Goal: Information Seeking & Learning: Check status

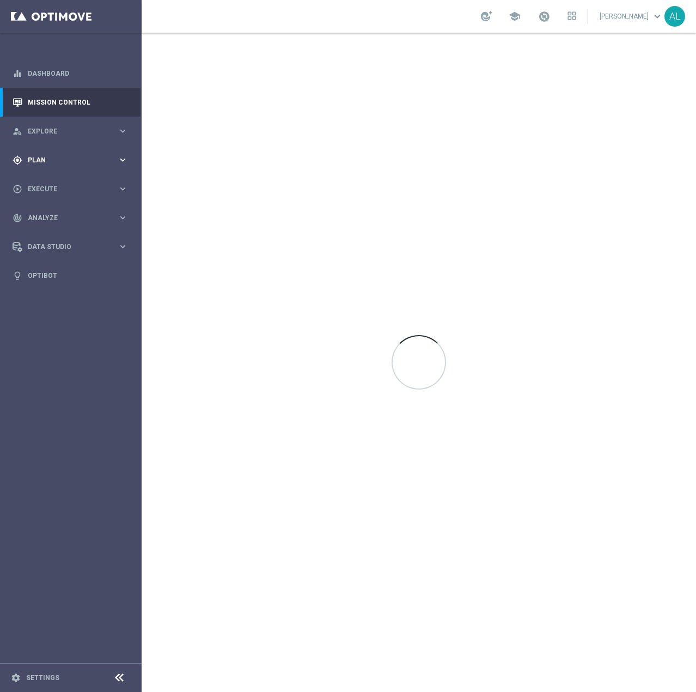
click at [87, 166] on div "gps_fixed Plan keyboard_arrow_right" at bounding box center [70, 159] width 141 height 29
click at [57, 217] on span "Templates" at bounding box center [68, 215] width 78 height 7
click at [56, 227] on link "Optimail" at bounding box center [74, 231] width 80 height 9
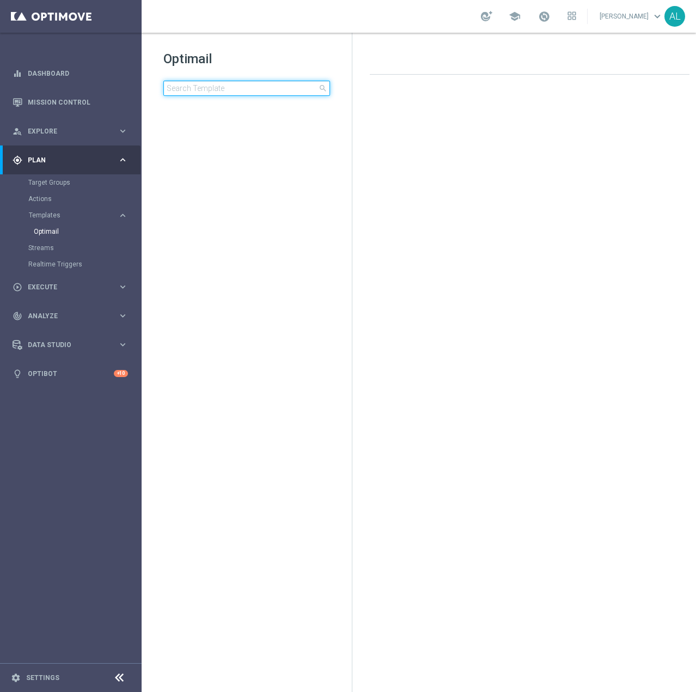
click at [206, 88] on input at bounding box center [246, 88] width 167 height 15
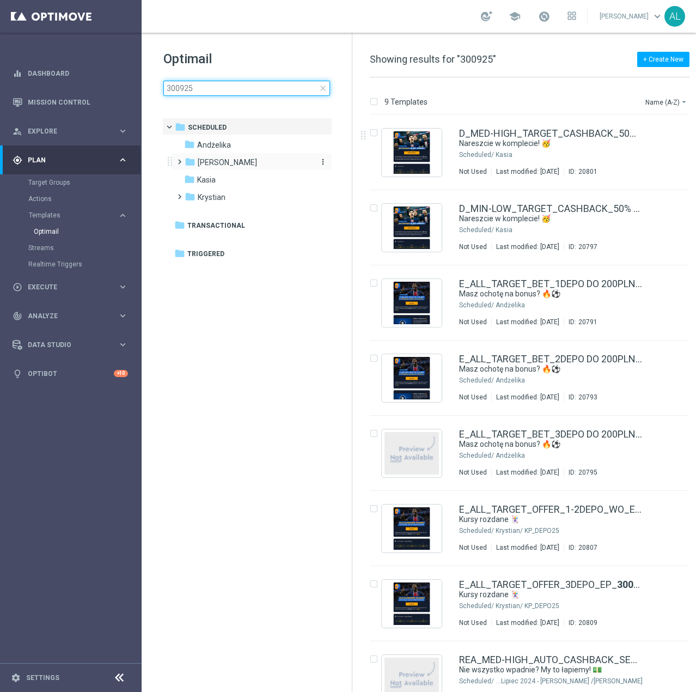
type input "300925"
click at [199, 166] on span "Antoni L." at bounding box center [227, 162] width 59 height 10
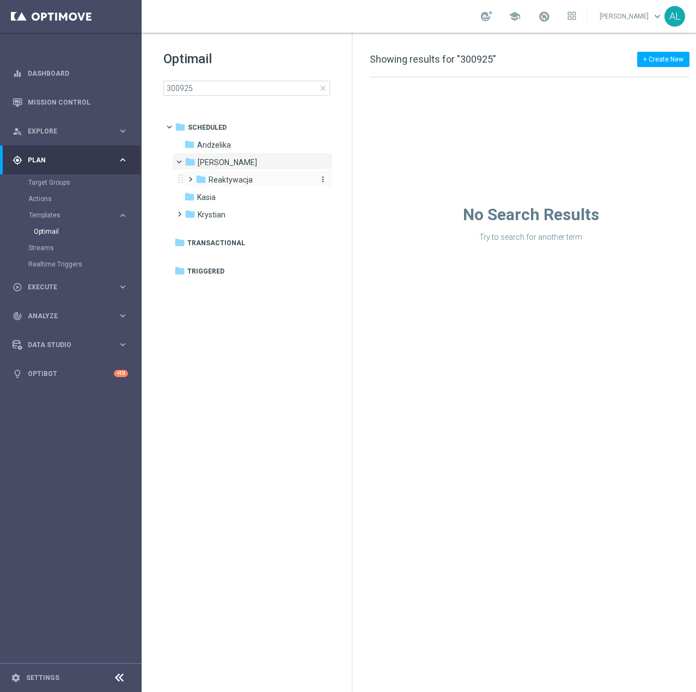
click at [233, 182] on span "Reaktywacja" at bounding box center [231, 180] width 44 height 10
click at [239, 205] on div "folder Kasia more_vert" at bounding box center [252, 213] width 160 height 17
click at [209, 219] on div "folder Kasia" at bounding box center [246, 215] width 125 height 13
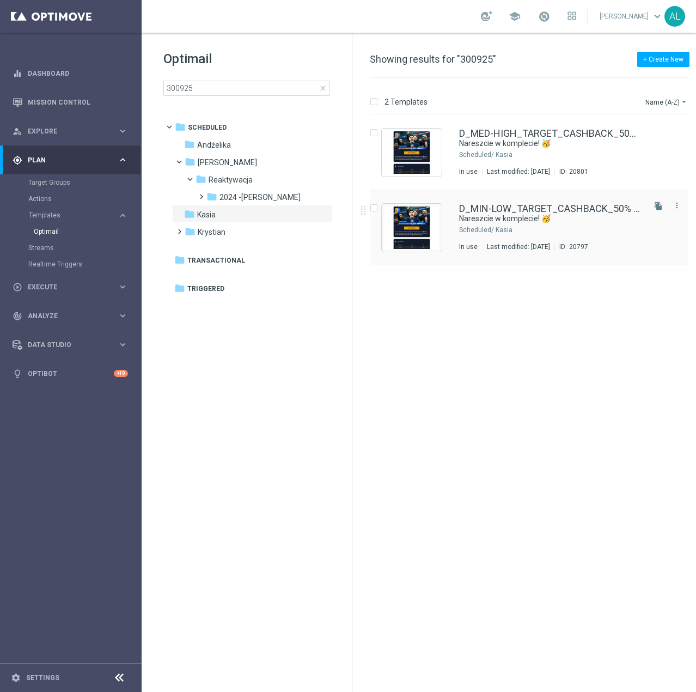
click at [509, 233] on div "Kasia" at bounding box center [569, 229] width 147 height 9
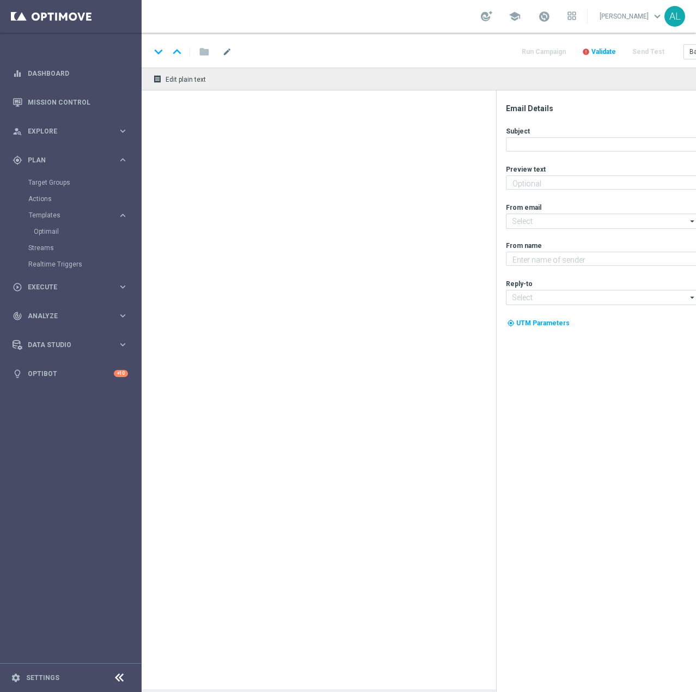
type textarea "Graj bezpiecznie do 100 zł 🛡️"
type input "oferta@sts.pl"
type textarea "STS"
type input "kontakt@sts.pl"
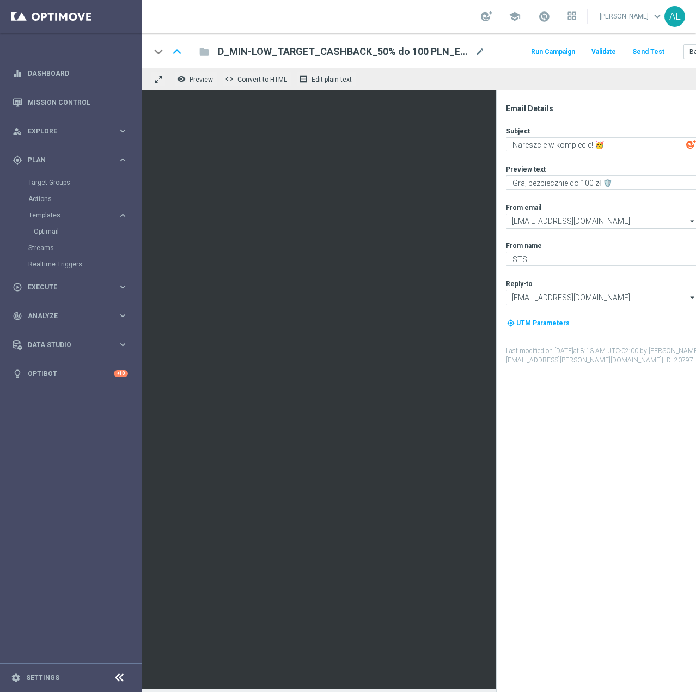
scroll to position [8, 0]
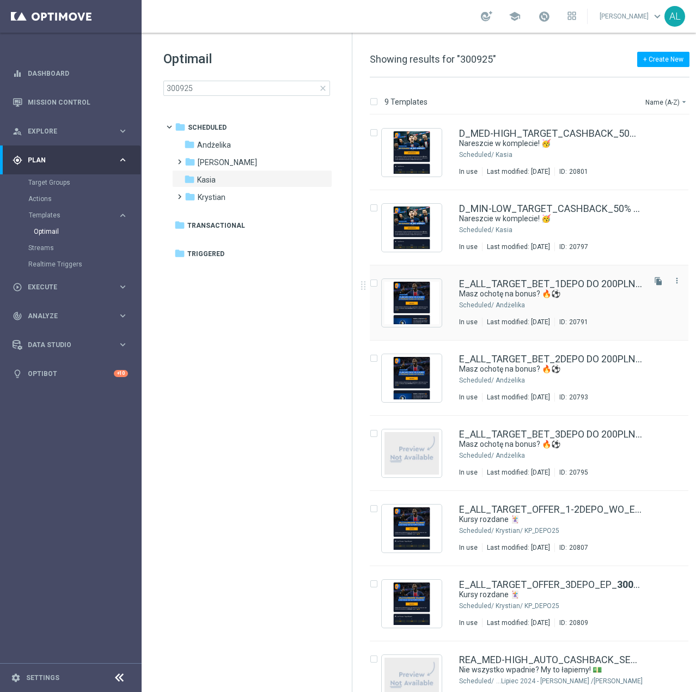
click at [489, 305] on div "Scheduled/" at bounding box center [476, 305] width 35 height 9
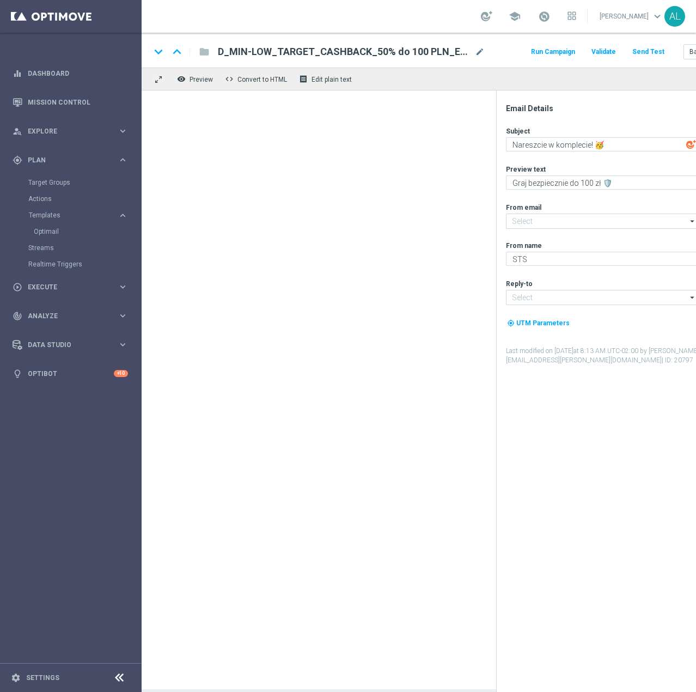
type input "oferta@sts.pl"
type input "kontakt@sts.pl"
type textarea "Masz ochotę na bonus? 🔥⚽"
type textarea "Grają europejskie puchary! Zgarnij ekstra kasę za kupon do 200 zł 💸"
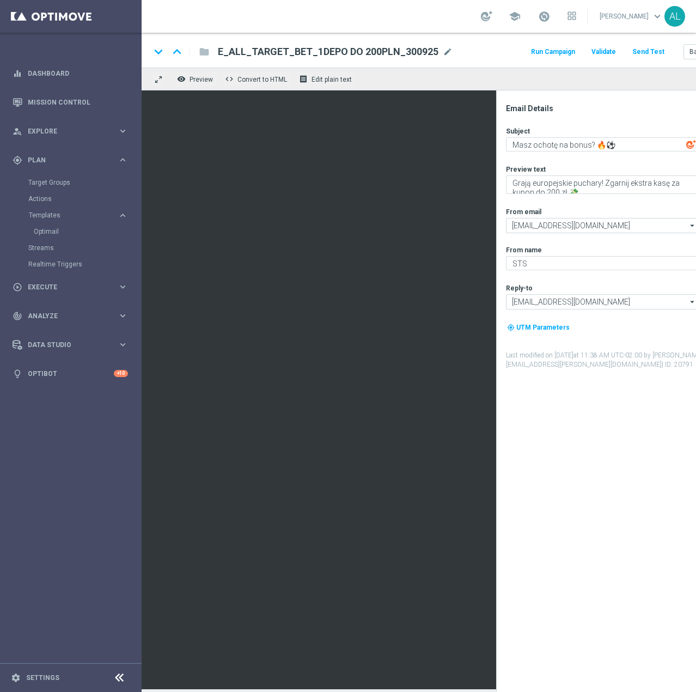
scroll to position [8, 0]
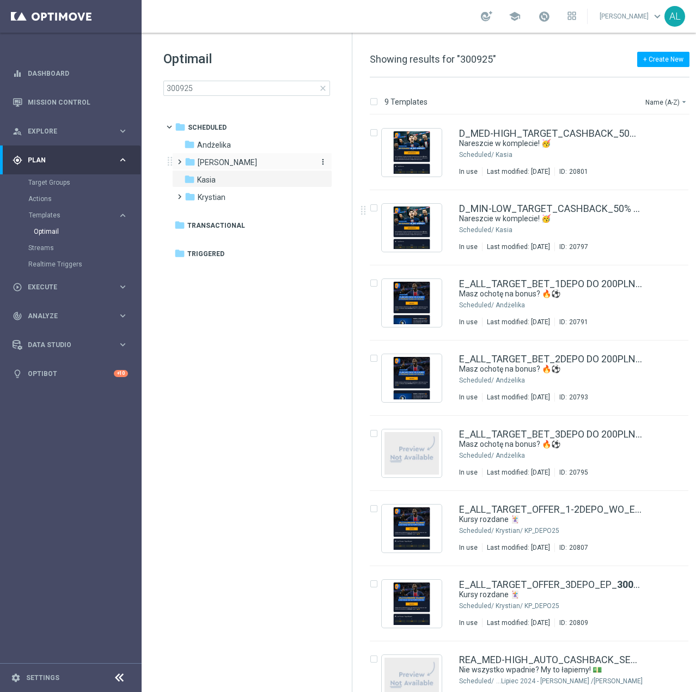
click at [222, 162] on span "Antoni L." at bounding box center [227, 162] width 59 height 10
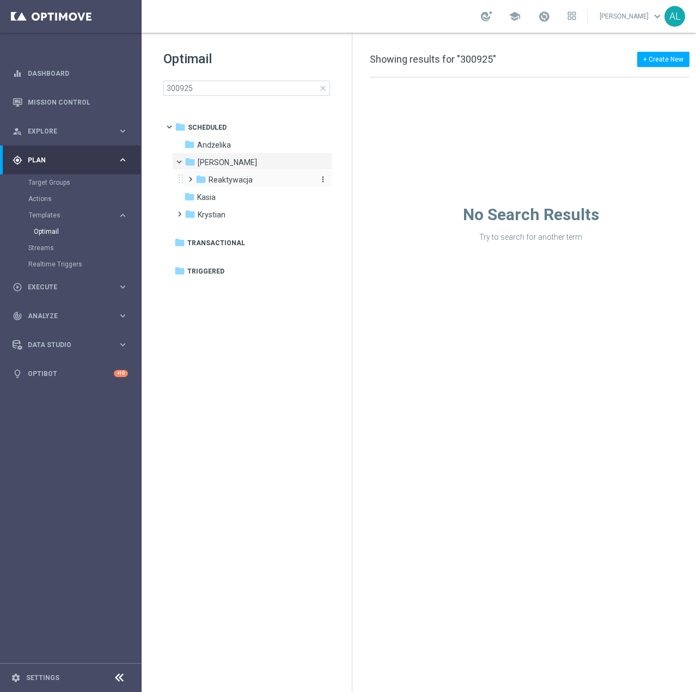
click at [234, 176] on span "Reaktywacja" at bounding box center [231, 180] width 44 height 10
click at [243, 193] on span "2024 -Antoni" at bounding box center [259, 197] width 81 height 10
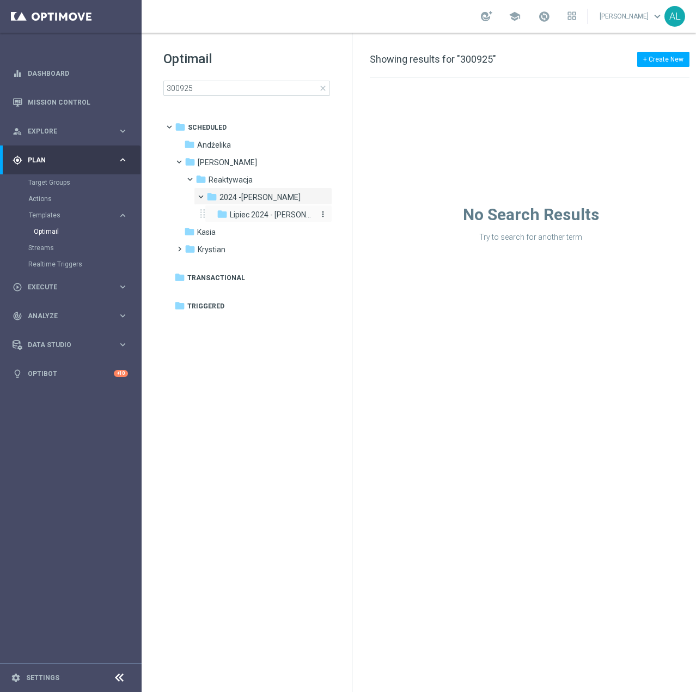
click at [249, 213] on span "Lipiec 2024 - Antoni" at bounding box center [272, 215] width 85 height 10
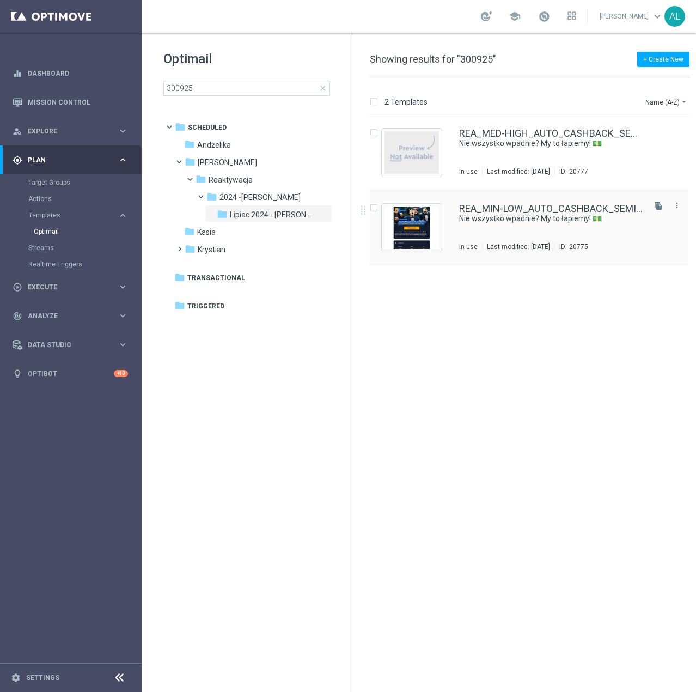
click at [457, 228] on div "REA_MIN-LOW_AUTO_CASHBACK_SEMI 50% do 100 PLN_ 300925 Nie wszystko wpadnie? My …" at bounding box center [529, 227] width 319 height 75
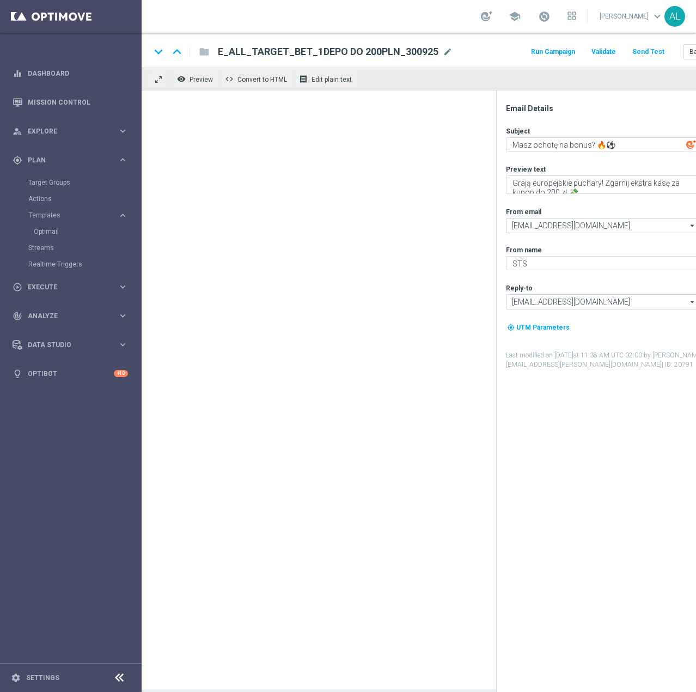
type textarea "Nie wszystko wpadnie? My to łapiemy! 💵"
type textarea "Typuj z cashbackiem do 100 zł 🔙"
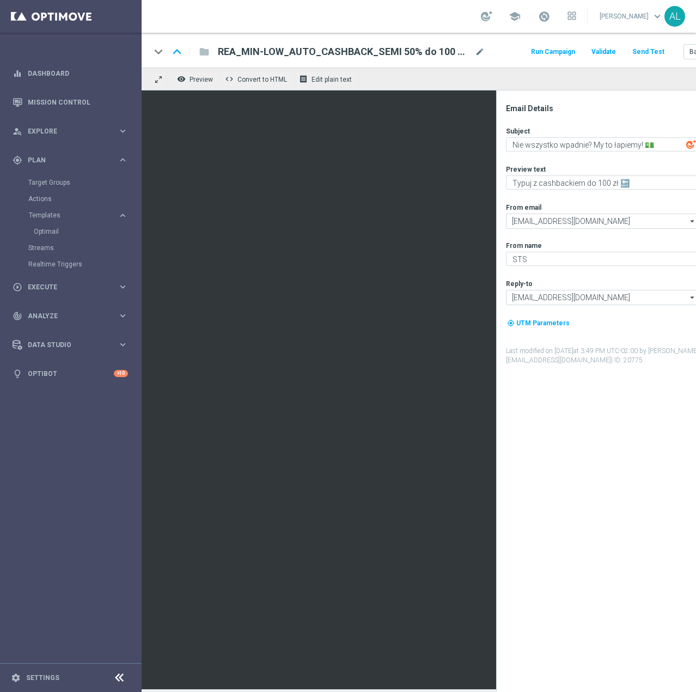
scroll to position [8, 0]
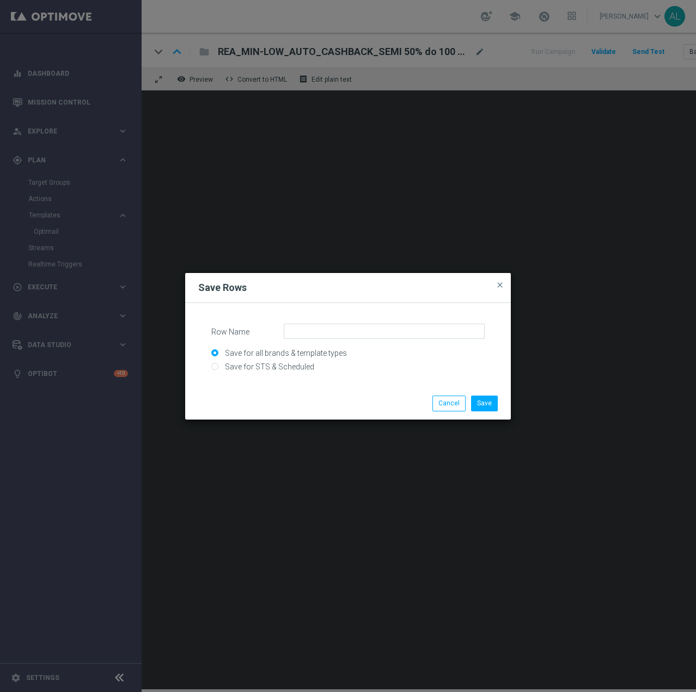
click at [505, 284] on button "close" at bounding box center [500, 284] width 11 height 13
click at [506, 285] on div "Save Rows close" at bounding box center [348, 288] width 326 height 30
click at [502, 285] on span "close" at bounding box center [500, 284] width 9 height 9
click at [292, 367] on input "Save for STS & Scheduled" at bounding box center [347, 371] width 273 height 15
radio input "true"
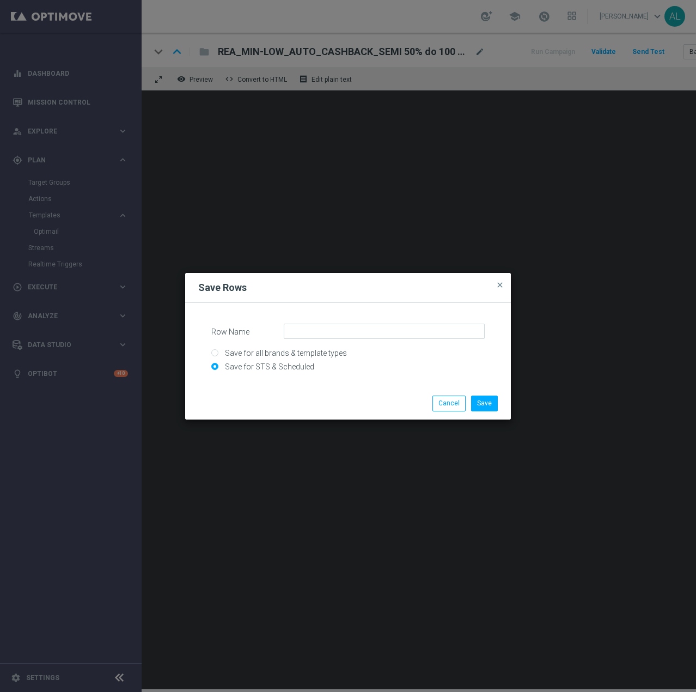
scroll to position [0, 0]
click at [318, 335] on input "Row Name" at bounding box center [384, 330] width 201 height 15
paste input "CRM_STOPKA_UPDATE2025"
type input "CRM_STOPKA_UPDATE2025"
click at [486, 406] on button "Save" at bounding box center [484, 402] width 27 height 15
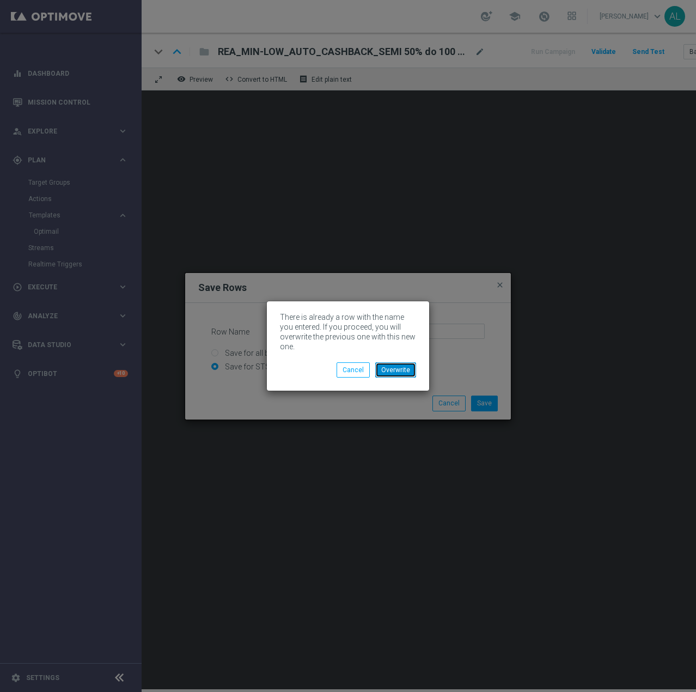
click at [404, 373] on button "Overwrite" at bounding box center [395, 369] width 41 height 15
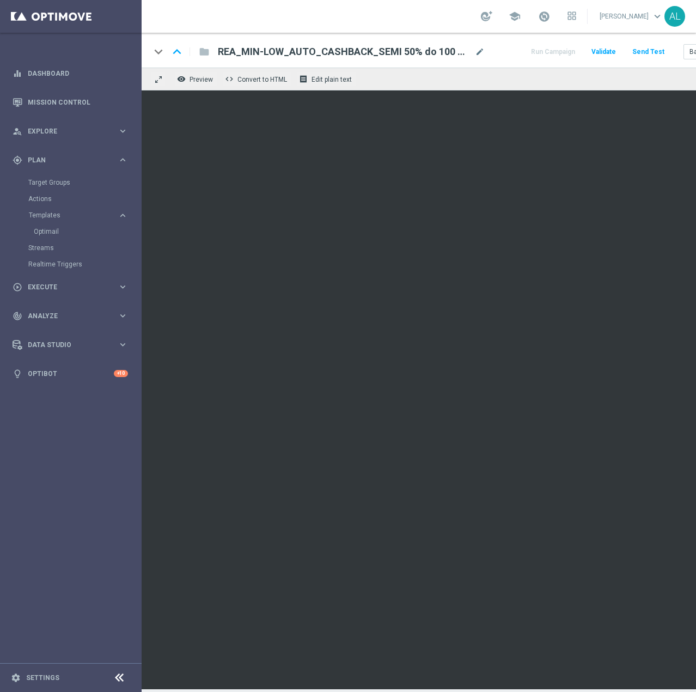
scroll to position [8, 69]
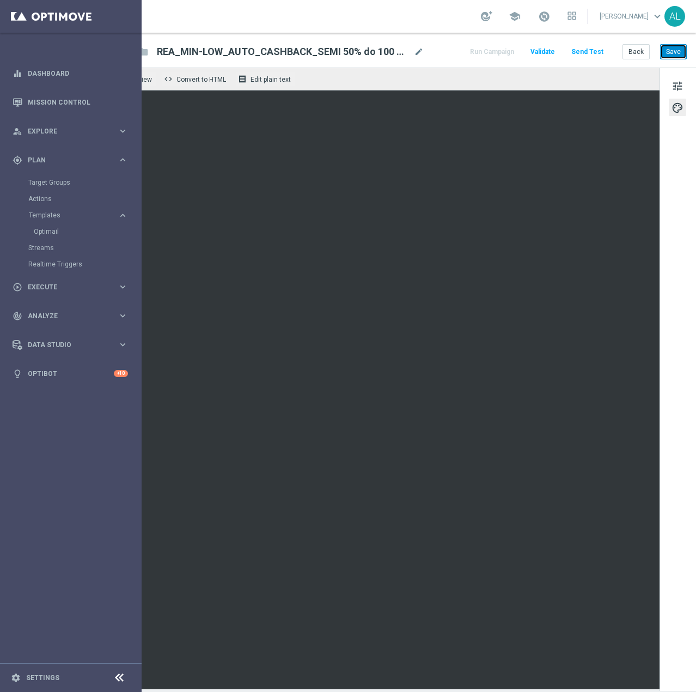
click at [670, 44] on button "Save" at bounding box center [673, 51] width 27 height 15
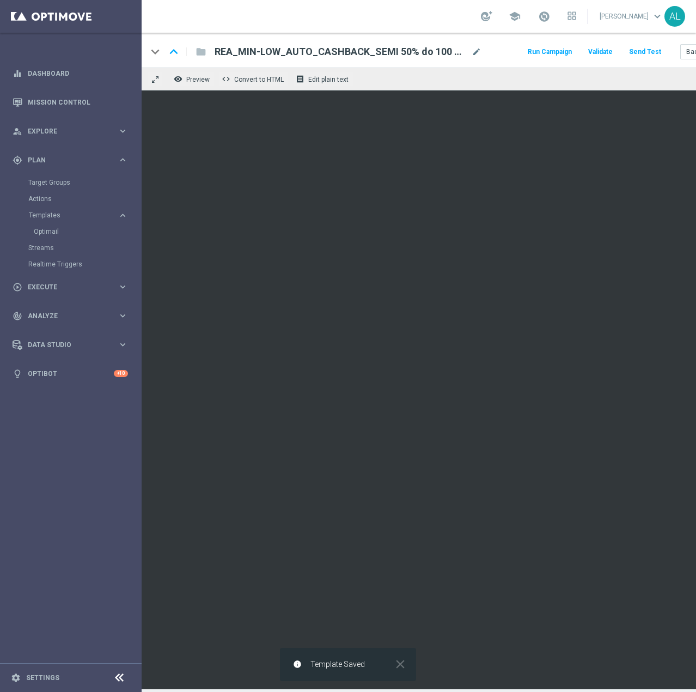
scroll to position [8, 0]
click at [174, 44] on icon "keyboard_arrow_up" at bounding box center [177, 52] width 16 height 16
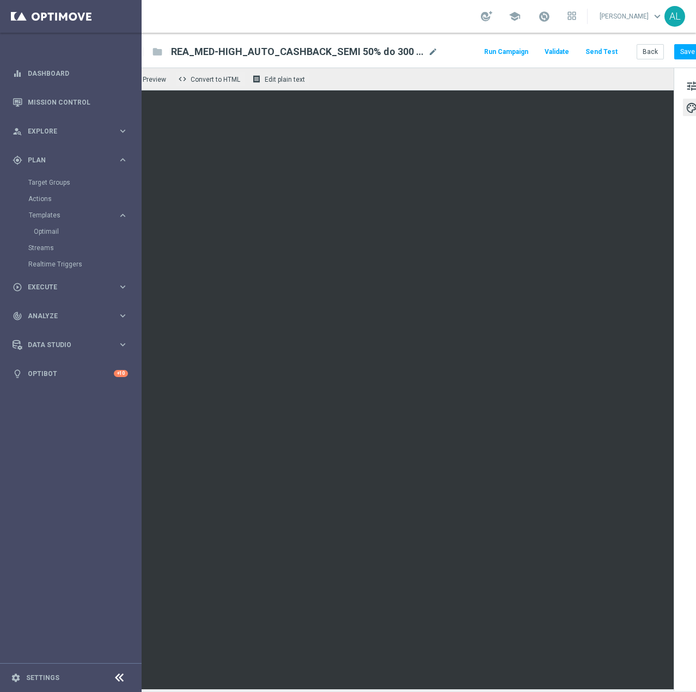
scroll to position [8, 69]
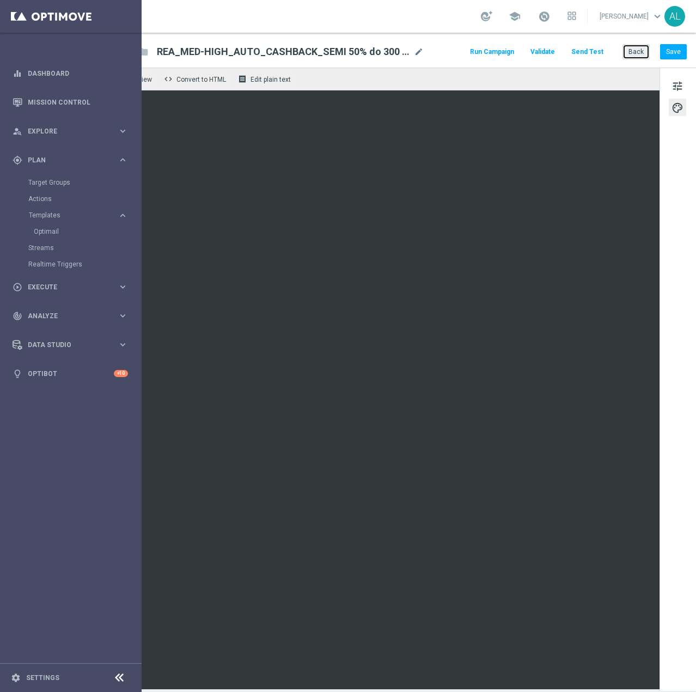
click at [637, 44] on button "Back" at bounding box center [635, 51] width 27 height 15
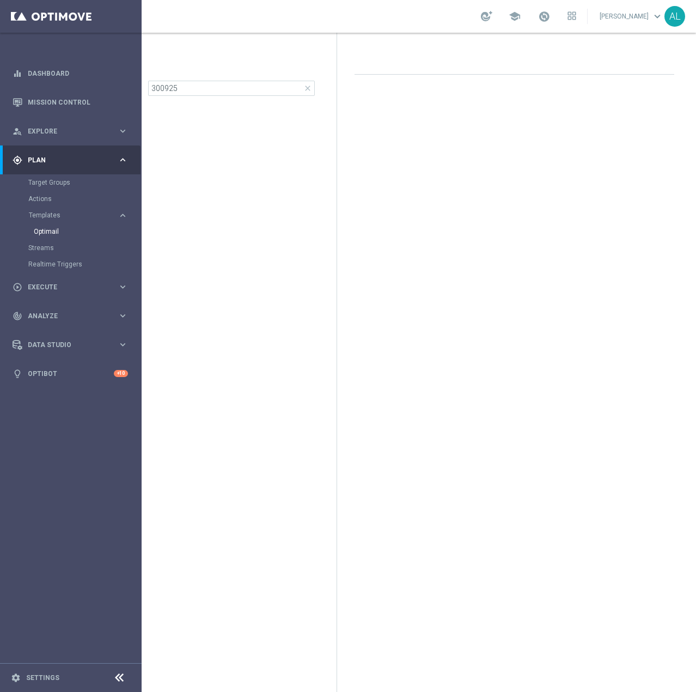
scroll to position [0, 15]
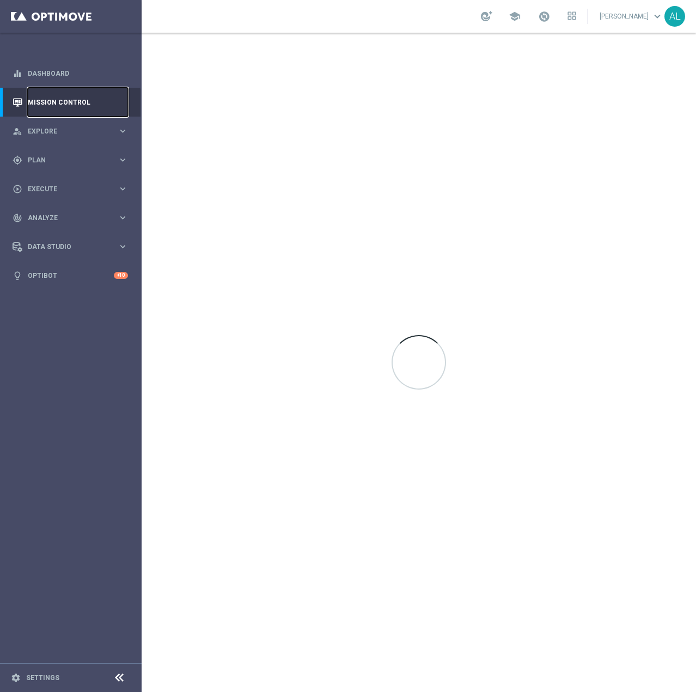
click at [51, 105] on link "Mission Control" at bounding box center [78, 102] width 100 height 29
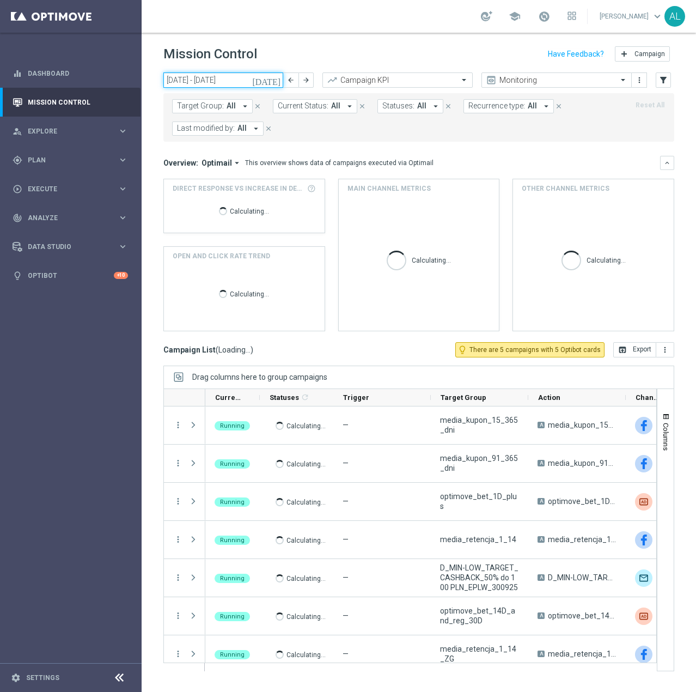
click at [219, 80] on input "[DATE] - [DATE]" at bounding box center [223, 79] width 120 height 15
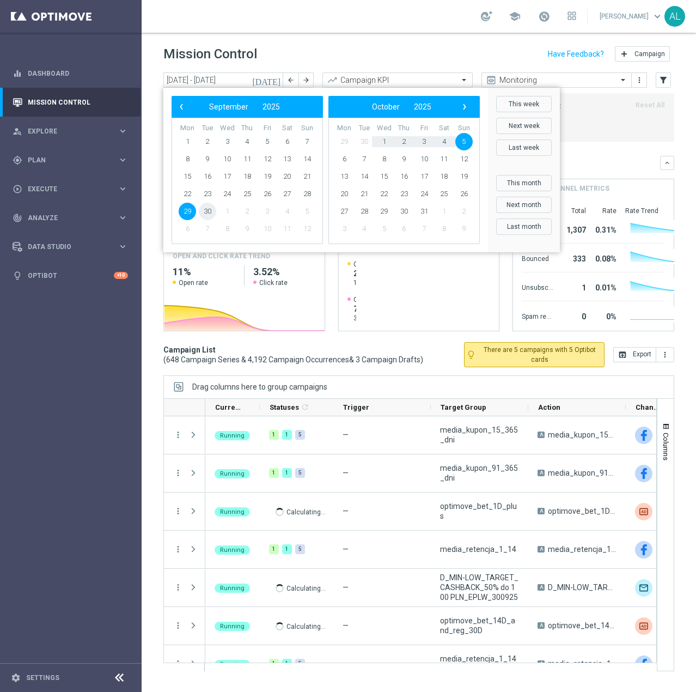
click at [207, 209] on span "30" at bounding box center [207, 211] width 17 height 17
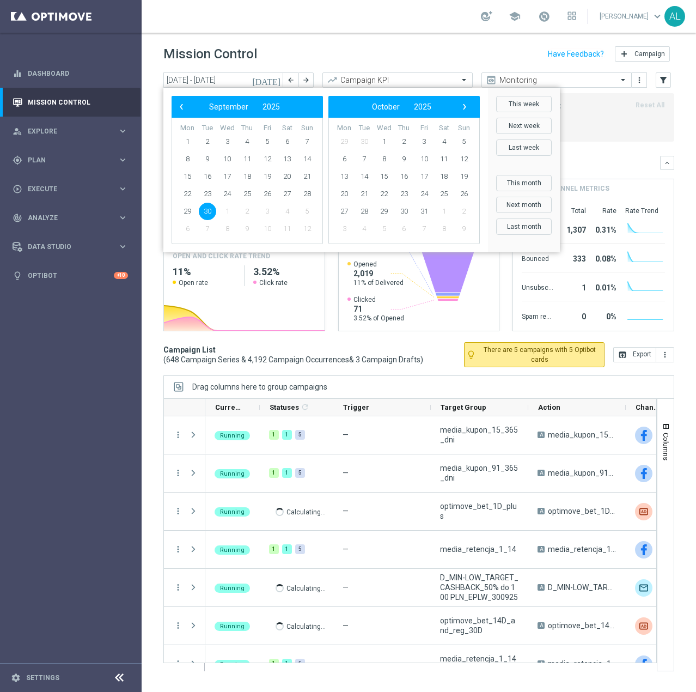
click at [207, 209] on span "30" at bounding box center [207, 211] width 17 height 17
type input "[DATE] - [DATE]"
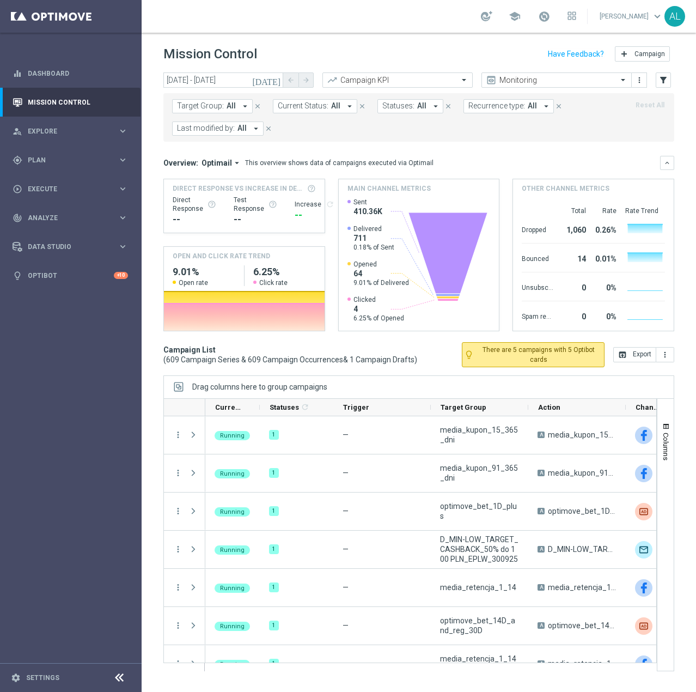
click at [223, 108] on button "Target Group: All arrow_drop_down" at bounding box center [212, 106] width 81 height 14
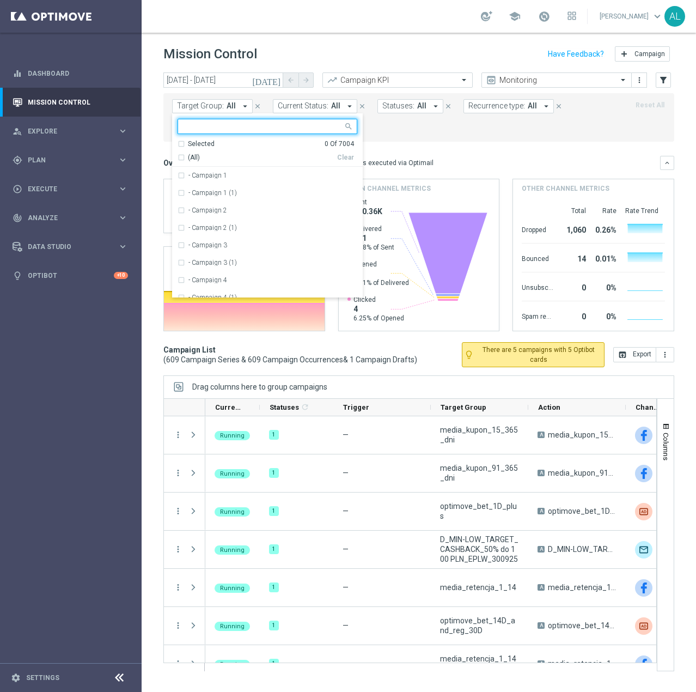
click at [221, 129] on input "text" at bounding box center [264, 126] width 160 height 9
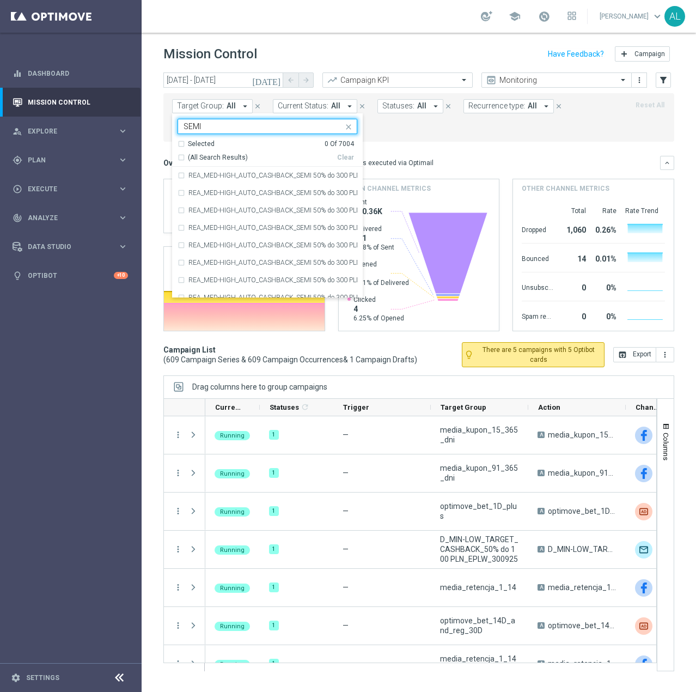
click at [208, 157] on span "(All Search Results)" at bounding box center [218, 157] width 60 height 9
type input "SEMI"
click at [374, 144] on mini-dashboard "Overview: Optimail arrow_drop_down This overview shows data of campaigns execut…" at bounding box center [418, 242] width 511 height 200
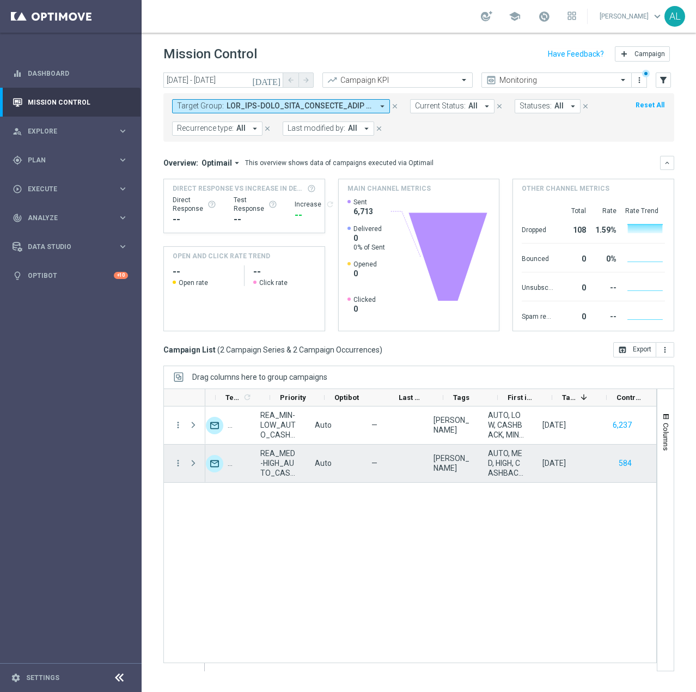
scroll to position [0, 468]
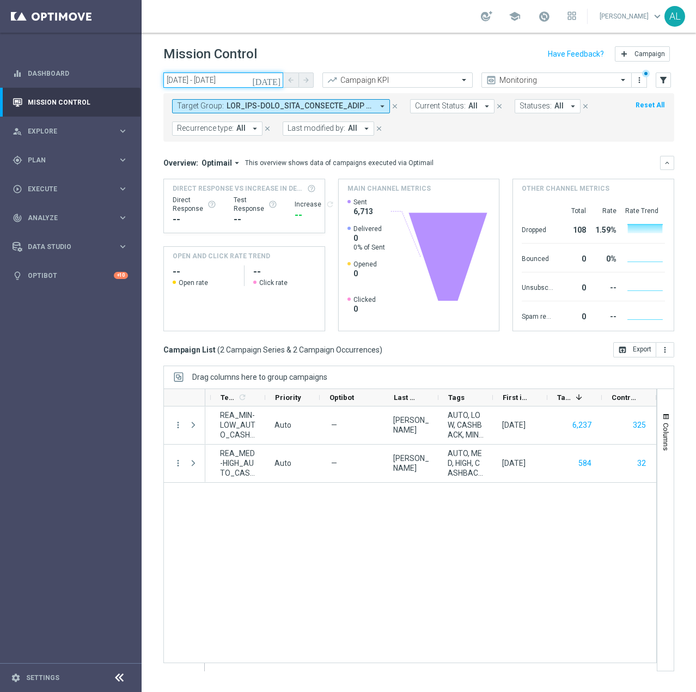
click at [247, 76] on input "30 Sep 2025 - 30 Sep 2025" at bounding box center [223, 79] width 120 height 15
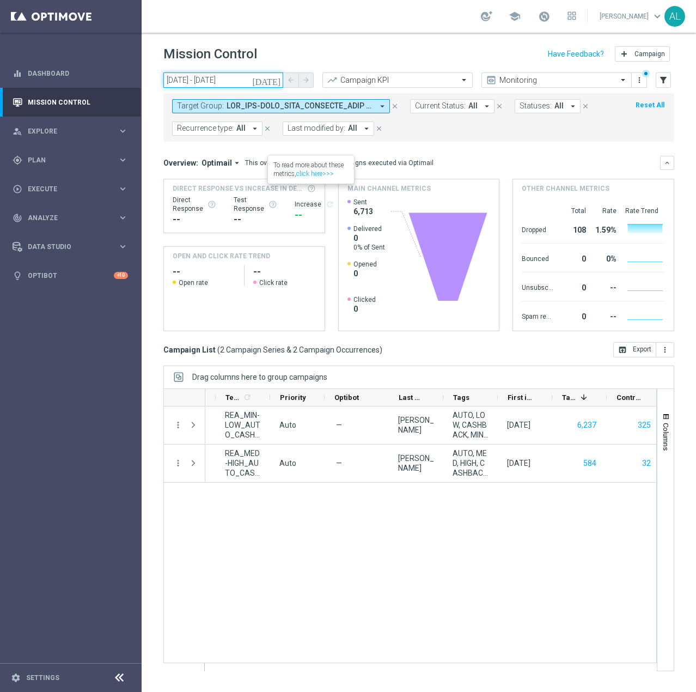
click at [228, 83] on input "30 Sep 2025 - 30 Sep 2025" at bounding box center [223, 79] width 120 height 15
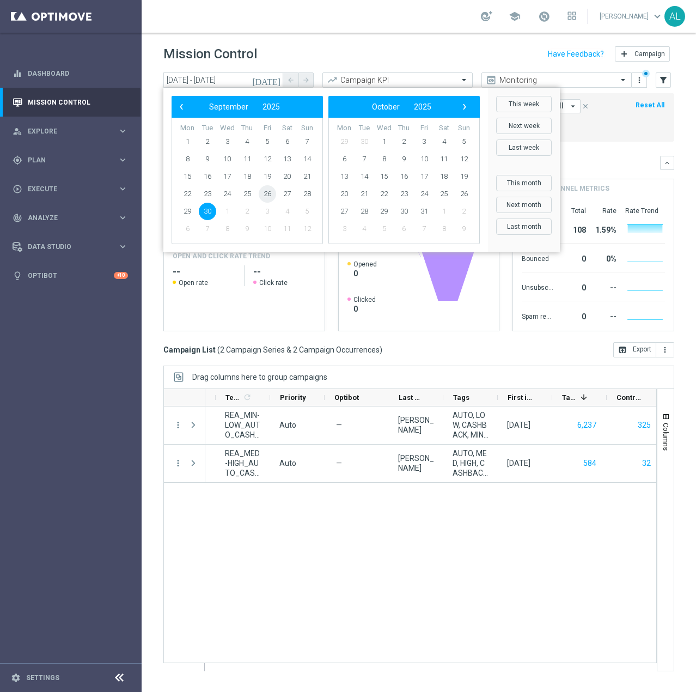
click at [271, 199] on span "26" at bounding box center [267, 193] width 17 height 17
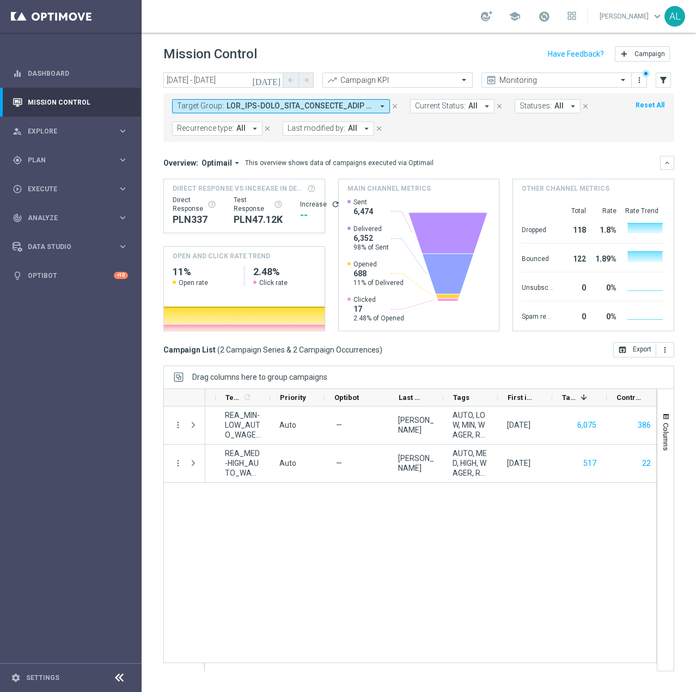
click at [214, 66] on header "Mission Control add Campaign" at bounding box center [419, 53] width 554 height 40
click at [214, 76] on input "26 Sep 2025 - 26 Sep 2025" at bounding box center [223, 79] width 120 height 15
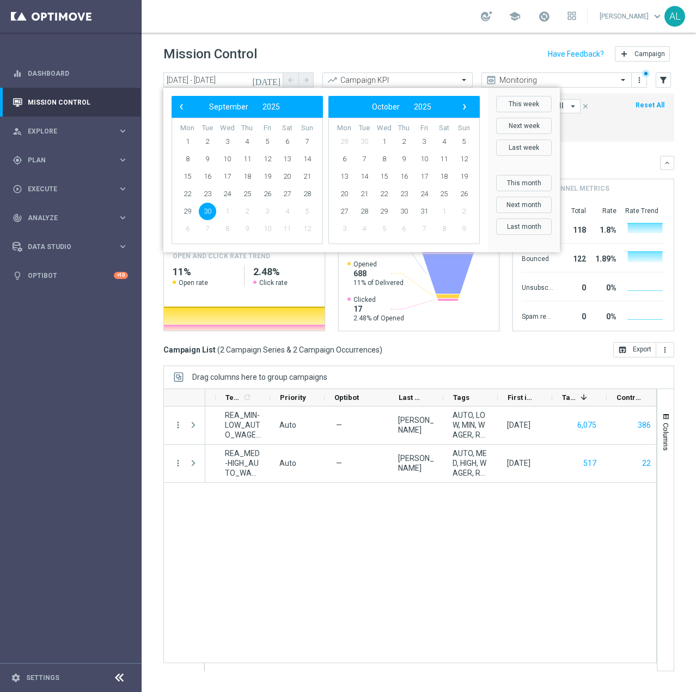
click at [207, 215] on span "30" at bounding box center [207, 211] width 17 height 17
type input "30 Sep 2025 - 30 Sep 2025"
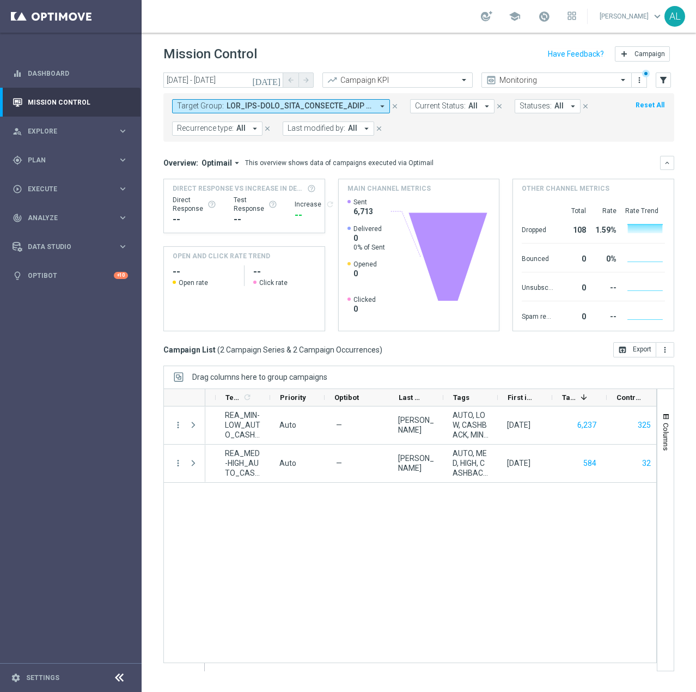
click at [228, 103] on span at bounding box center [300, 105] width 146 height 9
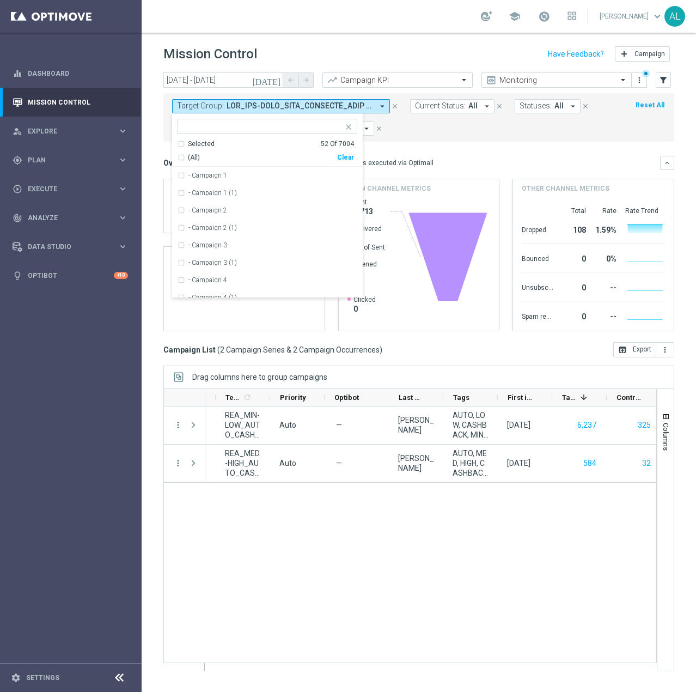
click at [502, 143] on mini-dashboard "Overview: Optimail arrow_drop_down This overview shows data of campaigns execut…" at bounding box center [418, 242] width 511 height 200
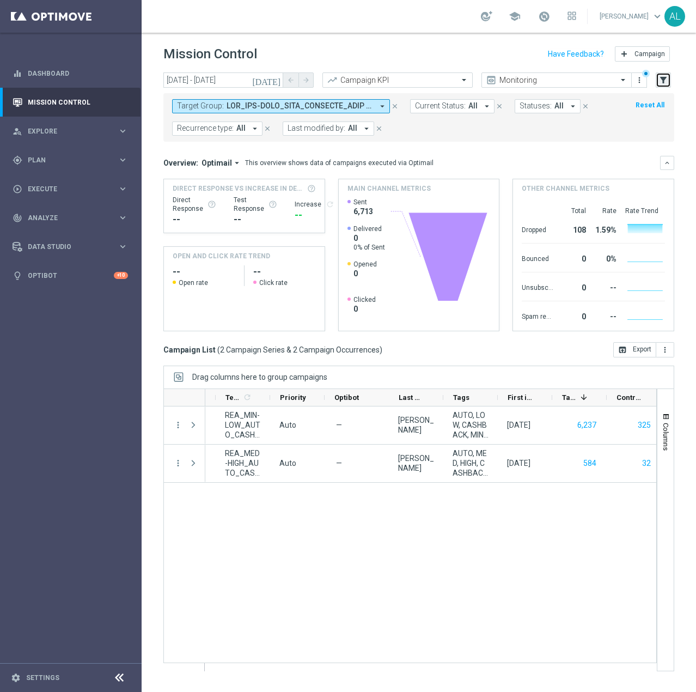
click at [662, 80] on icon "filter_alt" at bounding box center [663, 80] width 10 height 10
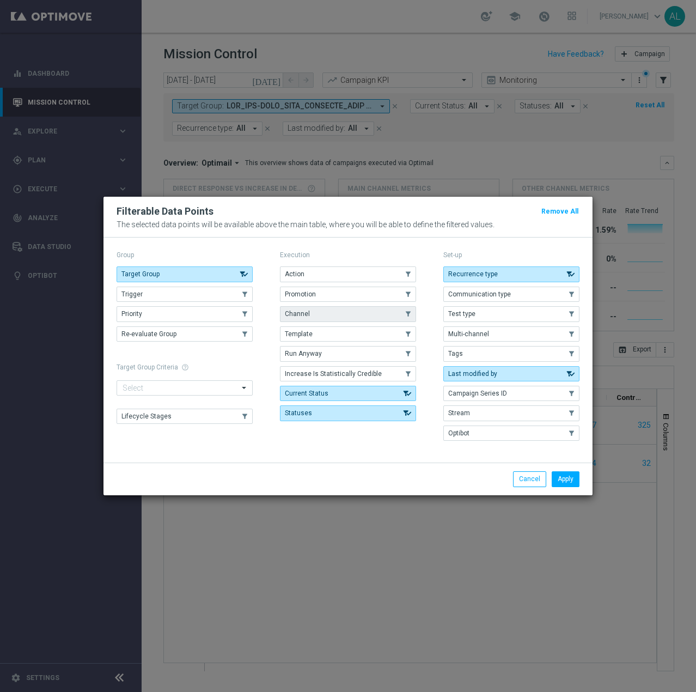
click at [346, 312] on button "Channel" at bounding box center [348, 313] width 136 height 15
click at [566, 475] on button "Apply" at bounding box center [566, 478] width 28 height 15
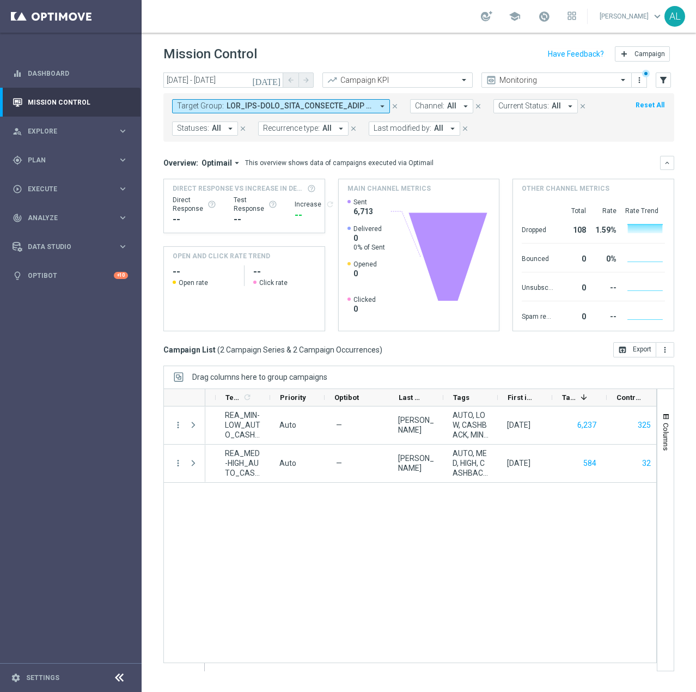
click at [448, 103] on span "All" at bounding box center [451, 105] width 9 height 9
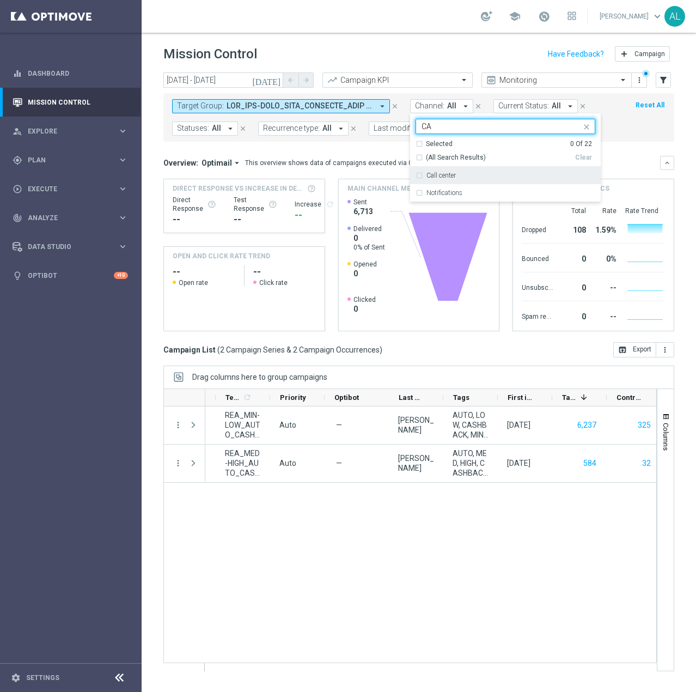
click at [459, 177] on div "Call center" at bounding box center [510, 175] width 169 height 7
type input "CA"
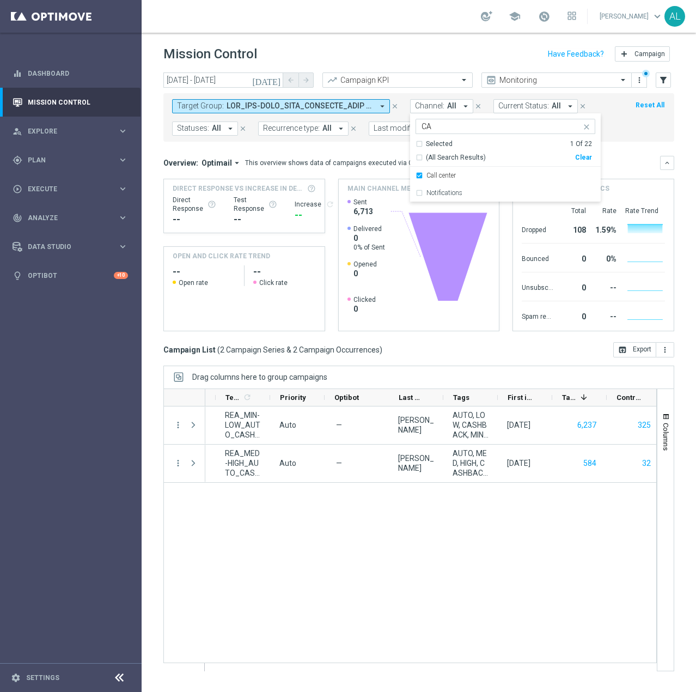
click at [627, 137] on div "Target Group: arrow_drop_down close Channel: All arrow_drop_down Call center CA…" at bounding box center [418, 117] width 511 height 48
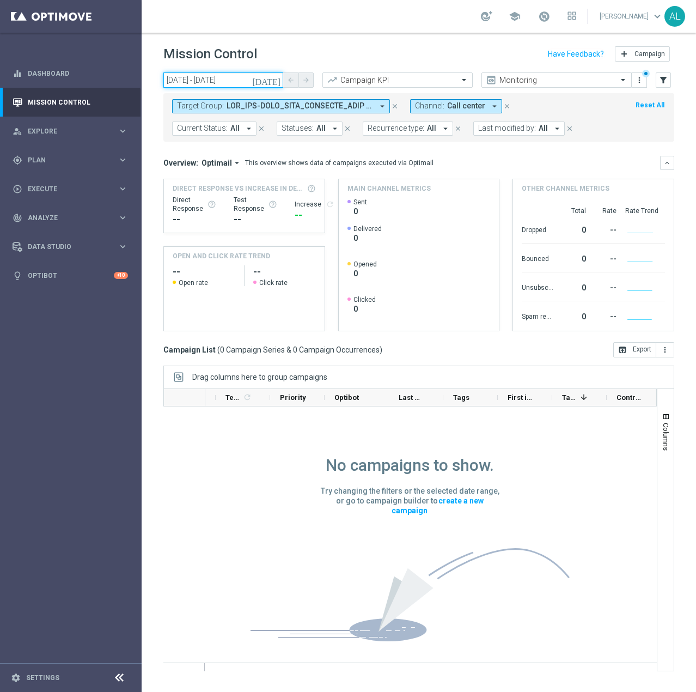
click at [208, 77] on input "30 Sep 2025 - 30 Sep 2025" at bounding box center [223, 79] width 120 height 15
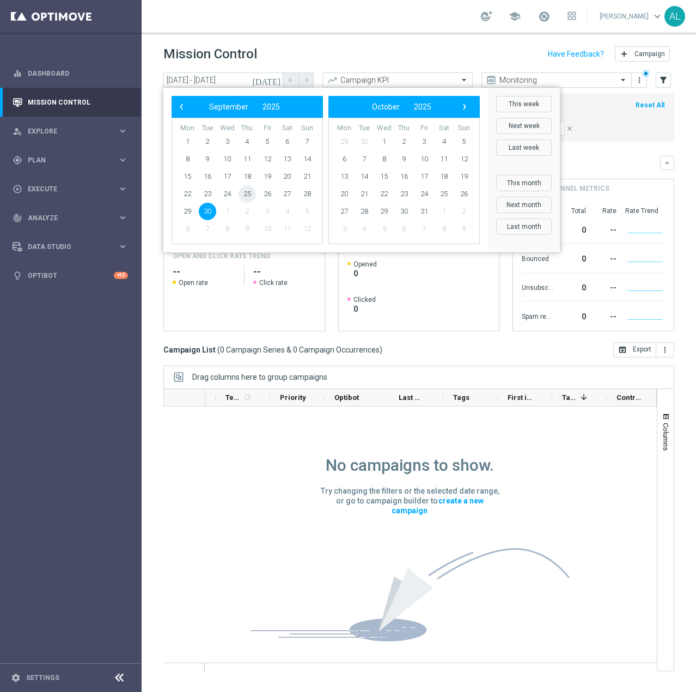
click at [246, 197] on span "25" at bounding box center [247, 193] width 17 height 17
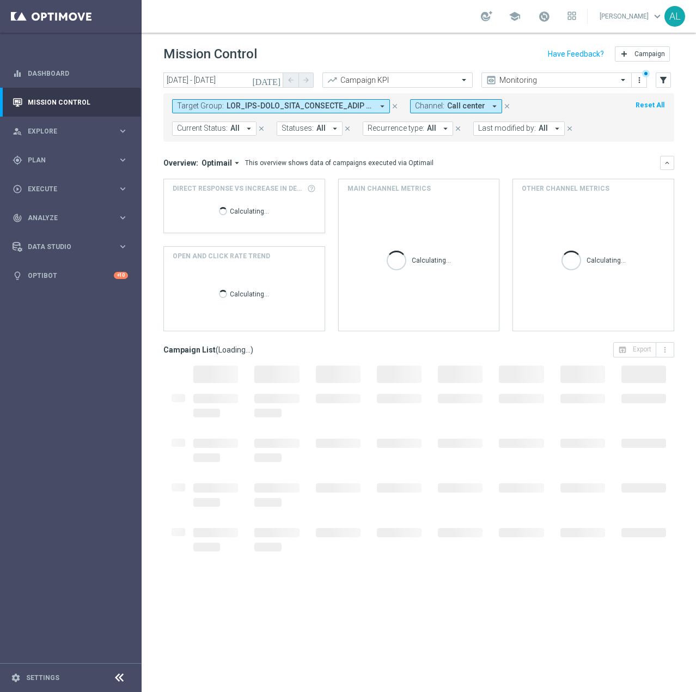
click at [383, 103] on icon "arrow_drop_down" at bounding box center [382, 106] width 10 height 10
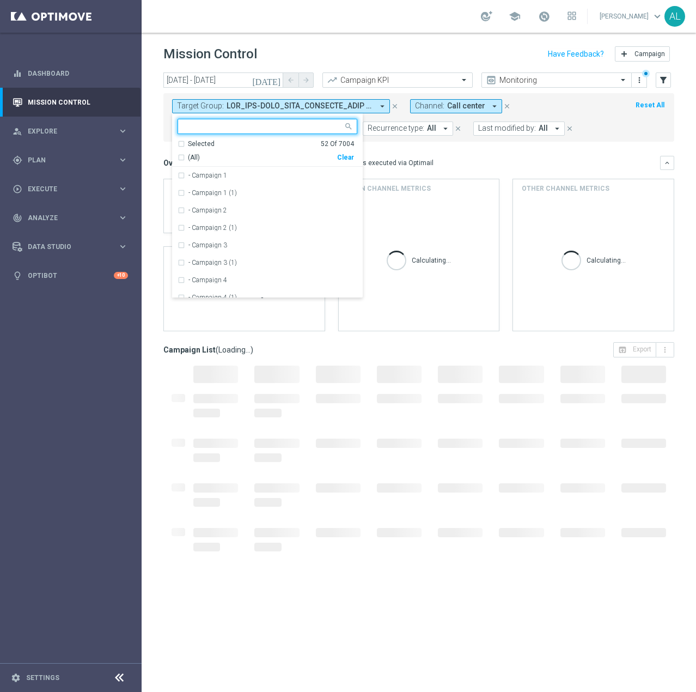
click at [0, 0] on div "Clear" at bounding box center [0, 0] width 0 height 0
click at [412, 151] on mini-dashboard "Overview: Optimail arrow_drop_down This overview shows data of campaigns execut…" at bounding box center [418, 242] width 511 height 200
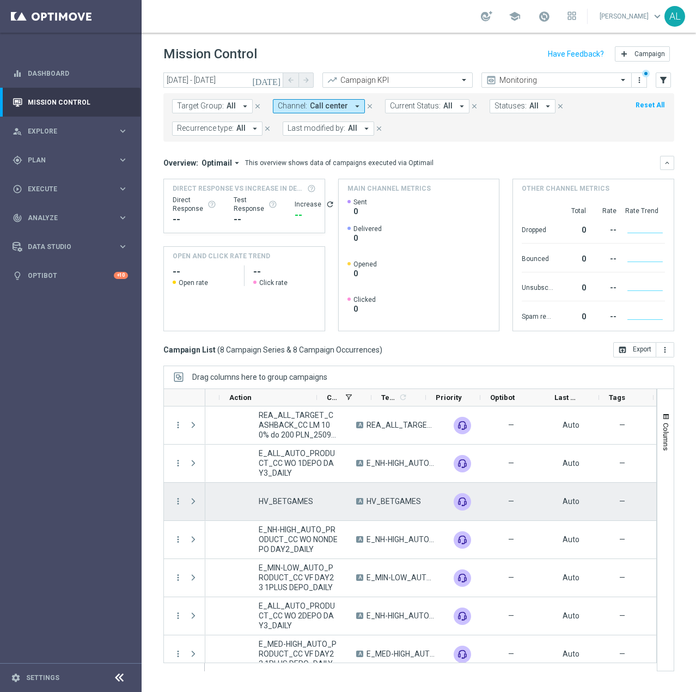
scroll to position [0, 356]
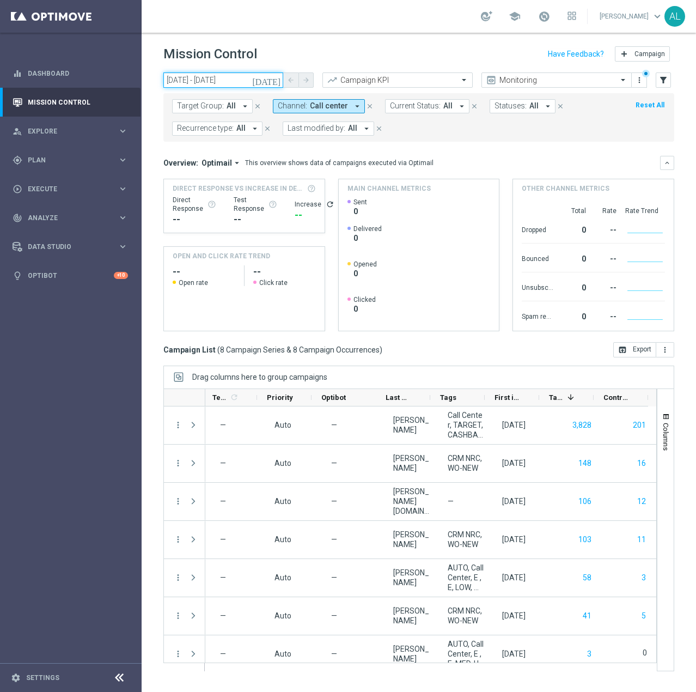
click at [210, 82] on input "25 Sep 2025 - 25 Sep 2025" at bounding box center [223, 79] width 120 height 15
click at [243, 81] on input "25 Sep 2025 - 25 Sep 2025" at bounding box center [223, 79] width 120 height 15
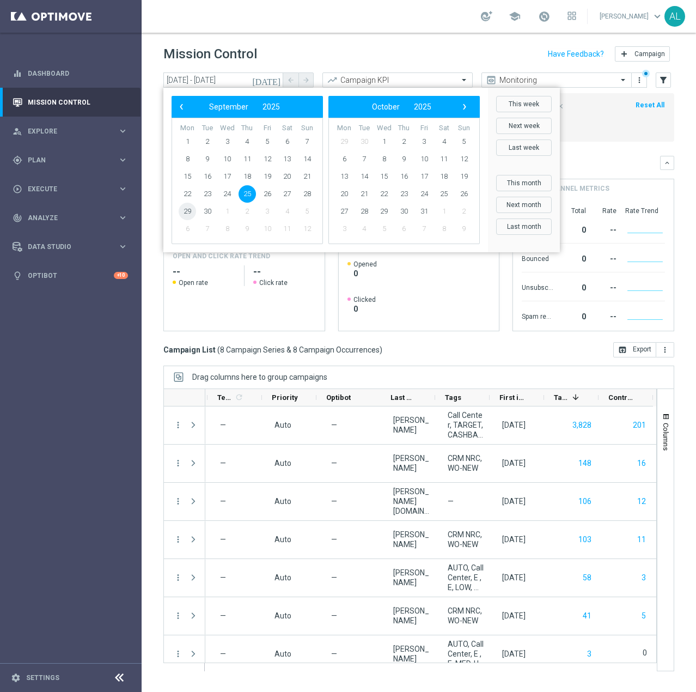
click at [186, 213] on span "29" at bounding box center [187, 211] width 17 height 17
type input "29 Sep 2025 - 29 Sep 2025"
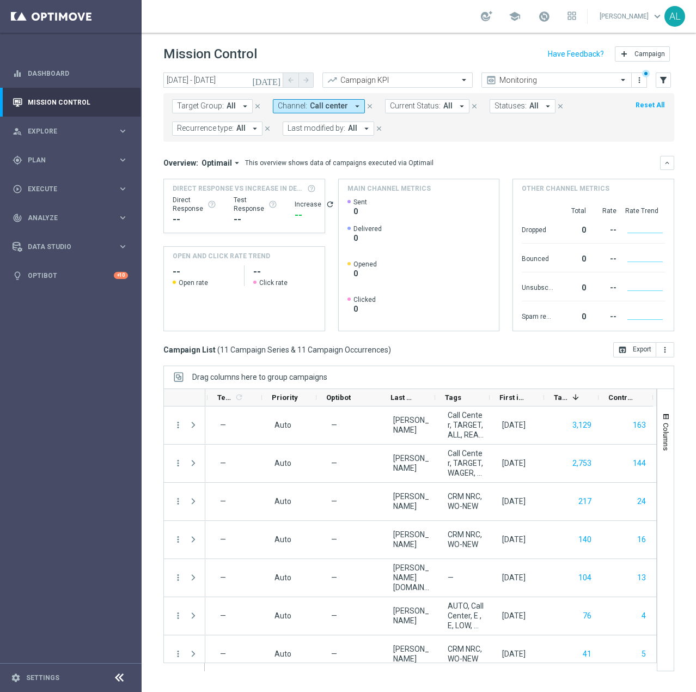
click at [314, 132] on span "Last modified by:" at bounding box center [317, 128] width 58 height 9
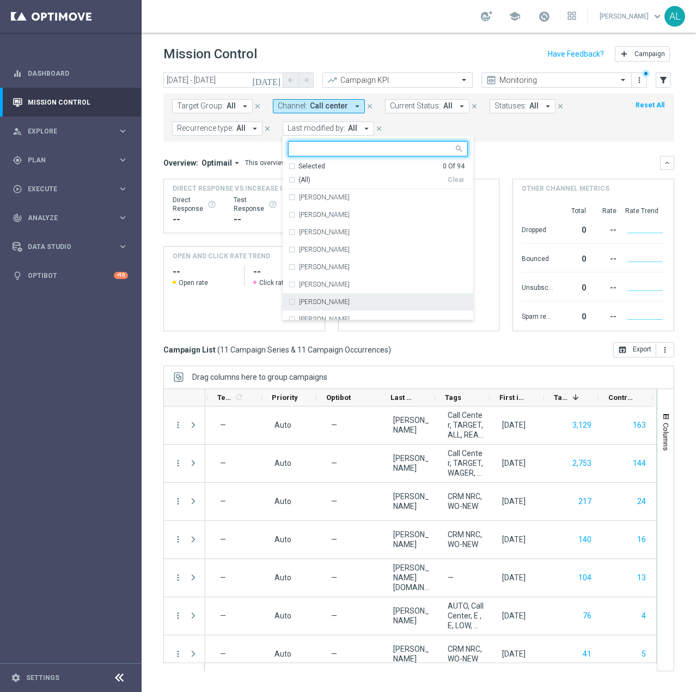
scroll to position [54, 0]
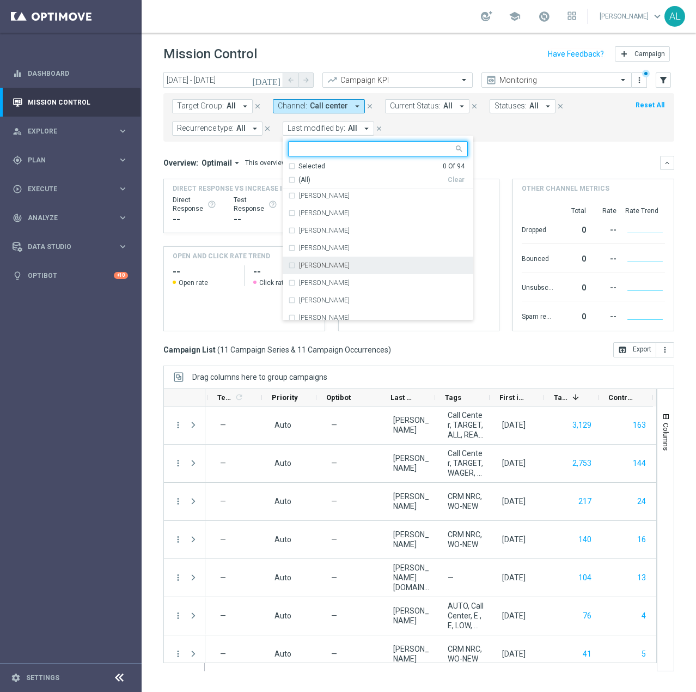
click at [351, 266] on div "[PERSON_NAME]" at bounding box center [383, 265] width 169 height 7
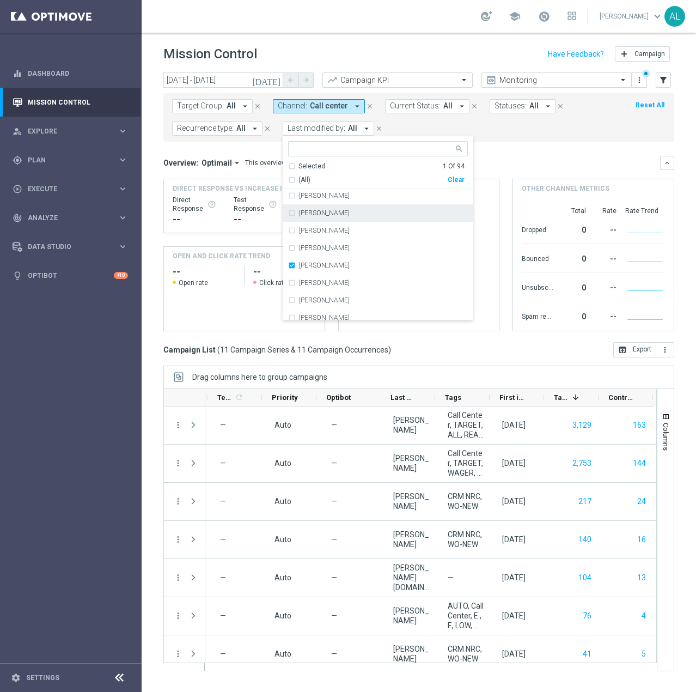
click at [554, 146] on mini-dashboard "Overview: Optimail arrow_drop_down This overview shows data of campaigns execut…" at bounding box center [418, 242] width 511 height 200
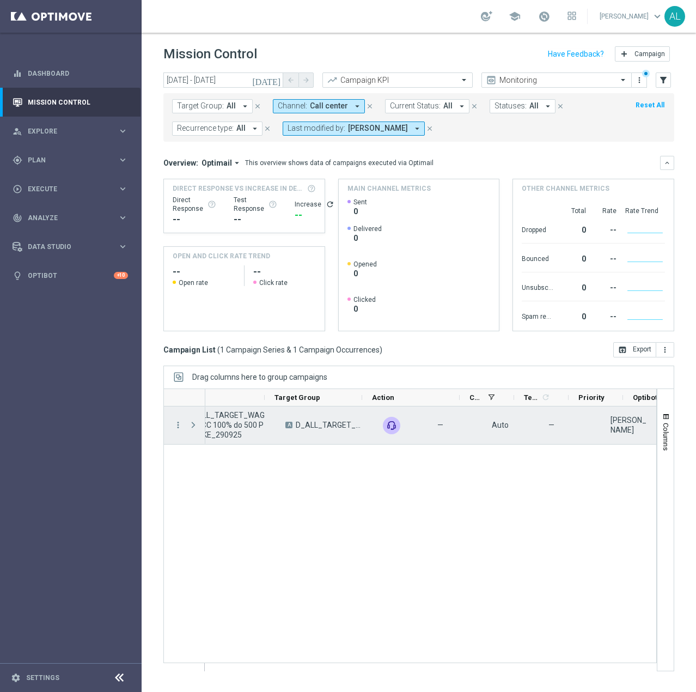
scroll to position [0, 123]
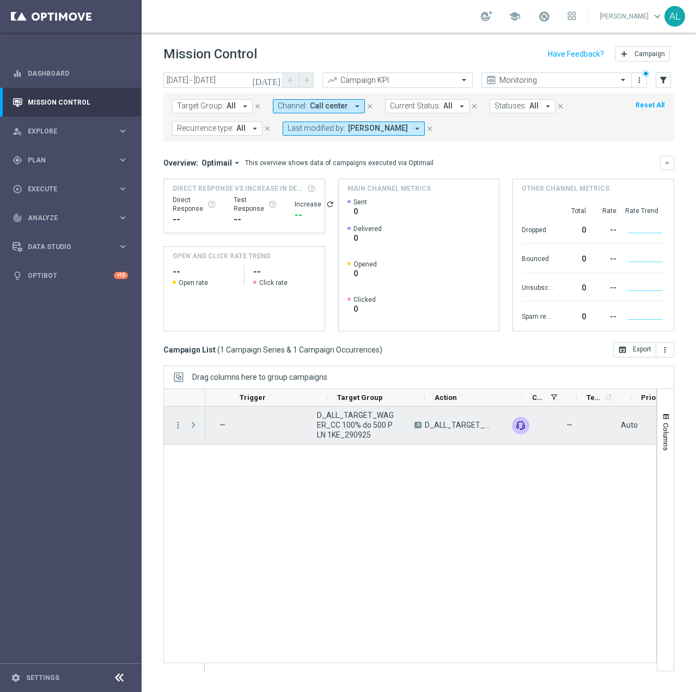
click at [379, 421] on span "D_ALL_TARGET_WAGER_CC 100% do 500 PLN 1KE_290925" at bounding box center [356, 424] width 79 height 29
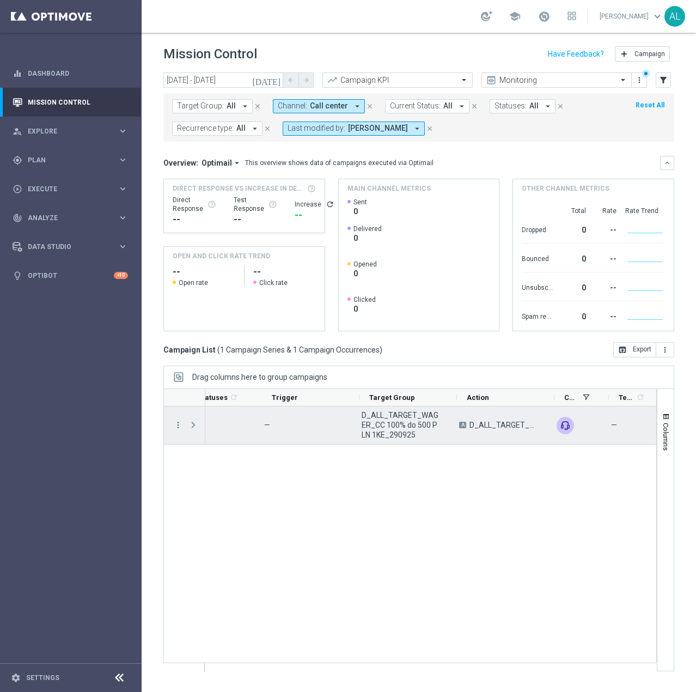
scroll to position [0, 68]
click at [390, 419] on span "D_ALL_TARGET_WAGER_CC 100% do 500 PLN 1KE_290925" at bounding box center [411, 424] width 79 height 29
click at [390, 419] on span "D_ALL_TARGET_WAGER_CC 100% do 500 PLN 1KE_290925" at bounding box center [414, 424] width 79 height 29
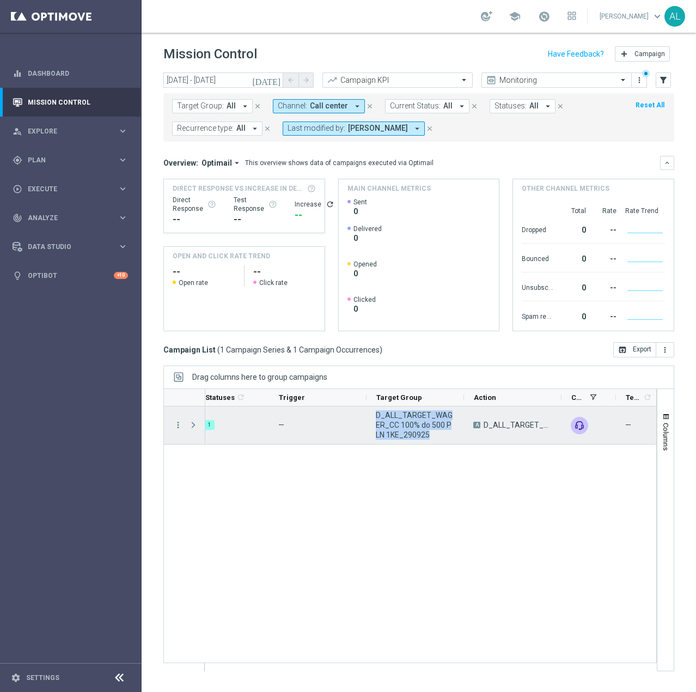
click at [390, 419] on span "D_ALL_TARGET_WAGER_CC 100% do 500 PLN 1KE_290925" at bounding box center [415, 424] width 79 height 29
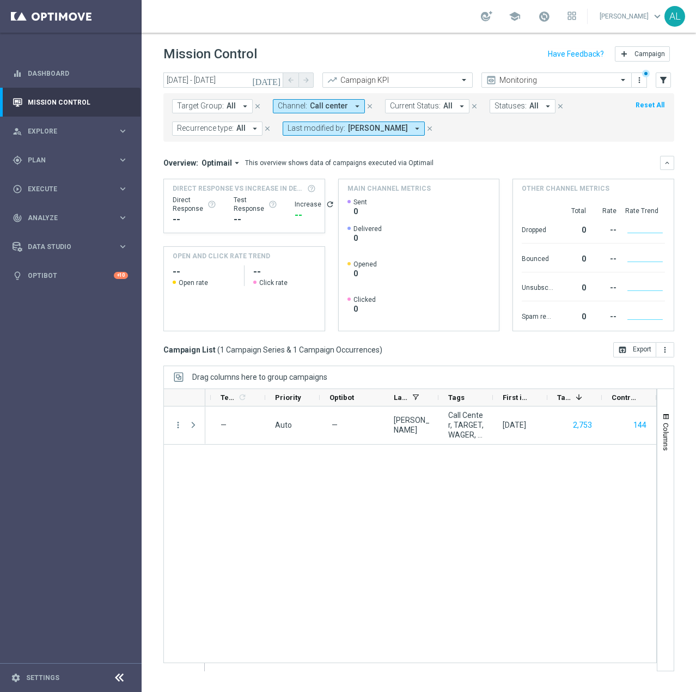
scroll to position [0, 469]
click at [322, 125] on span "Last modified by:" at bounding box center [317, 128] width 58 height 9
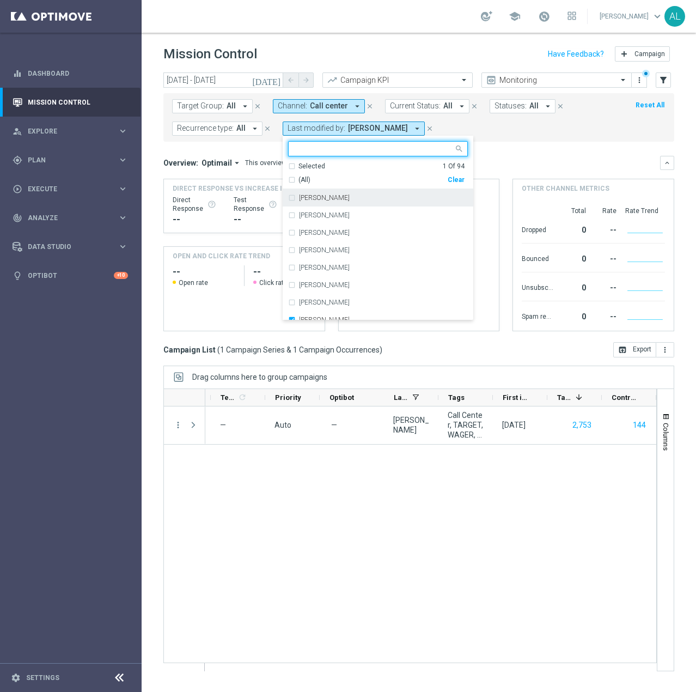
click at [375, 155] on div at bounding box center [372, 149] width 161 height 11
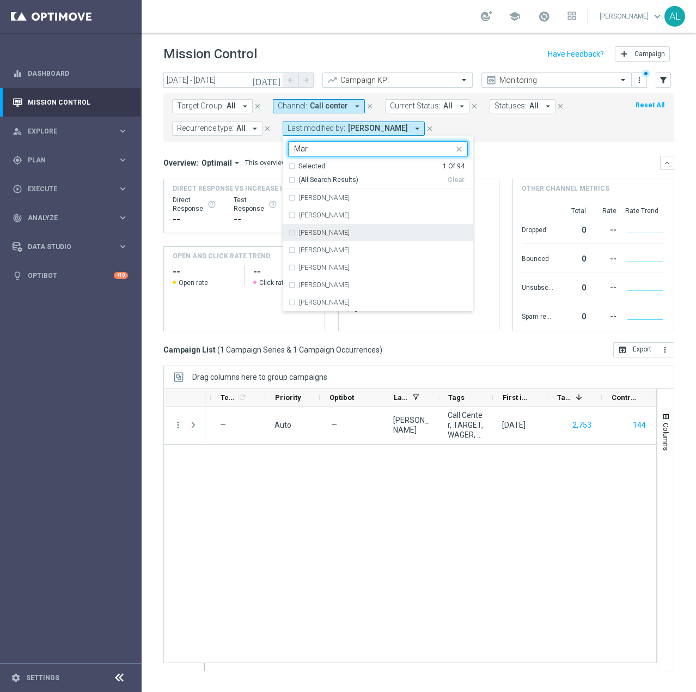
click at [344, 231] on label "Mariia Malashniak" at bounding box center [324, 232] width 51 height 7
type input "Mar"
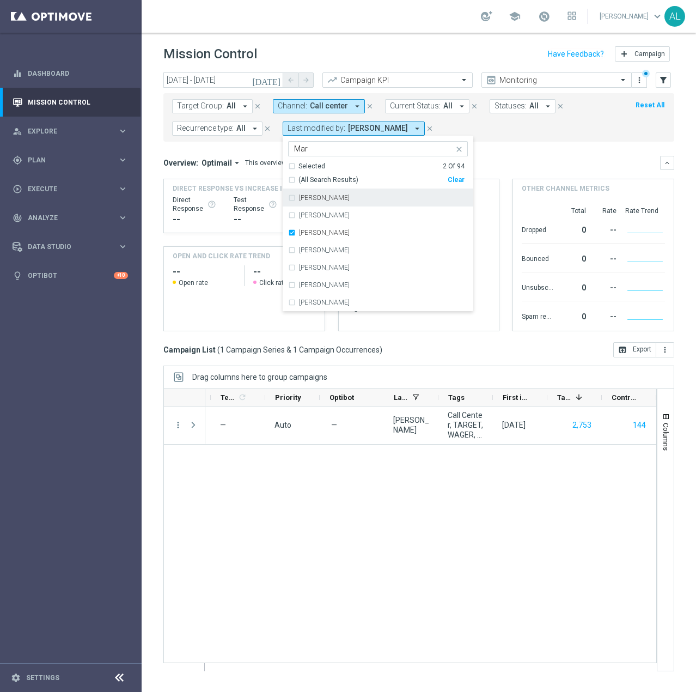
click at [536, 130] on form "Target Group: All arrow_drop_down close Channel: Call center arrow_drop_down cl…" at bounding box center [394, 117] width 445 height 36
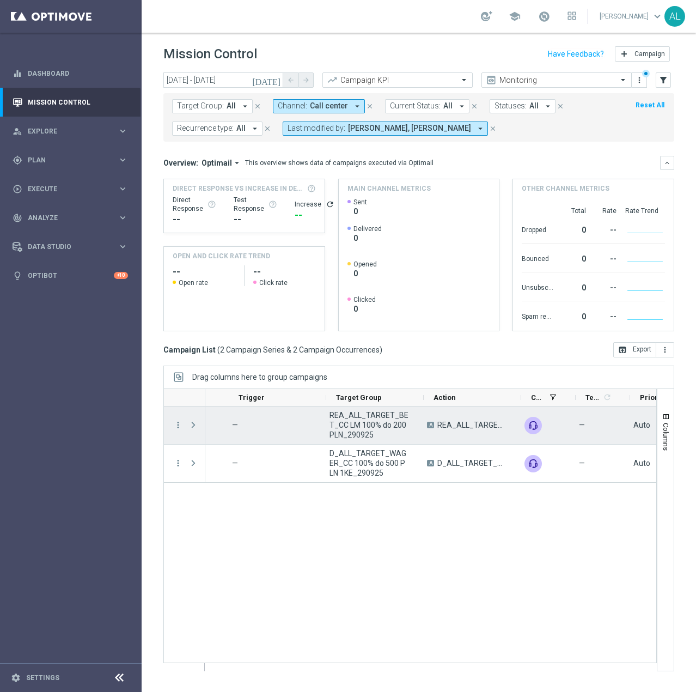
scroll to position [0, 97]
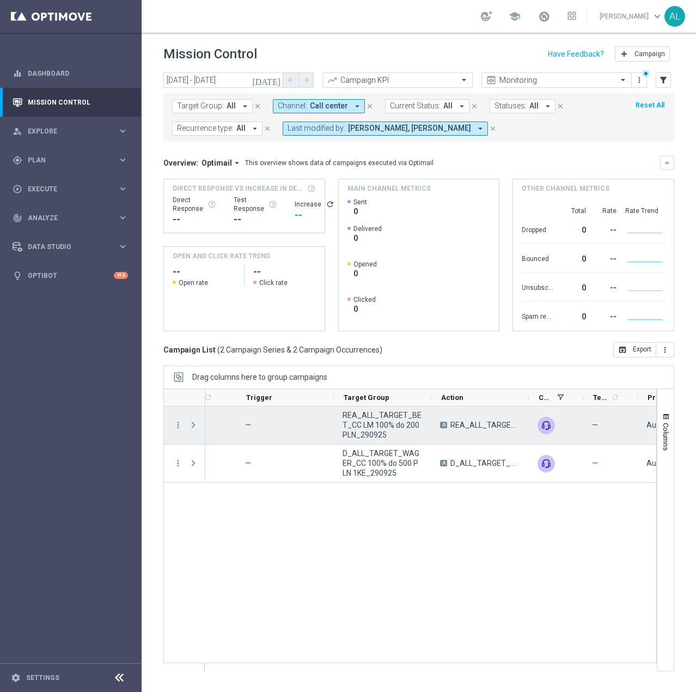
click at [373, 427] on span "REA_ALL_TARGET_BET_CC LM 100% do 200 PLN_290925" at bounding box center [382, 424] width 79 height 29
click at [383, 419] on span "REA_ALL_TARGET_BET_CC LM 100% do 200 PLN_290925" at bounding box center [390, 424] width 79 height 29
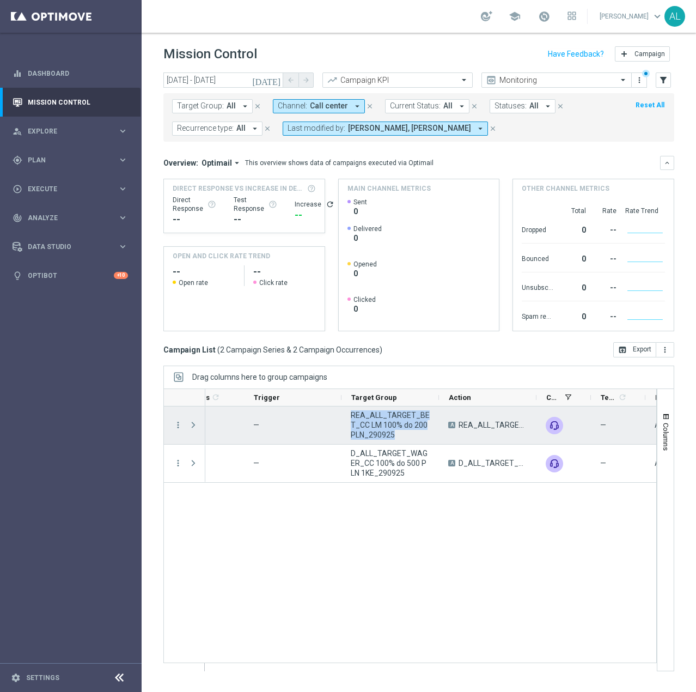
click at [383, 419] on span "REA_ALL_TARGET_BET_CC LM 100% do 200 PLN_290925" at bounding box center [390, 424] width 79 height 29
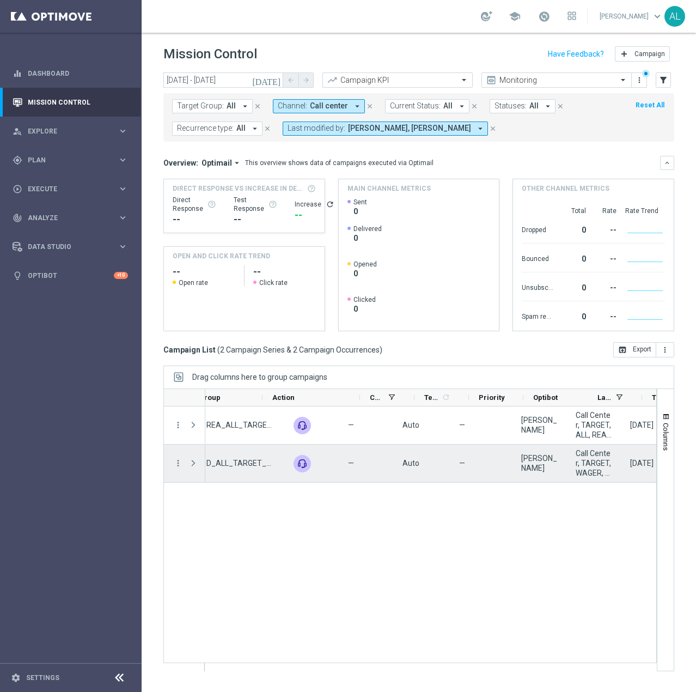
scroll to position [0, 468]
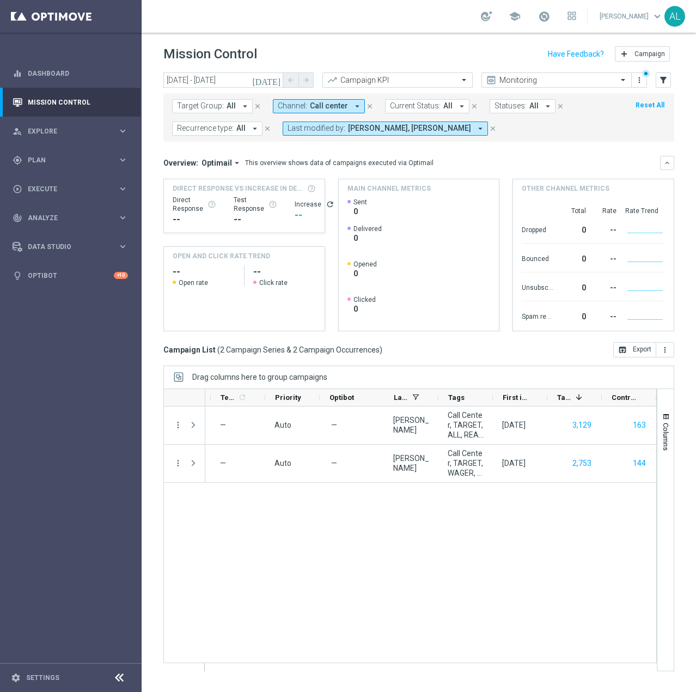
click at [429, 122] on button "Last modified by: Antoni Litwinek, Mariia Malashniak arrow_drop_down" at bounding box center [385, 128] width 205 height 14
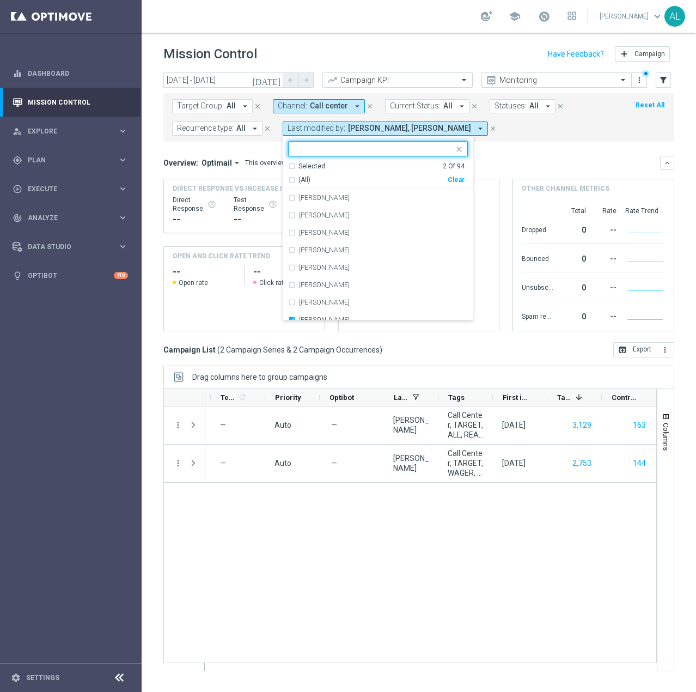
click at [0, 0] on div "Clear" at bounding box center [0, 0] width 0 height 0
click at [515, 150] on mini-dashboard "Overview: Optimail arrow_drop_down This overview shows data of campaigns execut…" at bounding box center [418, 242] width 511 height 200
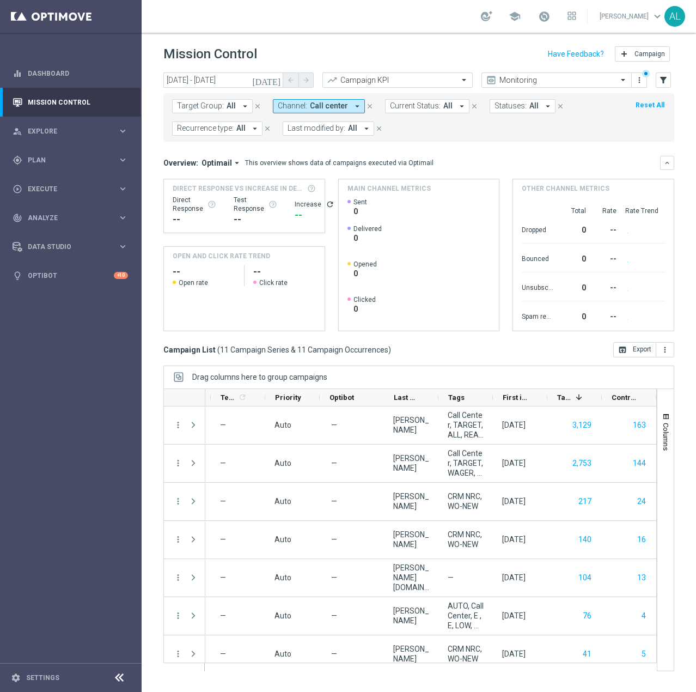
click at [227, 107] on span "All" at bounding box center [231, 105] width 9 height 9
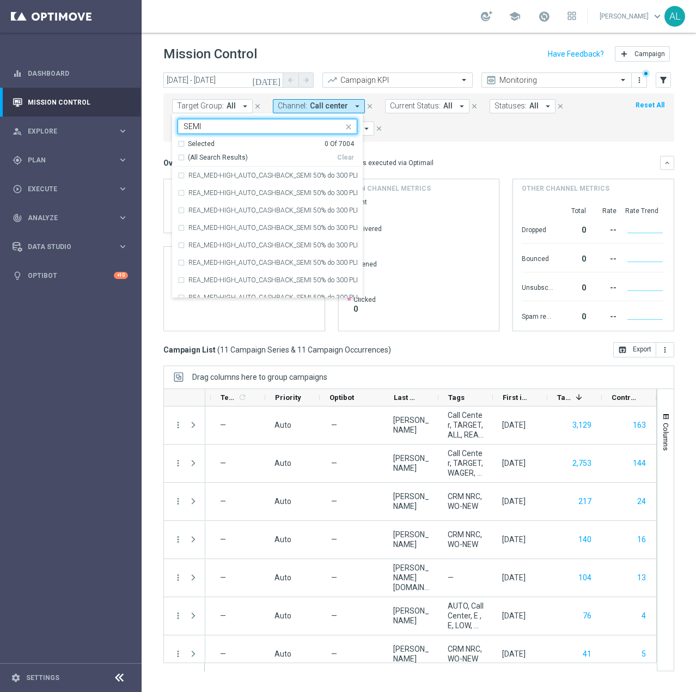
click at [211, 157] on span "(All Search Results)" at bounding box center [218, 157] width 60 height 9
type input "SEMI"
click at [454, 136] on div "Target Group: All arrow_drop_down Selected 52 of 7004 SEMI Selected 52 Of 7004 …" at bounding box center [418, 117] width 511 height 48
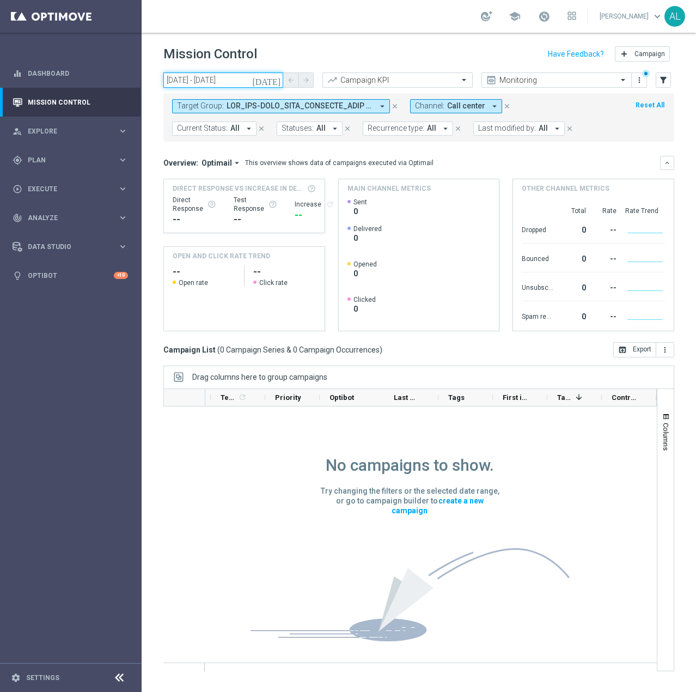
click at [217, 81] on input "29 Sep 2025 - 29 Sep 2025" at bounding box center [223, 79] width 120 height 15
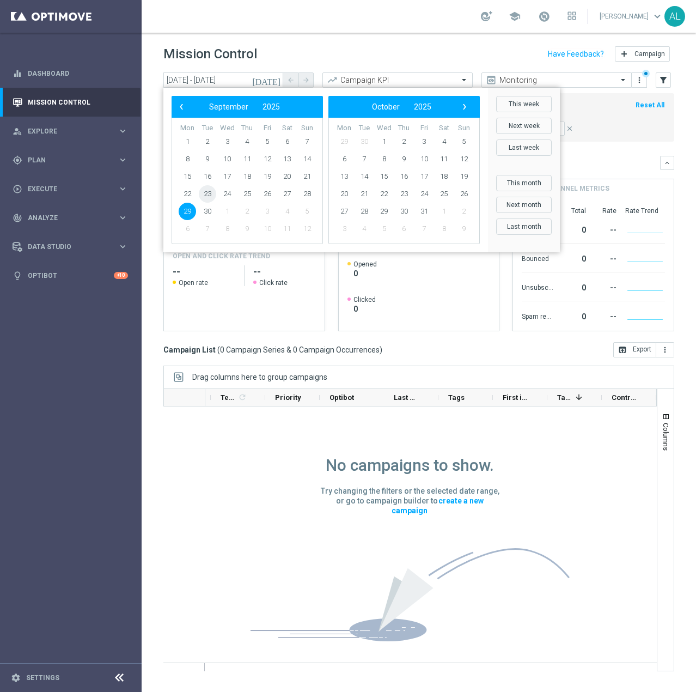
click at [210, 191] on span "23" at bounding box center [207, 193] width 17 height 17
type input "23 Sep 2025 - 23 Sep 2025"
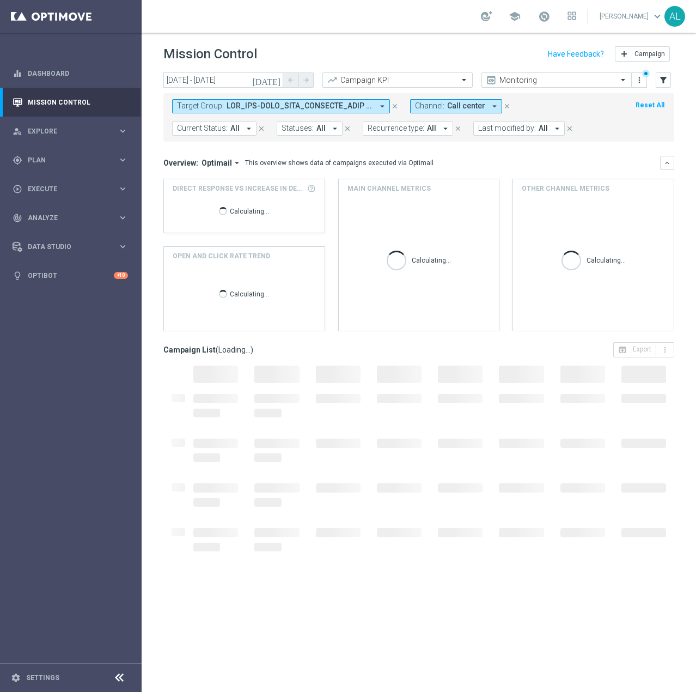
click at [471, 106] on span "Call center" at bounding box center [466, 105] width 38 height 9
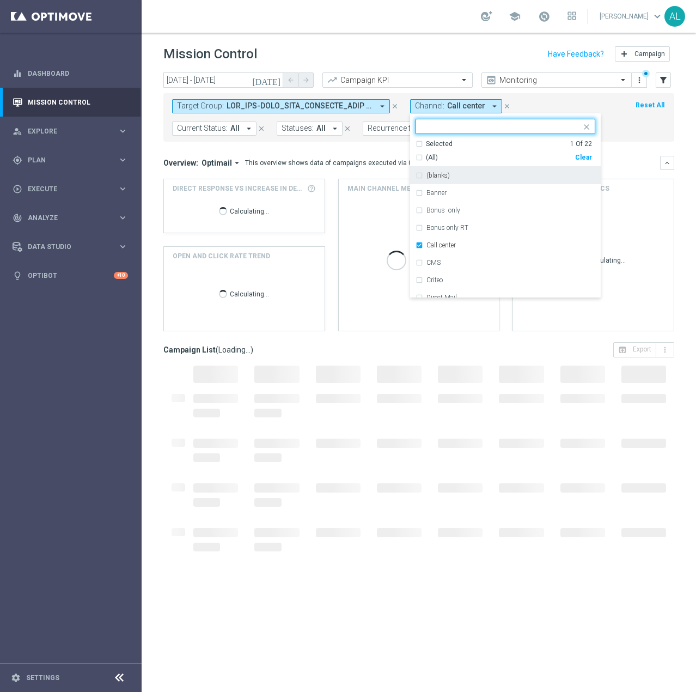
click at [0, 0] on div "Clear" at bounding box center [0, 0] width 0 height 0
click at [510, 168] on div "(blanks)" at bounding box center [506, 175] width 180 height 17
click at [561, 172] on div "(blanks)" at bounding box center [506, 175] width 180 height 17
click at [618, 143] on mini-dashboard "Overview: Optimail arrow_drop_down This overview shows data of campaigns execut…" at bounding box center [418, 242] width 511 height 200
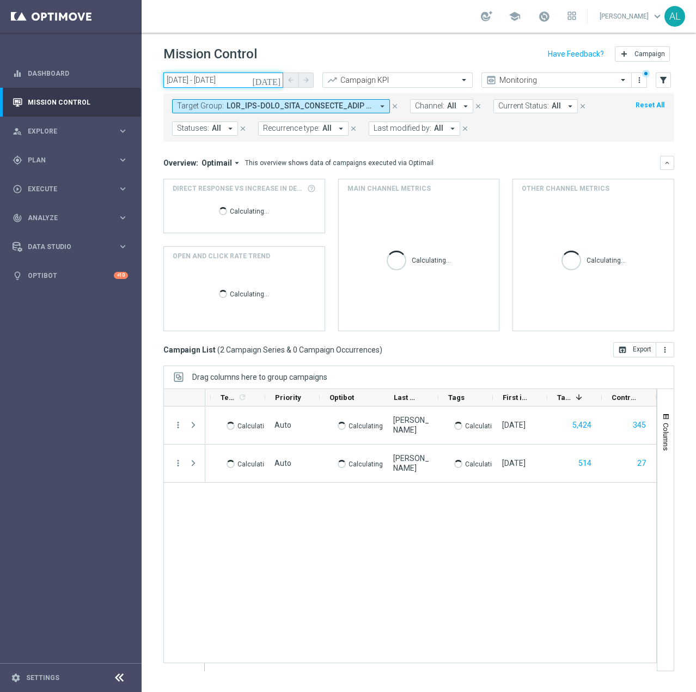
click at [236, 82] on input "23 Sep 2025 - 23 Sep 2025" at bounding box center [223, 79] width 120 height 15
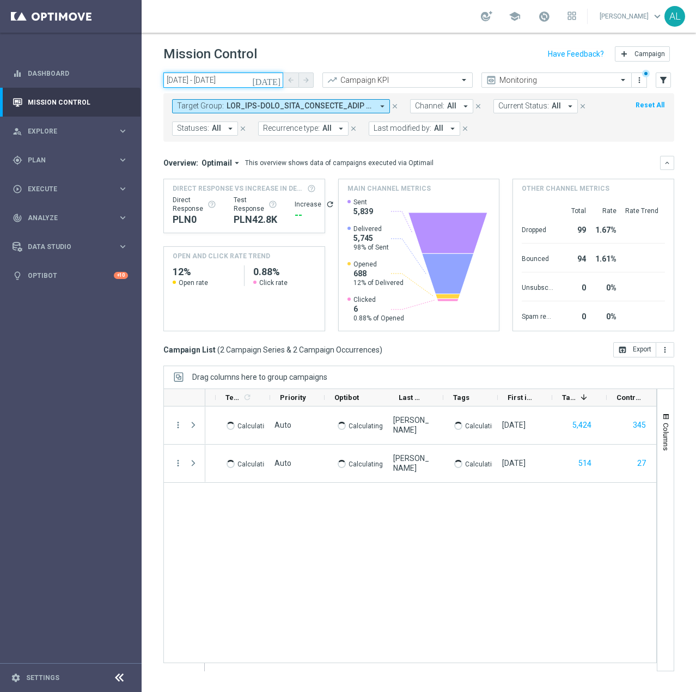
scroll to position [0, 463]
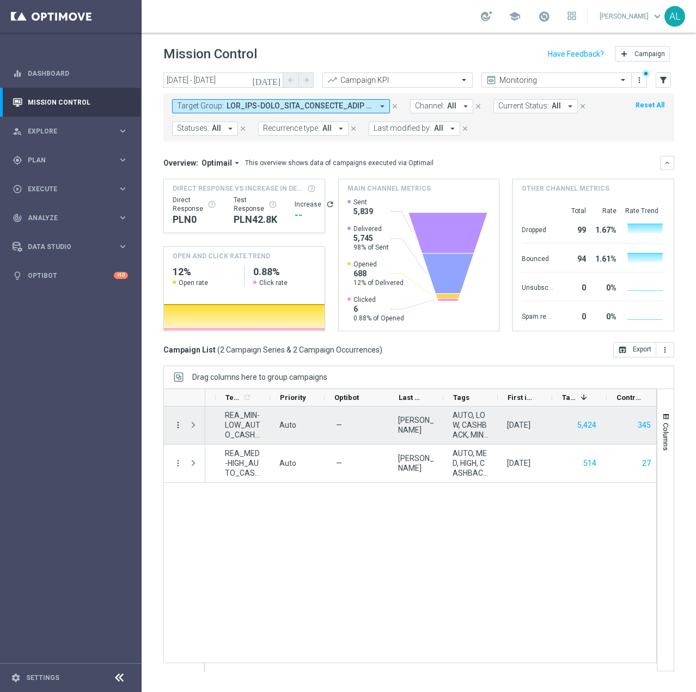
click at [178, 422] on icon "more_vert" at bounding box center [178, 425] width 10 height 10
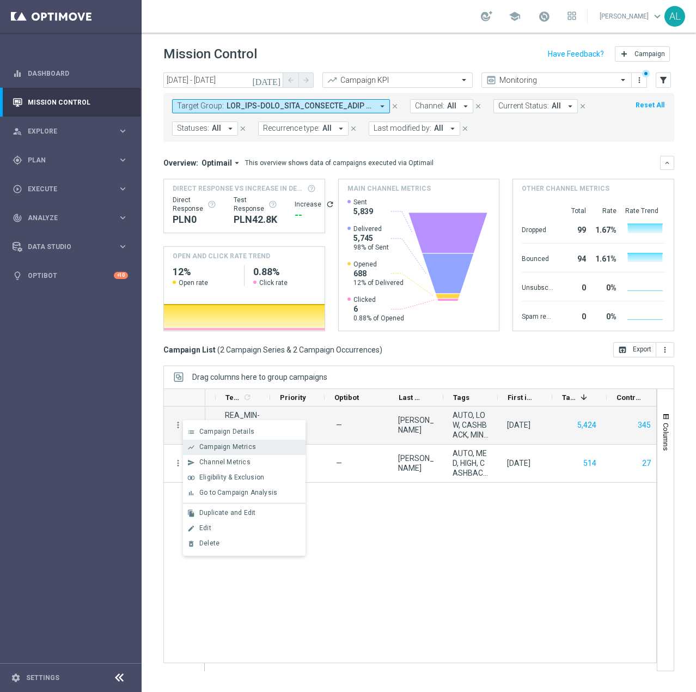
click at [259, 448] on div "Campaign Metrics" at bounding box center [249, 447] width 101 height 8
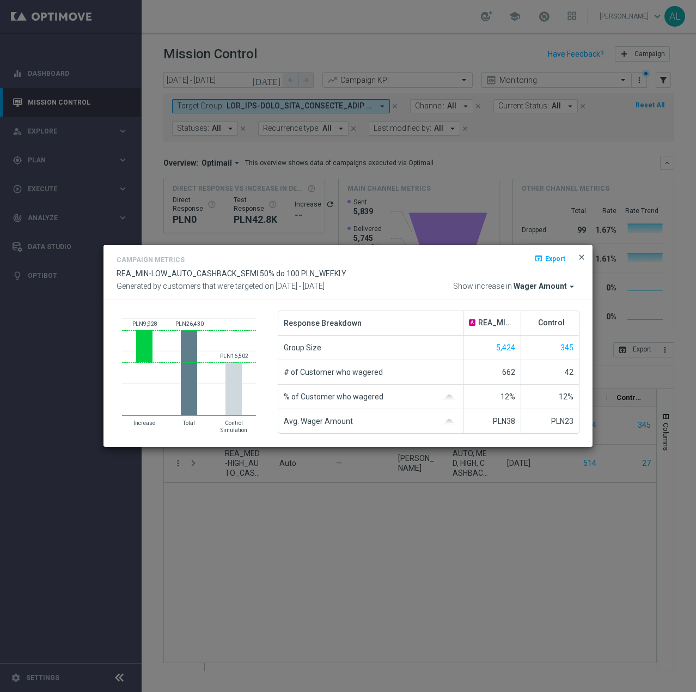
click at [581, 256] on span "close" at bounding box center [581, 257] width 9 height 9
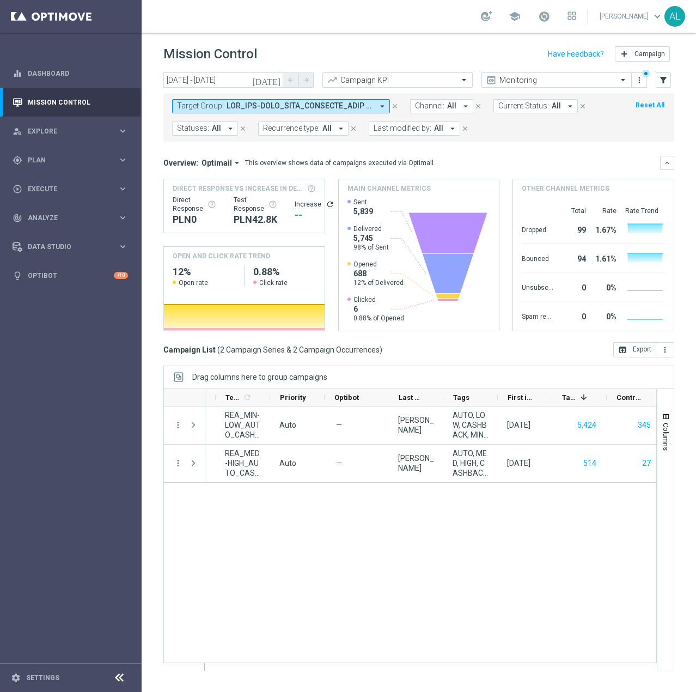
click at [349, 109] on span at bounding box center [300, 105] width 146 height 9
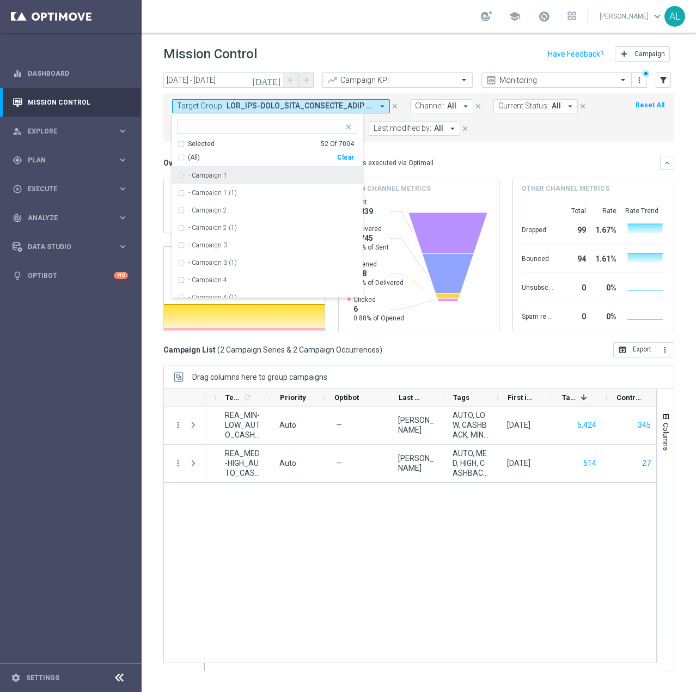
click at [0, 0] on div "Clear" at bounding box center [0, 0] width 0 height 0
click at [293, 122] on input "text" at bounding box center [264, 126] width 160 height 9
paste input "REA_MIN-LOW_AUTO_CASHBACK_SEMI 50% do 100 PLN_WEEKLY"
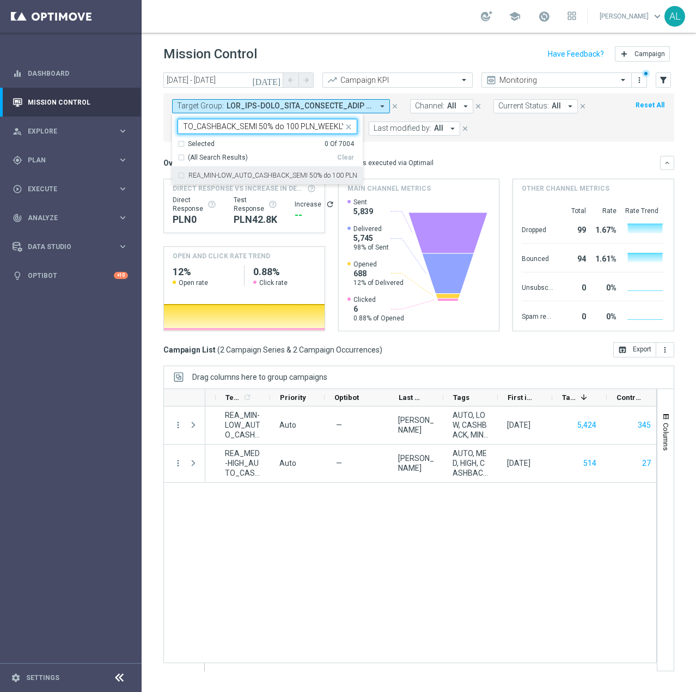
click at [287, 173] on label "REA_MIN-LOW_AUTO_CASHBACK_SEMI 50% do 100 PLN_WEEKLY" at bounding box center [272, 175] width 169 height 7
type input "REA_MIN-LOW_AUTO_CASHBACK_SEMI 50% do 100 PLN_WEEKLY"
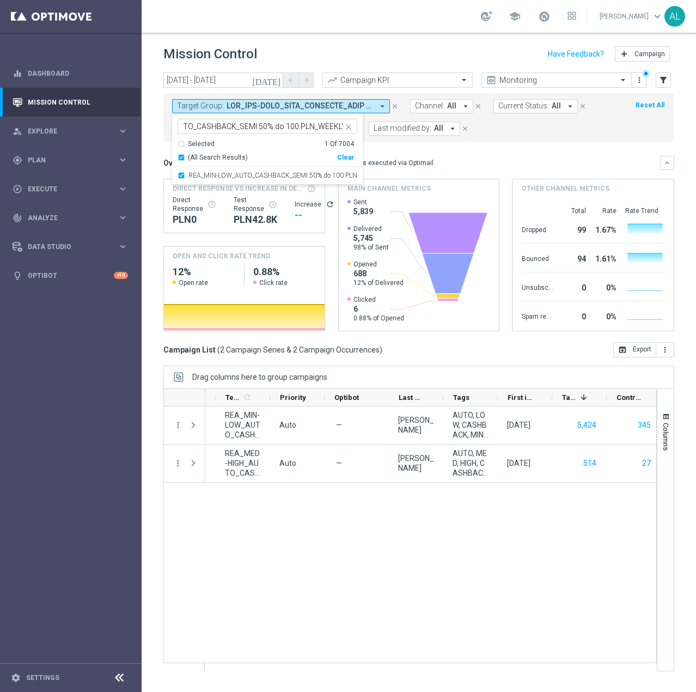
scroll to position [0, 0]
click at [445, 160] on div "Overview: Optimail arrow_drop_down This overview shows data of campaigns execut…" at bounding box center [411, 163] width 497 height 10
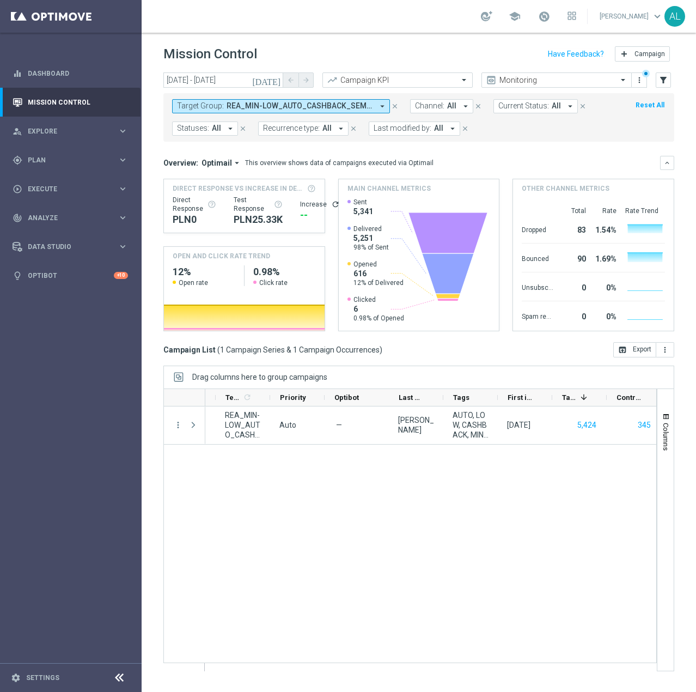
click at [249, 101] on span "REA_MIN-LOW_AUTO_CASHBACK_SEMI 50% do 100 PLN_WEEKLY" at bounding box center [300, 105] width 146 height 9
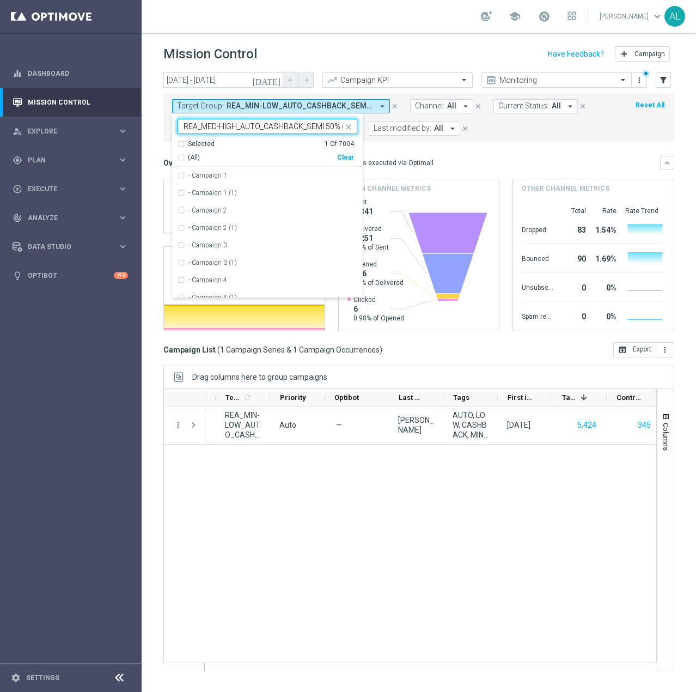
scroll to position [0, 67]
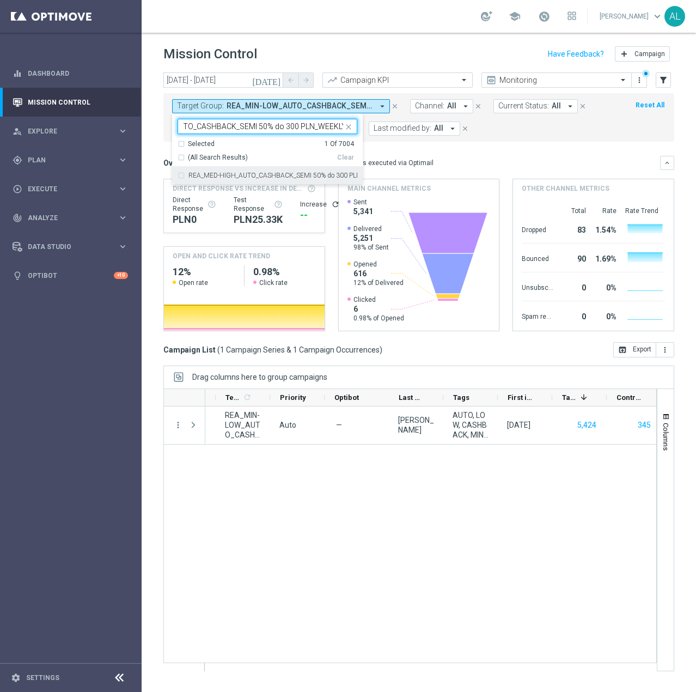
click at [236, 173] on label "REA_MED-HIGH_AUTO_CASHBACK_SEMI 50% do 300 PLN_WEEKLY" at bounding box center [272, 175] width 169 height 7
type input "REA_MED-HIGH_AUTO_CASHBACK_SEMI 50% do 300 PLN_WEEKLY"
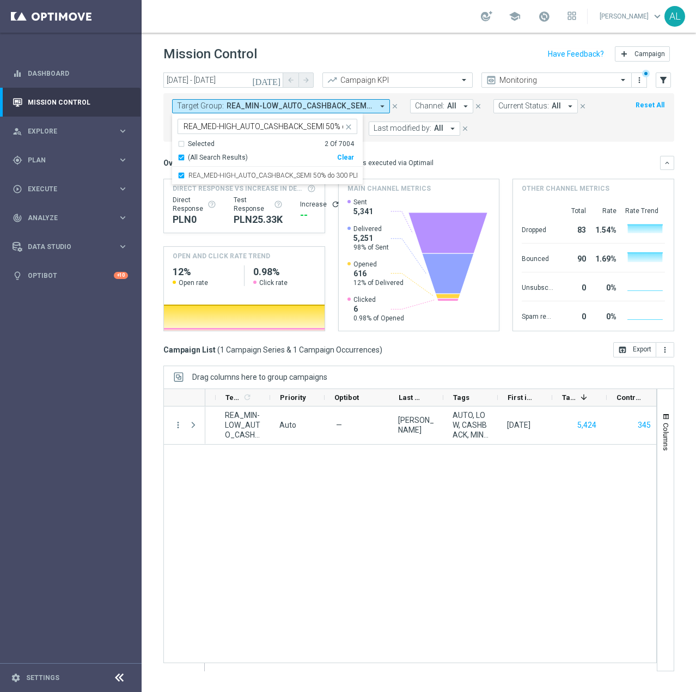
click at [418, 155] on mini-dashboard "Overview: Optimail arrow_drop_down This overview shows data of campaigns execut…" at bounding box center [418, 242] width 511 height 200
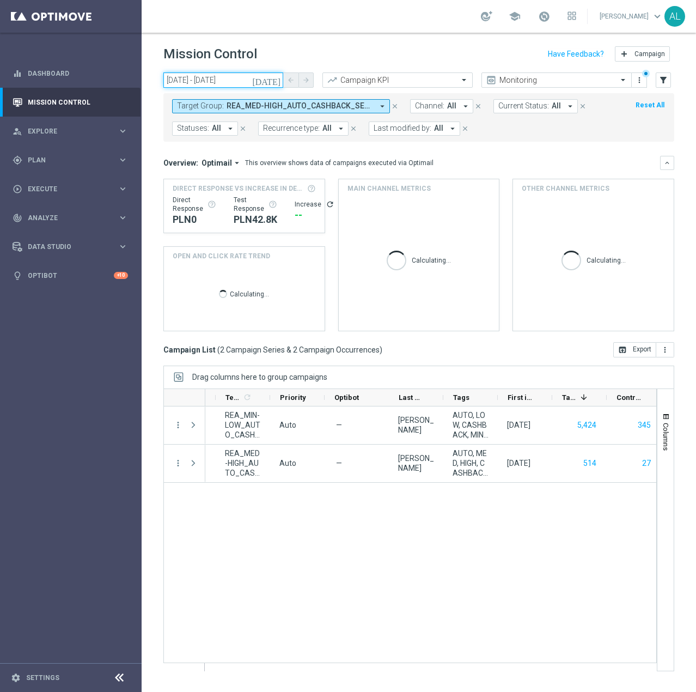
click at [195, 78] on input "23 Sep 2025 - 23 Sep 2025" at bounding box center [223, 79] width 120 height 15
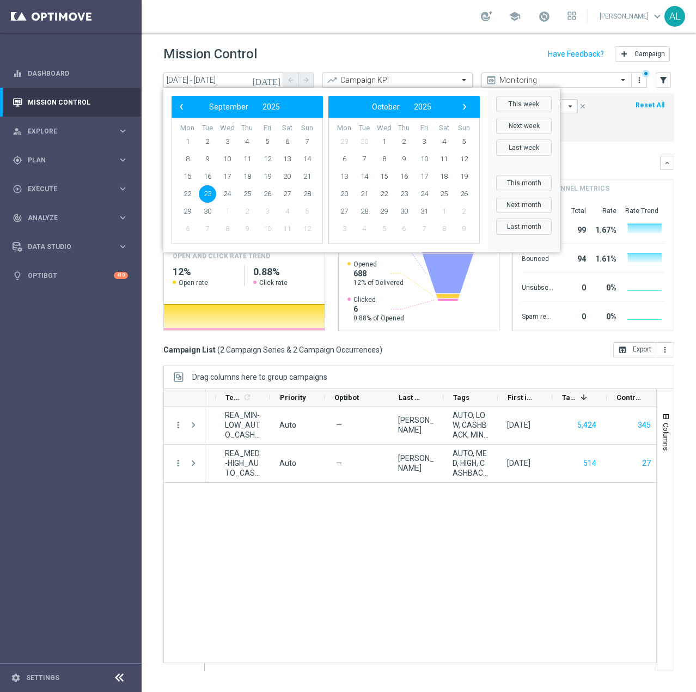
click at [209, 193] on span "23" at bounding box center [207, 193] width 17 height 17
click at [248, 193] on span "25" at bounding box center [247, 193] width 17 height 17
type input "23 Sep 2025 - 25 Sep 2025"
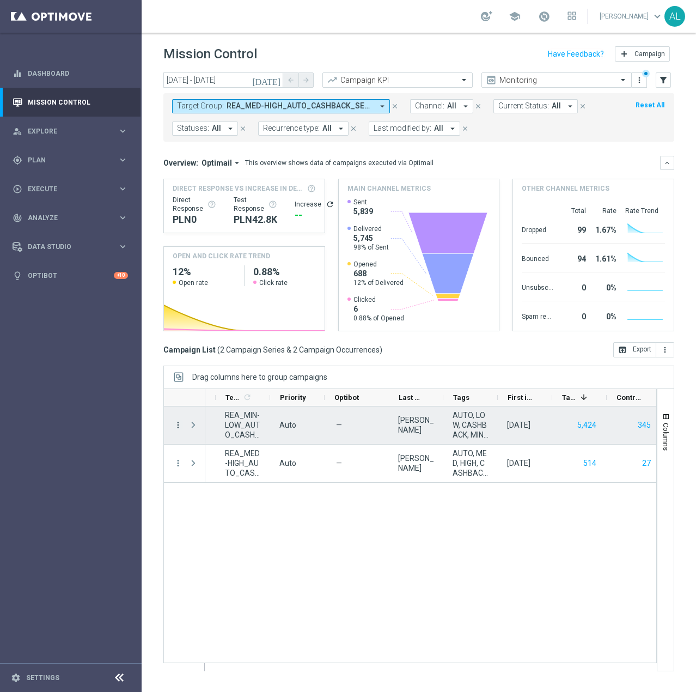
click at [181, 424] on icon "more_vert" at bounding box center [178, 425] width 10 height 10
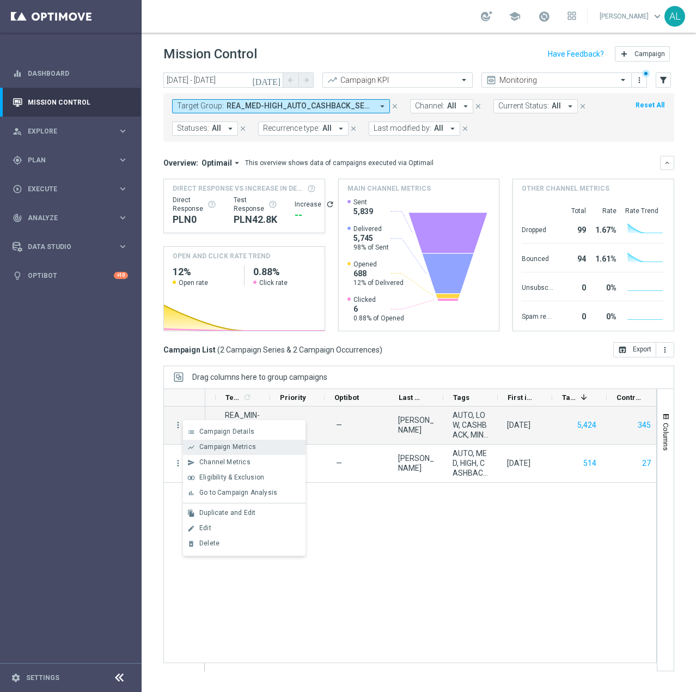
click at [230, 447] on span "Campaign Metrics" at bounding box center [227, 447] width 57 height 8
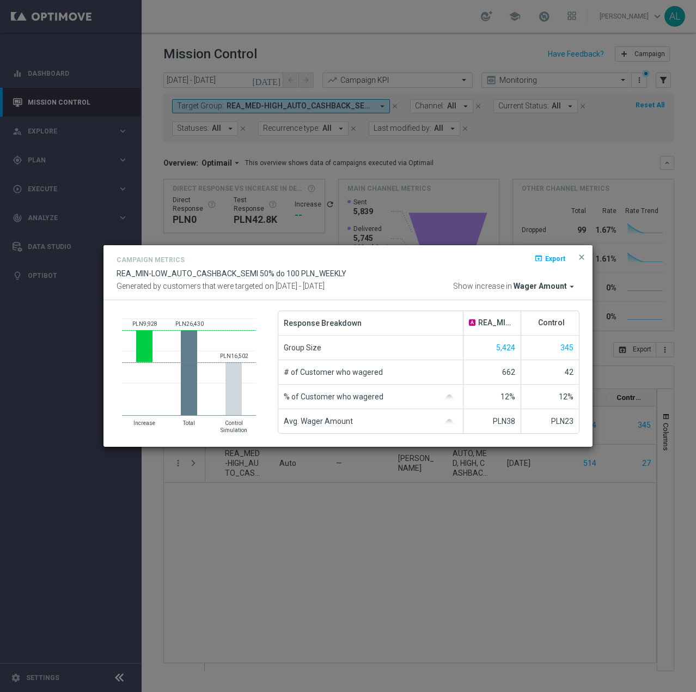
click at [555, 283] on span "Wager Amount" at bounding box center [540, 287] width 53 height 10
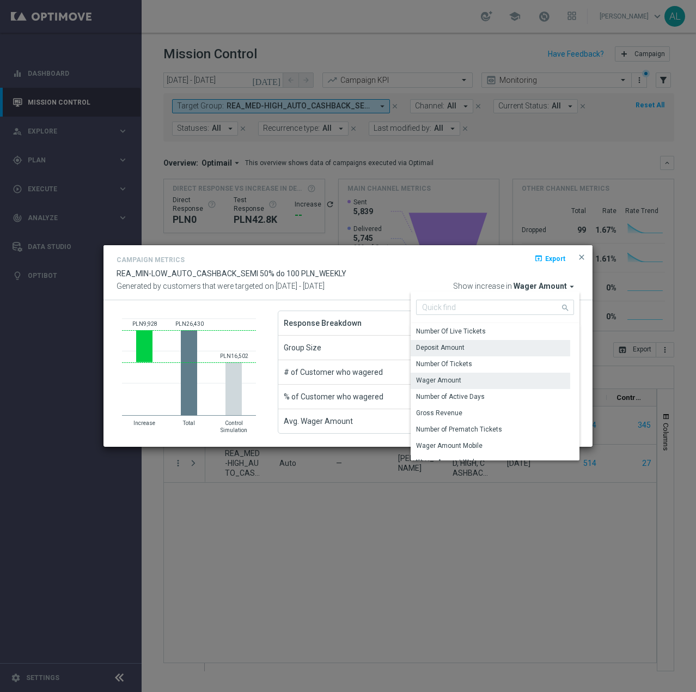
click at [482, 353] on div "Deposit Amount" at bounding box center [491, 347] width 160 height 15
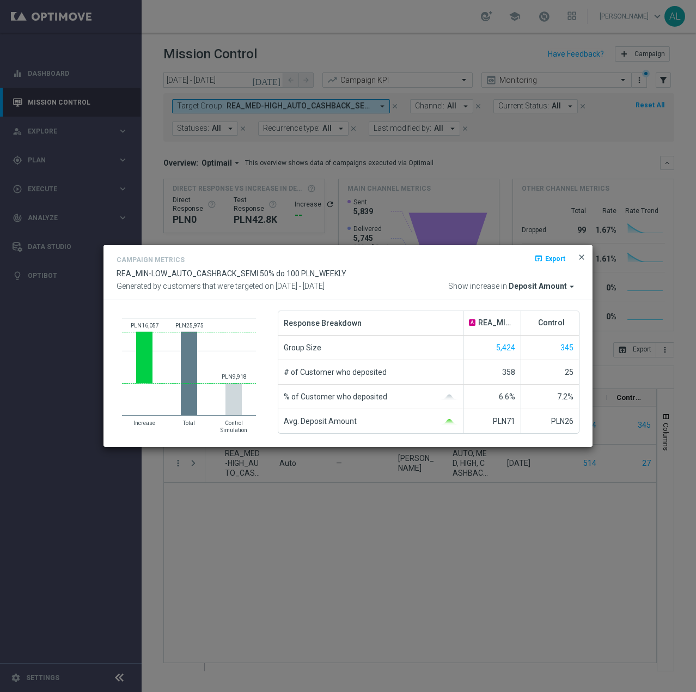
click at [584, 254] on span "close" at bounding box center [581, 257] width 9 height 9
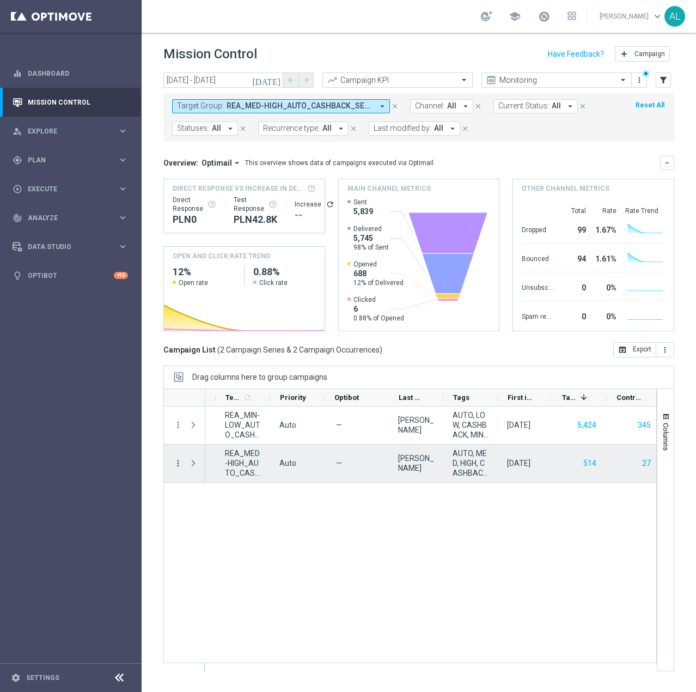
click at [176, 464] on icon "more_vert" at bounding box center [178, 463] width 10 height 10
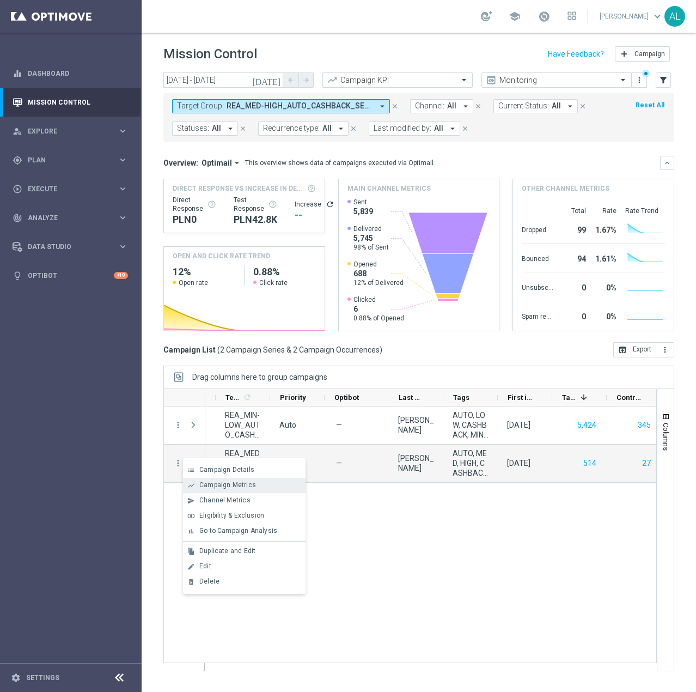
click at [212, 482] on span "Campaign Metrics" at bounding box center [227, 485] width 57 height 8
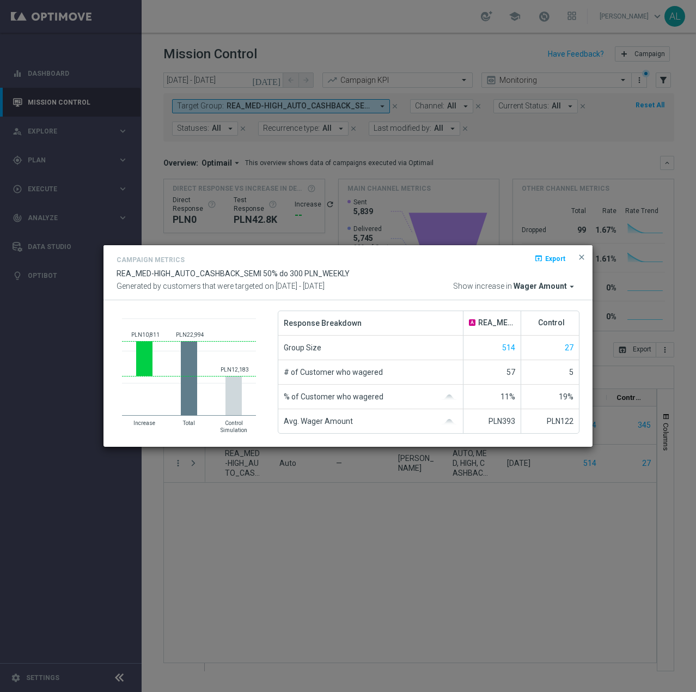
click at [557, 289] on span "Wager Amount" at bounding box center [540, 287] width 53 height 10
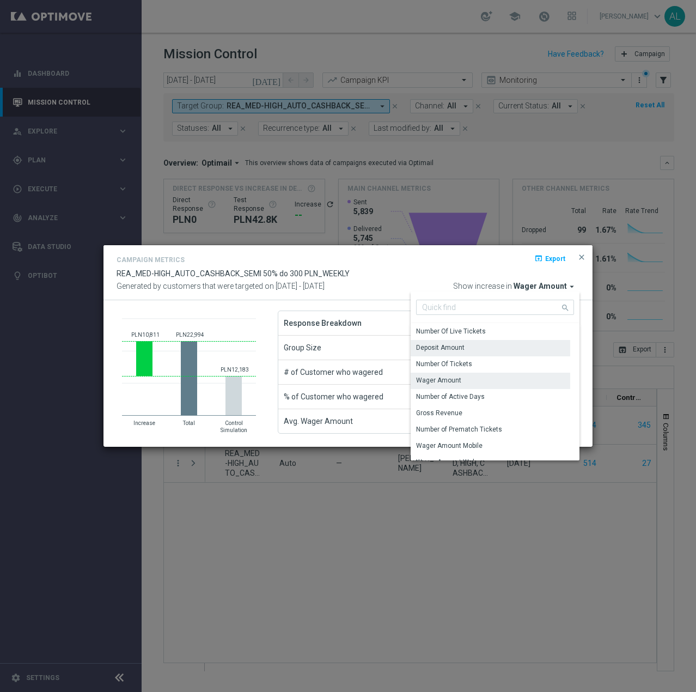
click at [475, 345] on div "Deposit Amount" at bounding box center [491, 347] width 160 height 15
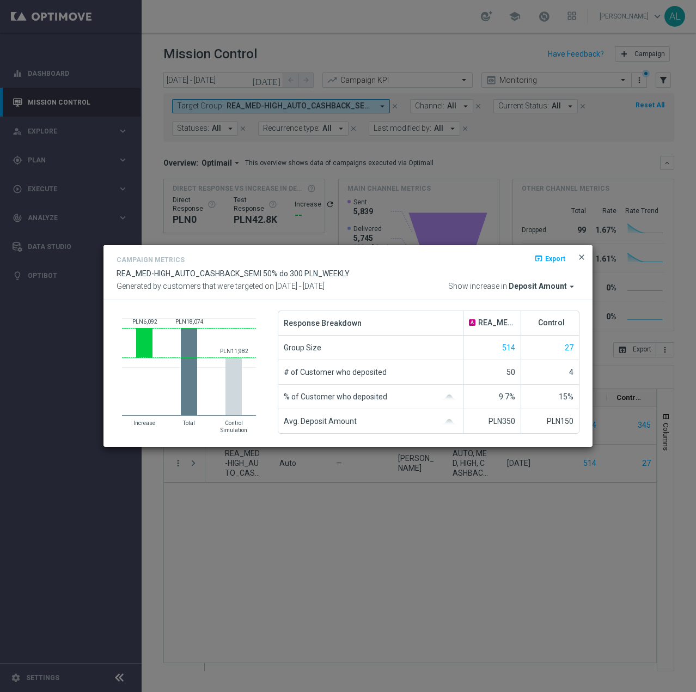
click at [581, 260] on span "close" at bounding box center [581, 257] width 9 height 9
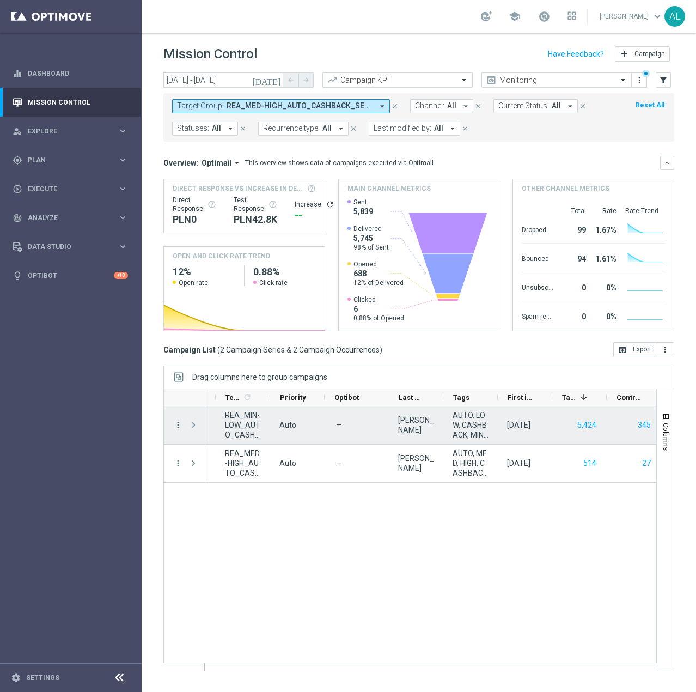
click at [180, 423] on icon "more_vert" at bounding box center [178, 425] width 10 height 10
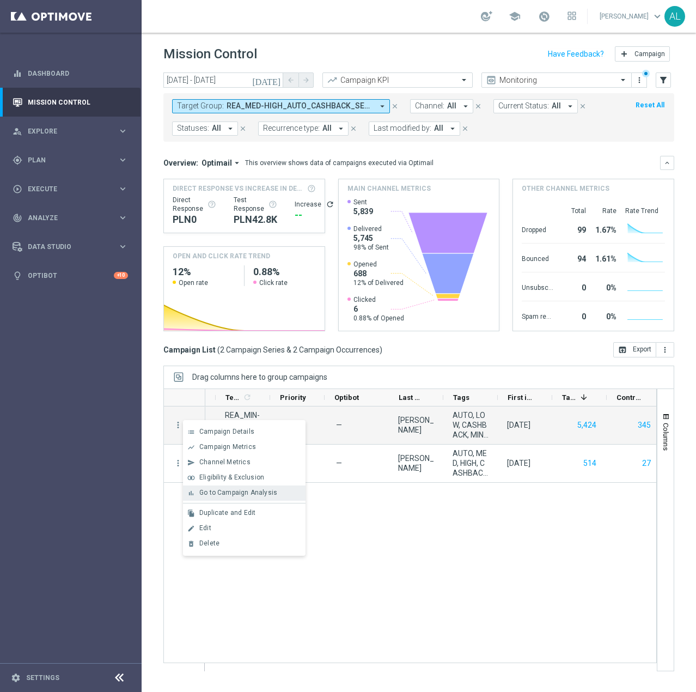
click at [235, 496] on span "Go to Campaign Analysis" at bounding box center [238, 493] width 78 height 8
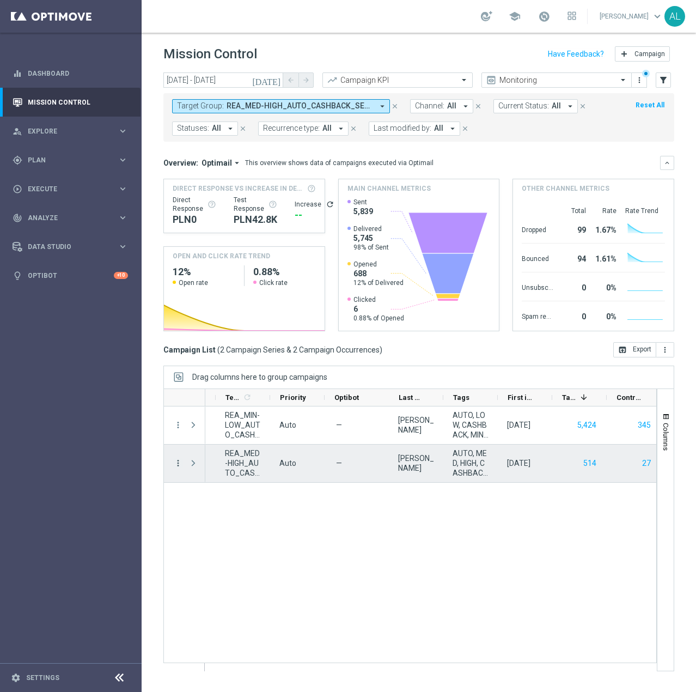
click at [176, 464] on icon "more_vert" at bounding box center [178, 463] width 10 height 10
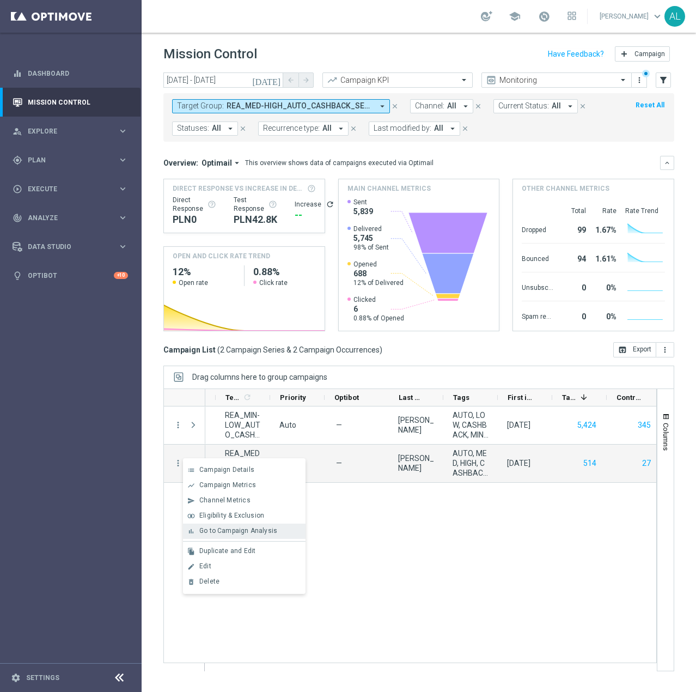
click at [261, 526] on div "bar_chart Go to Campaign Analysis" at bounding box center [244, 530] width 123 height 15
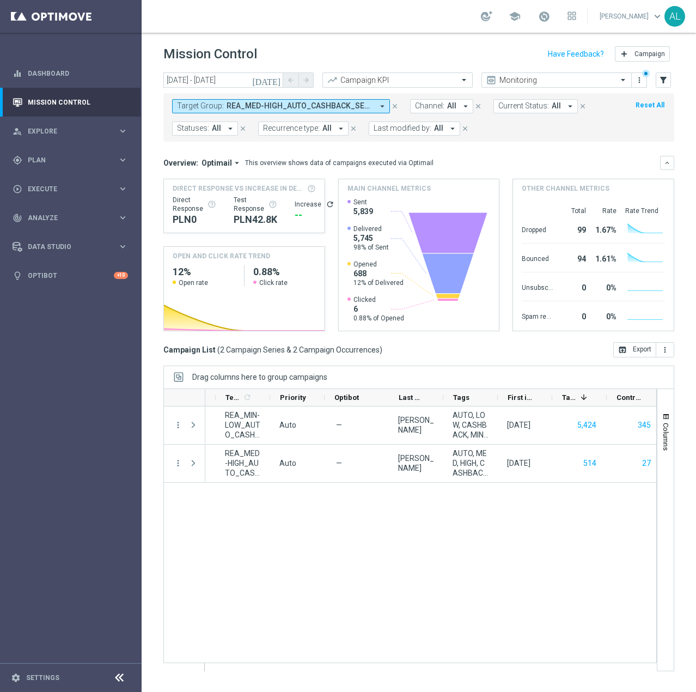
click at [254, 103] on span "REA_MED-HIGH_AUTO_CASHBACK_SEMI 50% do 300 PLN_WEEKLY, REA_MIN-LOW_AUTO_CASHBAC…" at bounding box center [300, 105] width 146 height 9
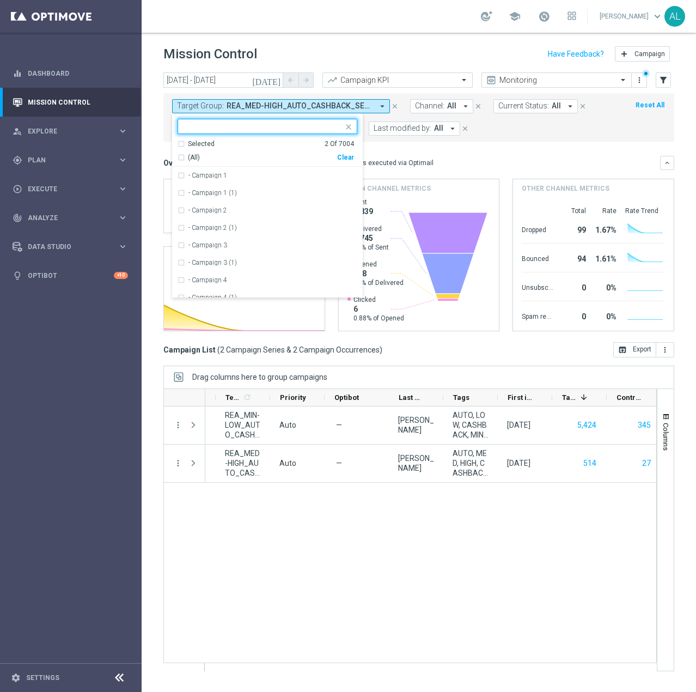
click at [0, 0] on div "Clear" at bounding box center [0, 0] width 0 height 0
click at [288, 126] on input "text" at bounding box center [264, 126] width 160 height 9
paste input "REA_MIN-LOW_AUTO_WAGER_SEMI 50% do 100 PLN_WEEKLY"
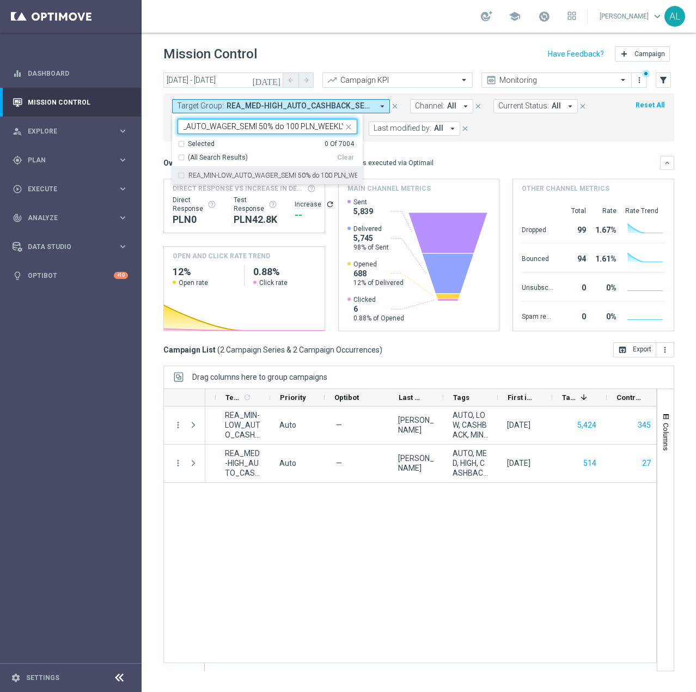
click at [255, 173] on label "REA_MIN-LOW_AUTO_WAGER_SEMI 50% do 100 PLN_WEEKLY" at bounding box center [272, 175] width 169 height 7
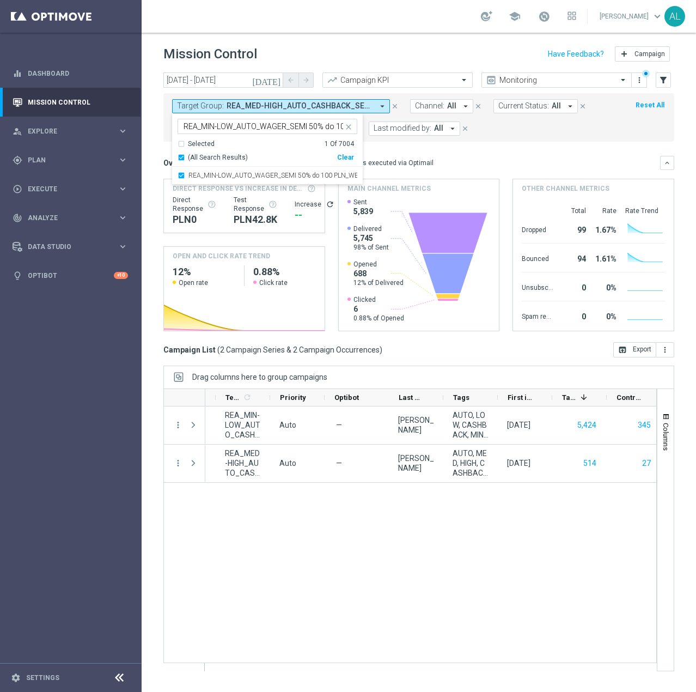
click at [286, 126] on input "REA_MIN-LOW_AUTO_WAGER_SEMI 50% do 100 PLN_WEEKLY" at bounding box center [264, 126] width 160 height 9
paste input "ED-HIGH_AUTO_WAGER_SEMI 50% do 3"
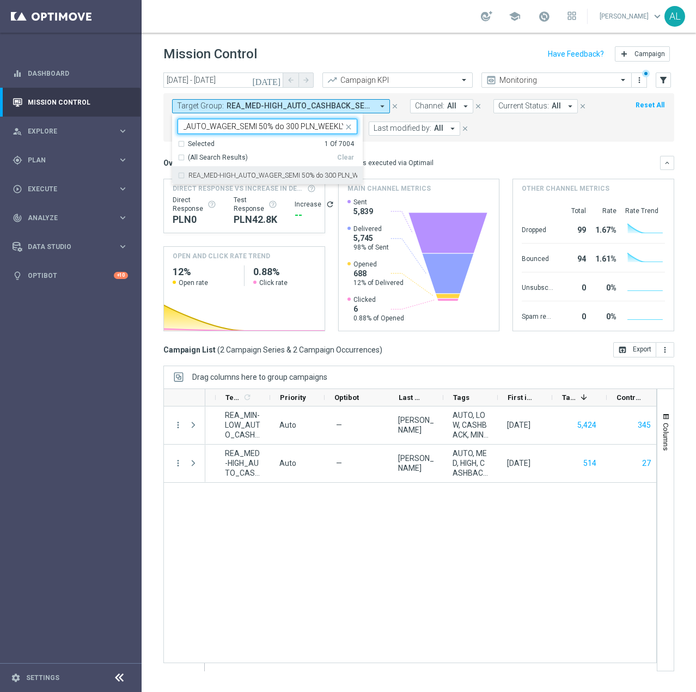
click at [276, 174] on label "REA_MED-HIGH_AUTO_WAGER_SEMI 50% do 300 PLN_WEEKLY" at bounding box center [272, 175] width 169 height 7
type input "REA_MED-HIGH_AUTO_WAGER_SEMI 50% do 300 PLN_WEEKLY"
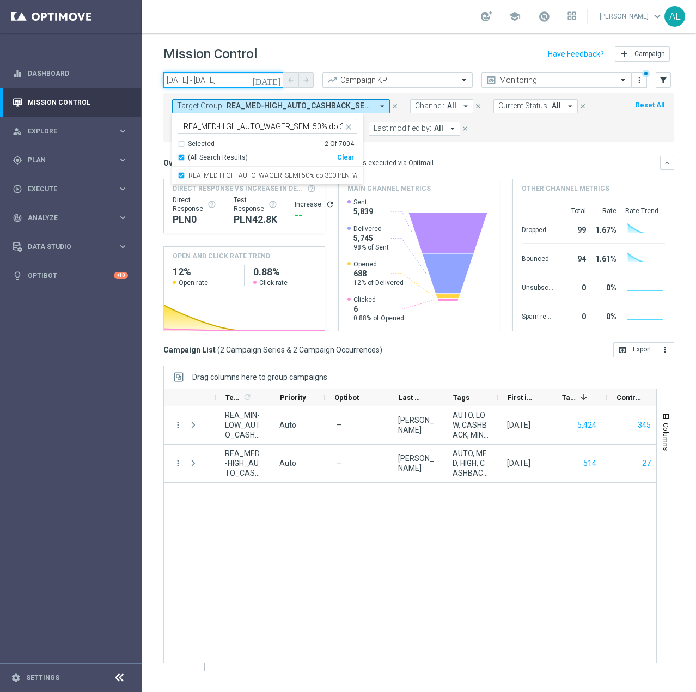
click at [223, 81] on input "23 Sep 2025 - 25 Sep 2025" at bounding box center [223, 79] width 120 height 15
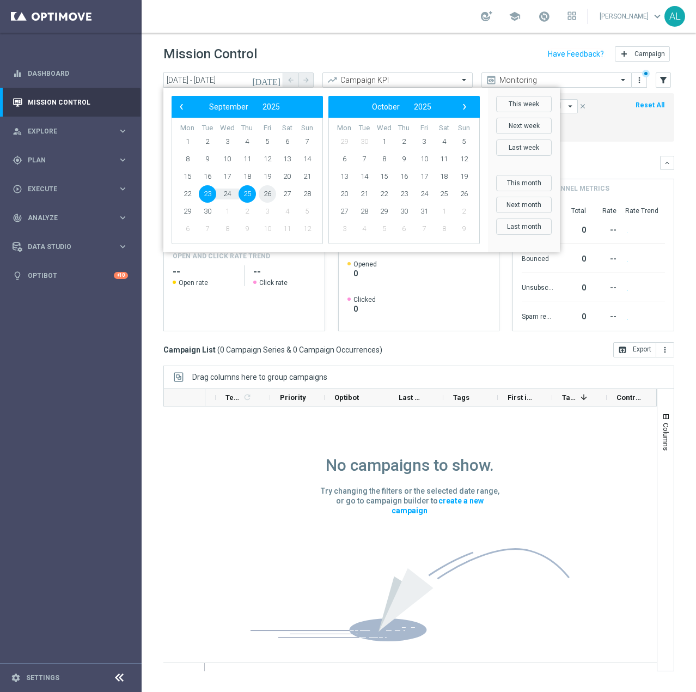
click at [270, 194] on span "26" at bounding box center [267, 193] width 17 height 17
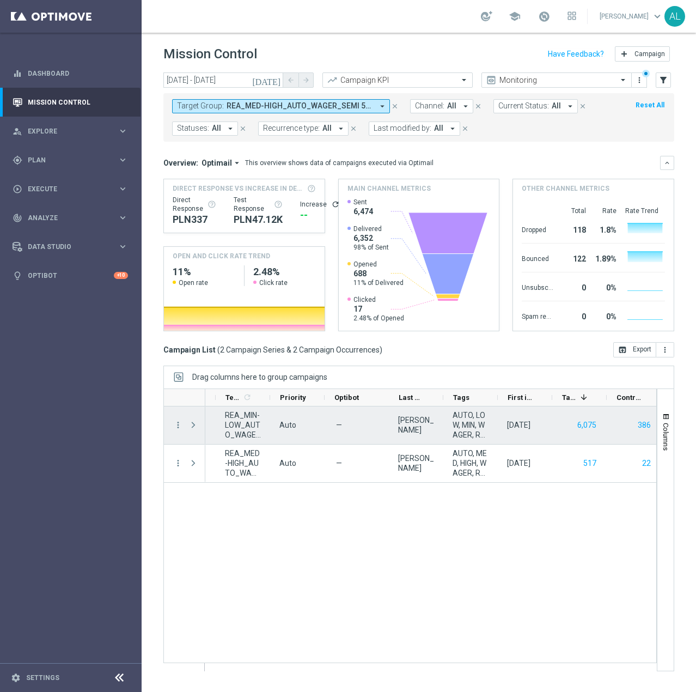
click at [185, 426] on div "Press SPACE to select this row." at bounding box center [195, 425] width 22 height 38
click at [180, 429] on icon "more_vert" at bounding box center [178, 425] width 10 height 10
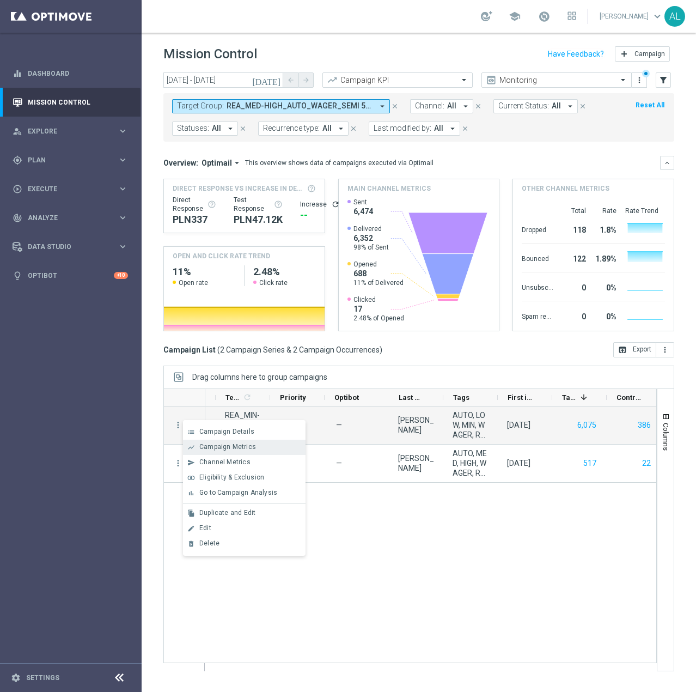
click at [227, 446] on span "Campaign Metrics" at bounding box center [227, 447] width 57 height 8
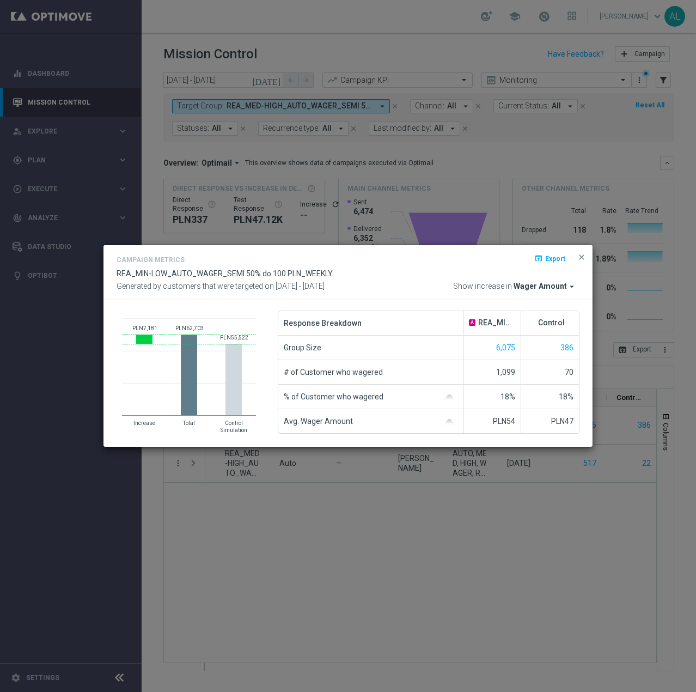
click at [559, 285] on span "Wager Amount" at bounding box center [540, 287] width 53 height 10
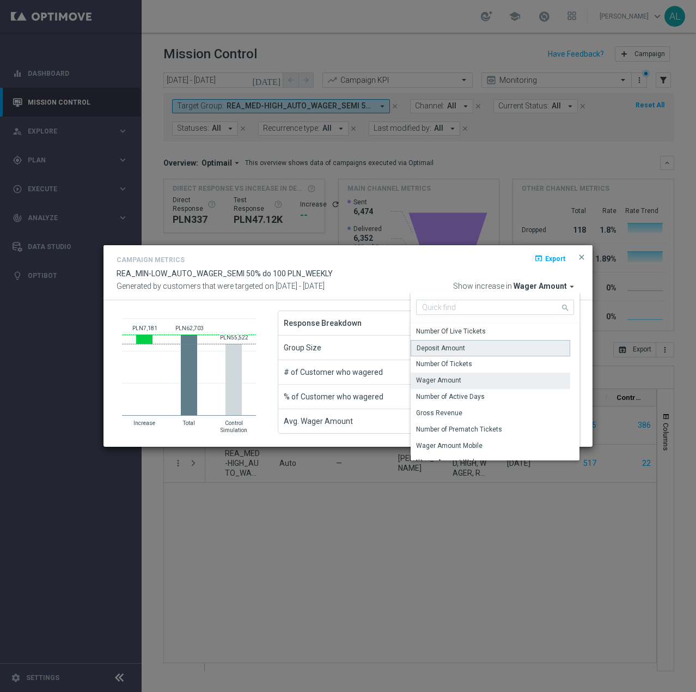
click at [444, 346] on div "Deposit Amount" at bounding box center [441, 348] width 48 height 10
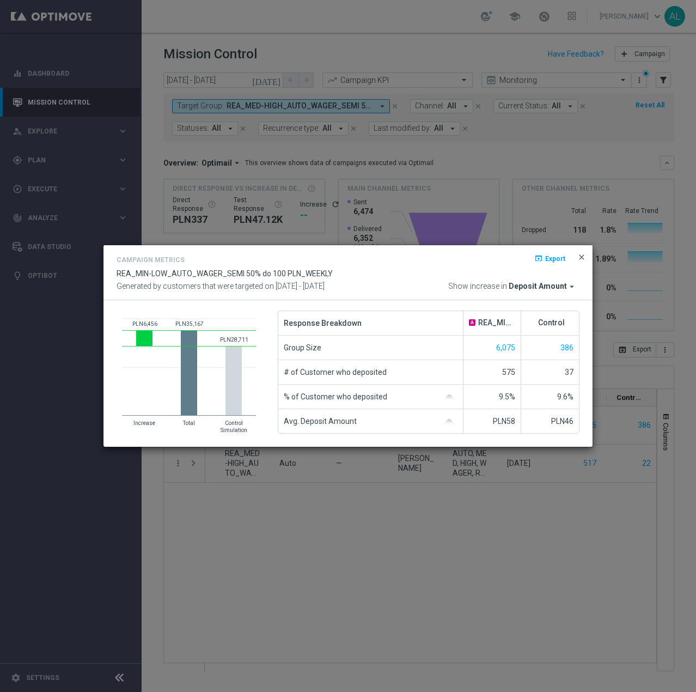
click at [581, 260] on span "close" at bounding box center [581, 257] width 9 height 9
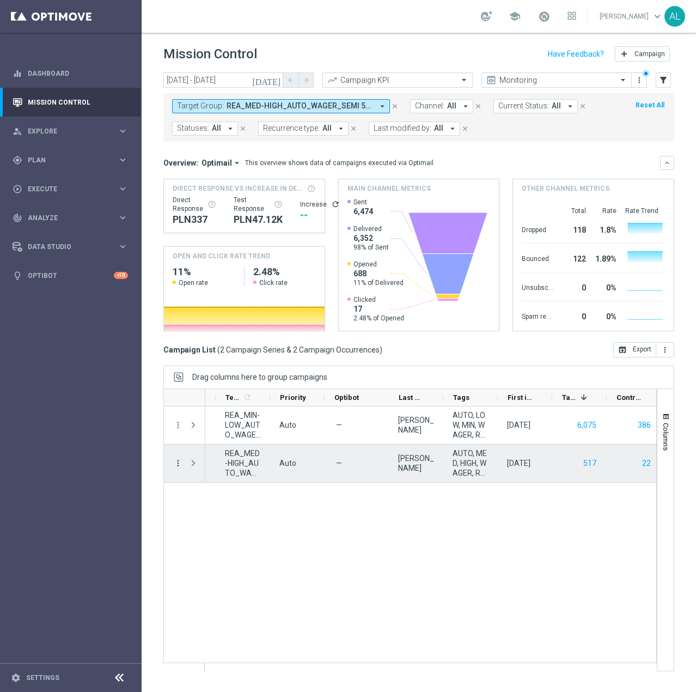
click at [176, 460] on icon "more_vert" at bounding box center [178, 463] width 10 height 10
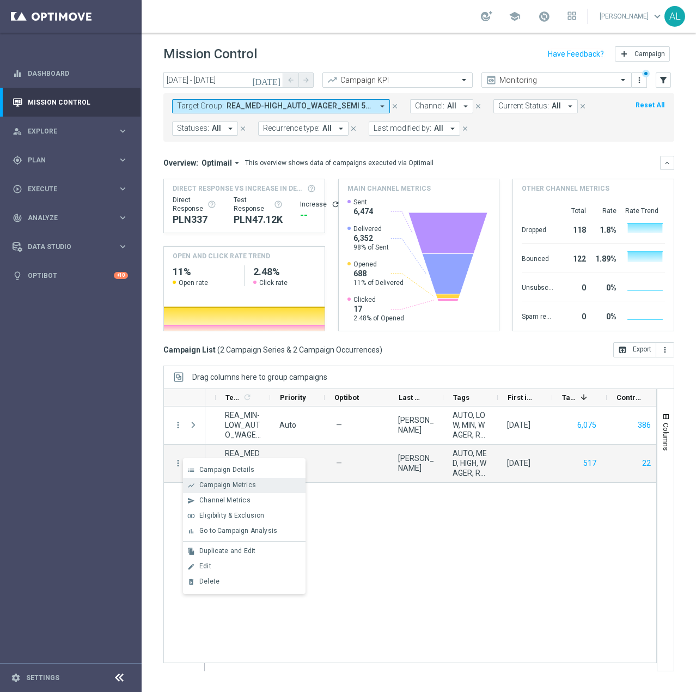
click at [233, 485] on span "Campaign Metrics" at bounding box center [227, 485] width 57 height 8
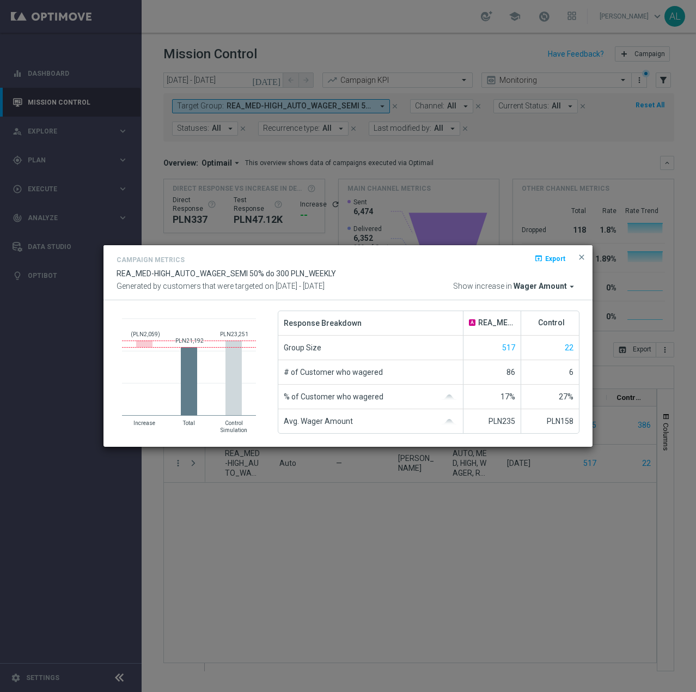
click at [540, 288] on span "Wager Amount" at bounding box center [540, 287] width 53 height 10
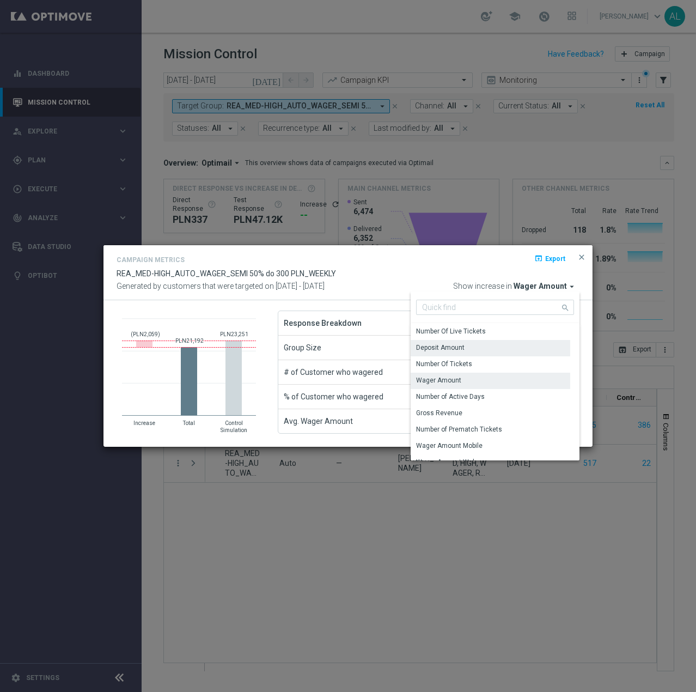
click at [491, 350] on div "Deposit Amount" at bounding box center [491, 347] width 160 height 15
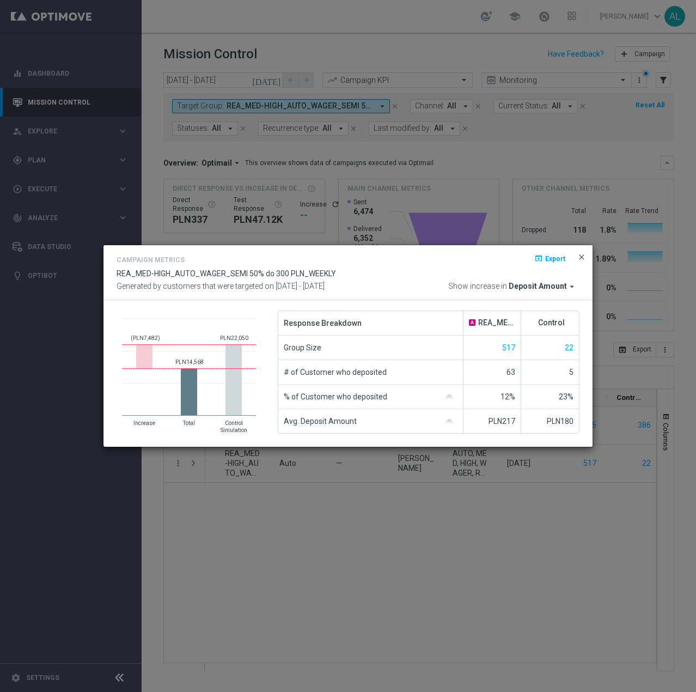
click at [582, 256] on span "close" at bounding box center [581, 257] width 9 height 9
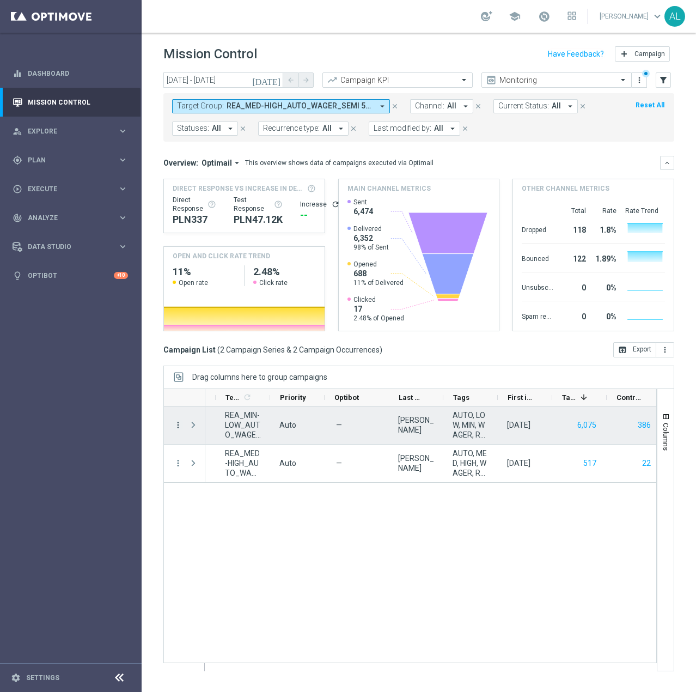
click at [175, 423] on icon "more_vert" at bounding box center [178, 425] width 10 height 10
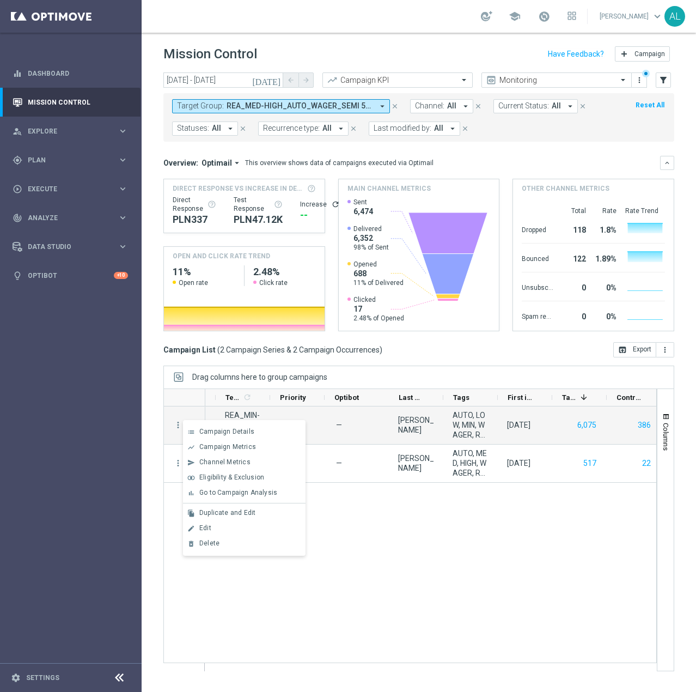
drag, startPoint x: 454, startPoint y: 608, endPoint x: 270, endPoint y: 504, distance: 211.7
click at [453, 608] on div "A REA_MIN-LOW_AUTO_WAGER_SEMI 50% do 100 PLN_WEEKLY unfold_more REA_MIN-LOW_AUT…" at bounding box center [430, 538] width 451 height 264
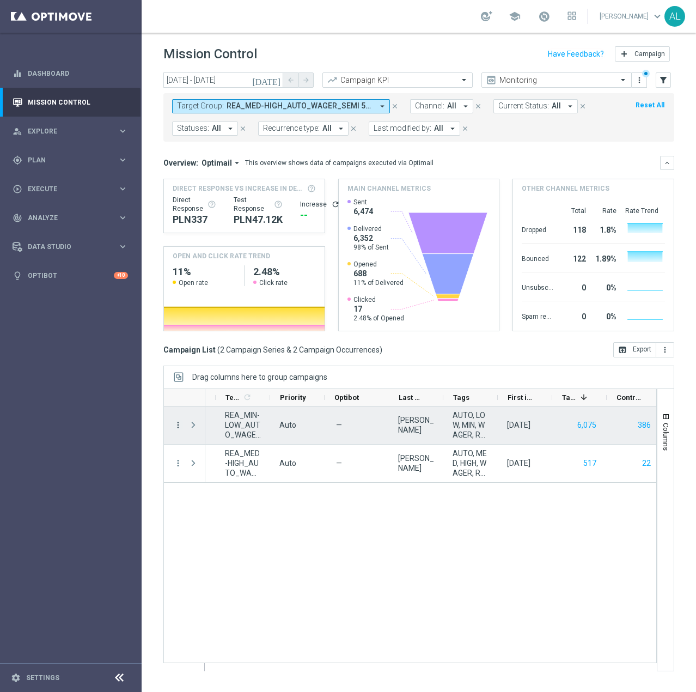
click at [179, 426] on icon "more_vert" at bounding box center [178, 425] width 10 height 10
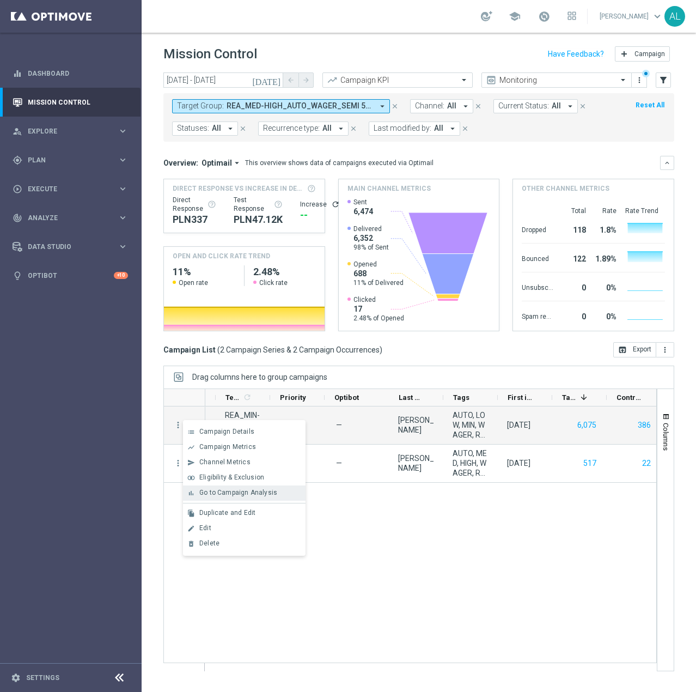
click at [225, 495] on span "Go to Campaign Analysis" at bounding box center [238, 493] width 78 height 8
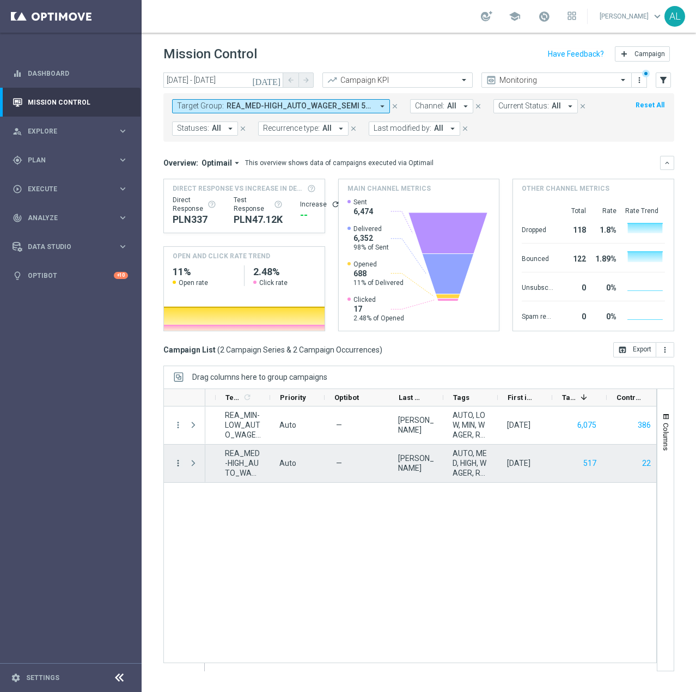
click at [175, 465] on icon "more_vert" at bounding box center [178, 463] width 10 height 10
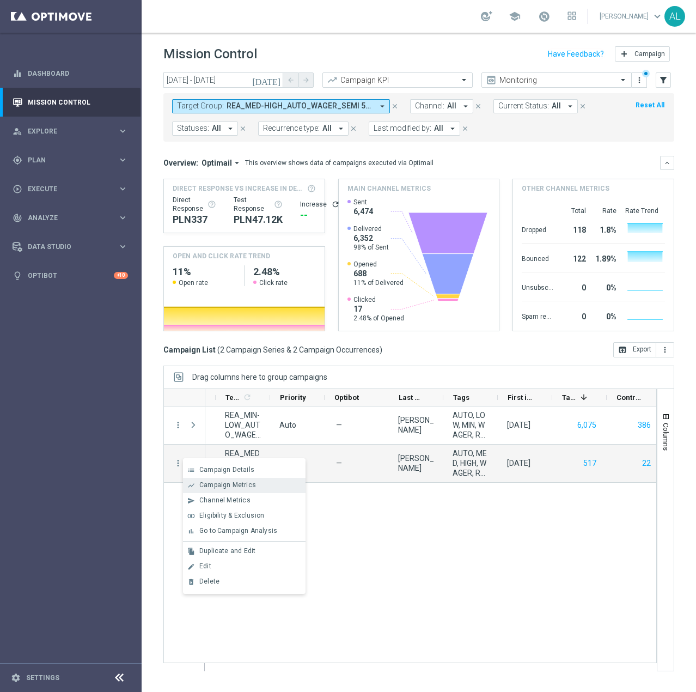
click at [213, 486] on span "Campaign Metrics" at bounding box center [227, 485] width 57 height 8
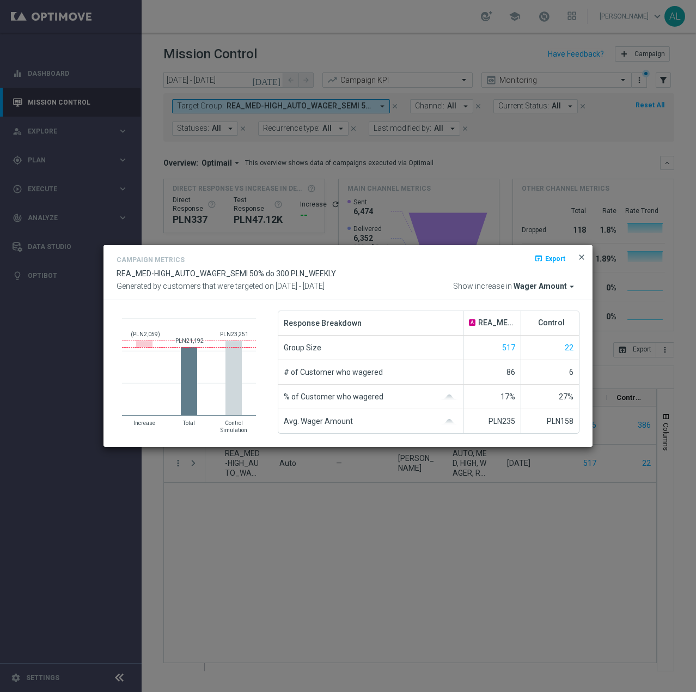
click at [581, 257] on span "close" at bounding box center [581, 257] width 9 height 9
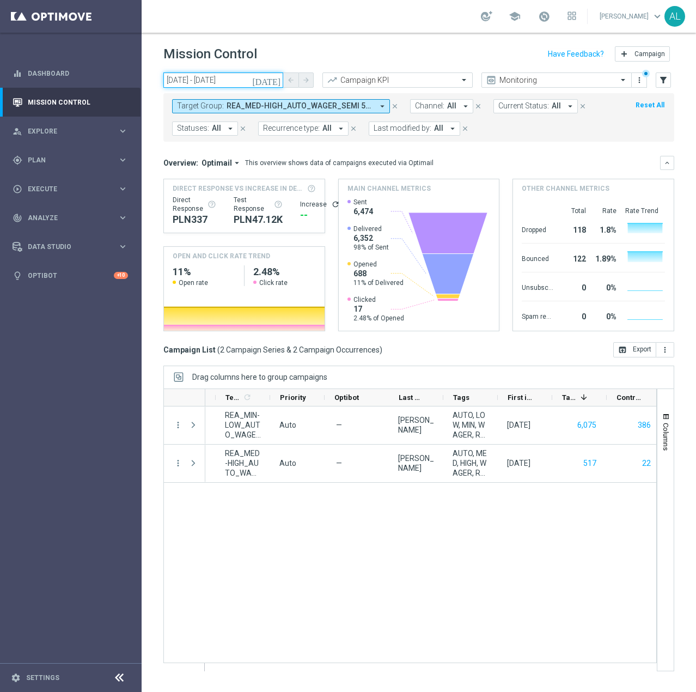
click at [213, 76] on input "26 Sep 2025 - 26 Sep 2025" at bounding box center [223, 79] width 120 height 15
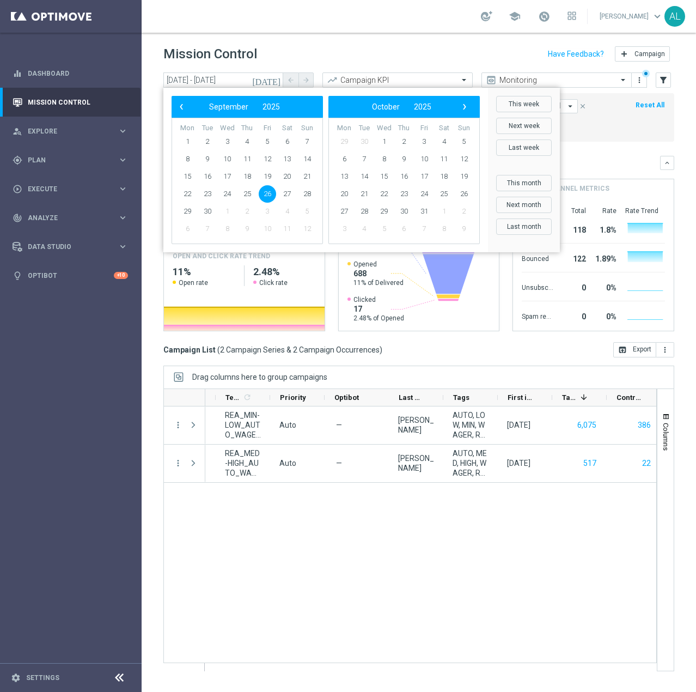
click at [266, 190] on span "26" at bounding box center [267, 193] width 17 height 17
click at [310, 193] on span "28" at bounding box center [306, 193] width 17 height 17
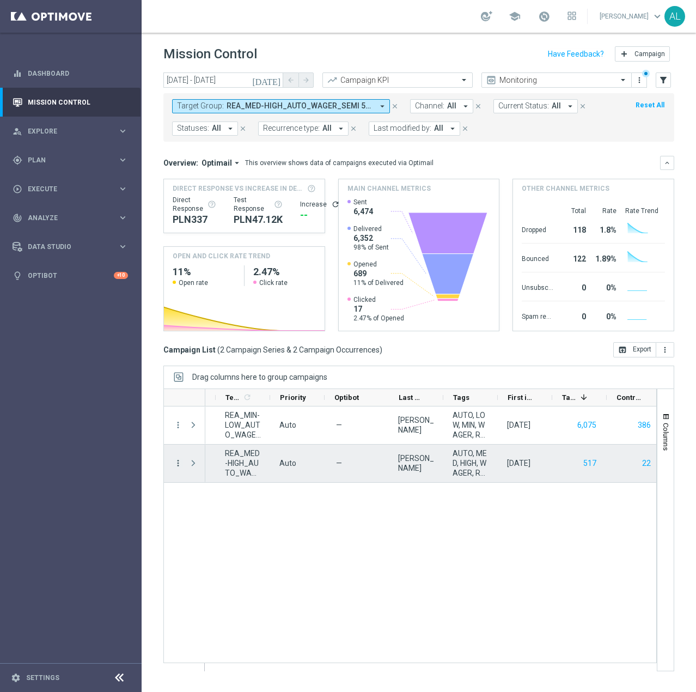
click at [179, 463] on icon "more_vert" at bounding box center [178, 463] width 10 height 10
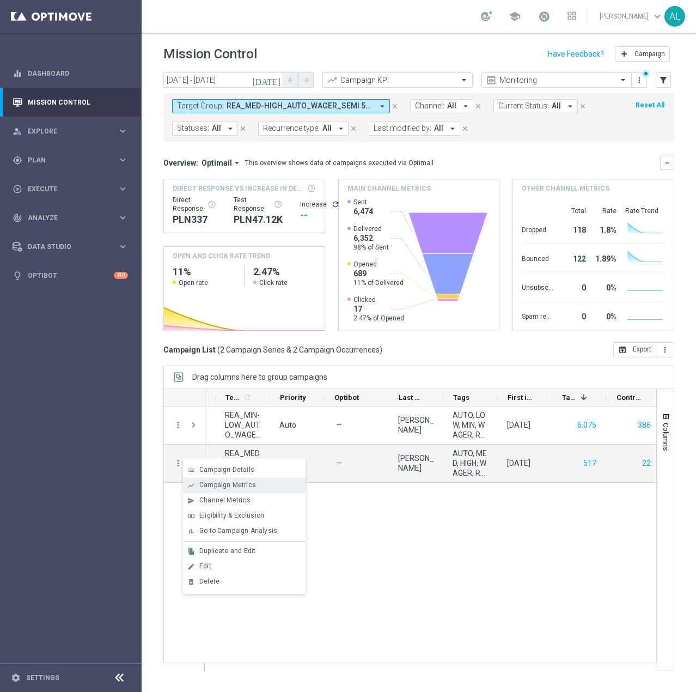
click at [219, 481] on span "Campaign Metrics" at bounding box center [227, 485] width 57 height 8
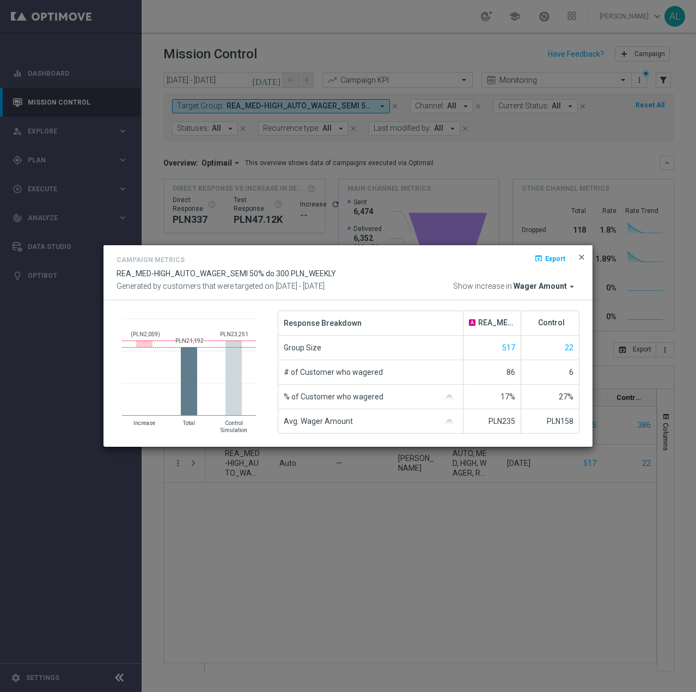
click at [579, 254] on span "close" at bounding box center [581, 257] width 9 height 9
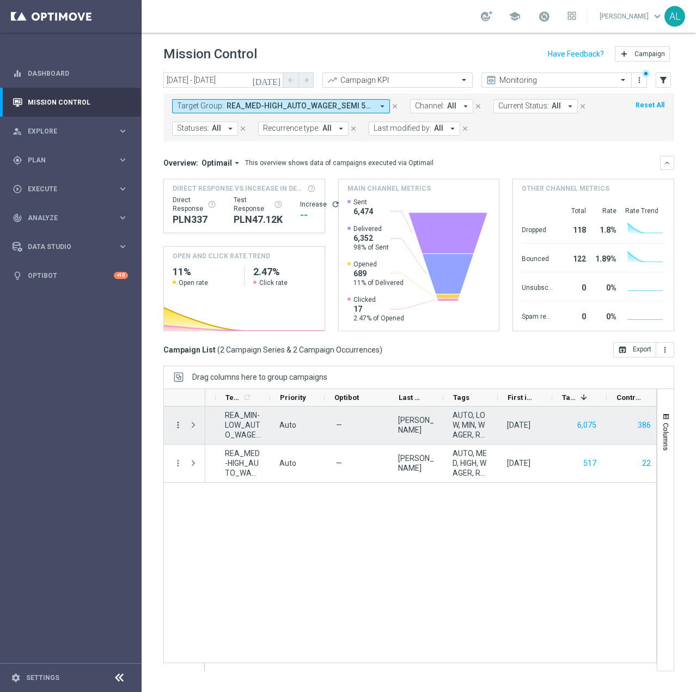
click at [178, 422] on icon "more_vert" at bounding box center [178, 425] width 10 height 10
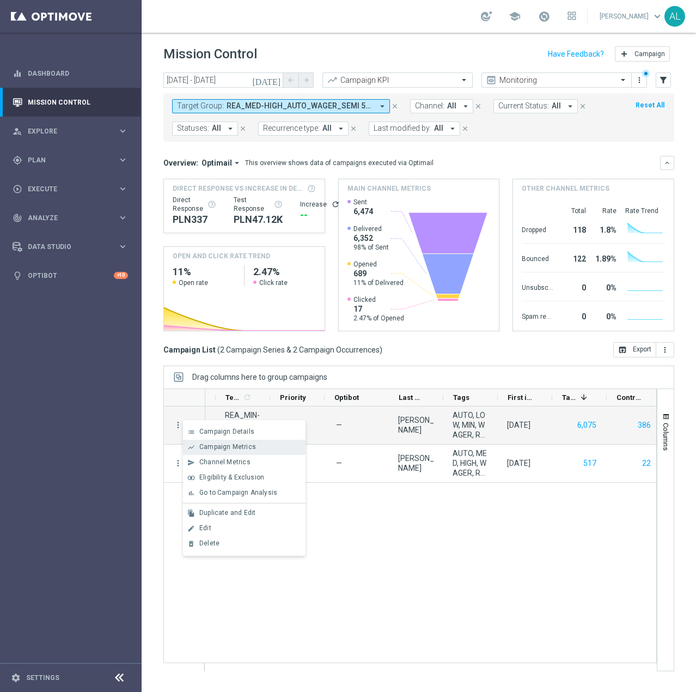
click at [222, 445] on span "Campaign Metrics" at bounding box center [227, 447] width 57 height 8
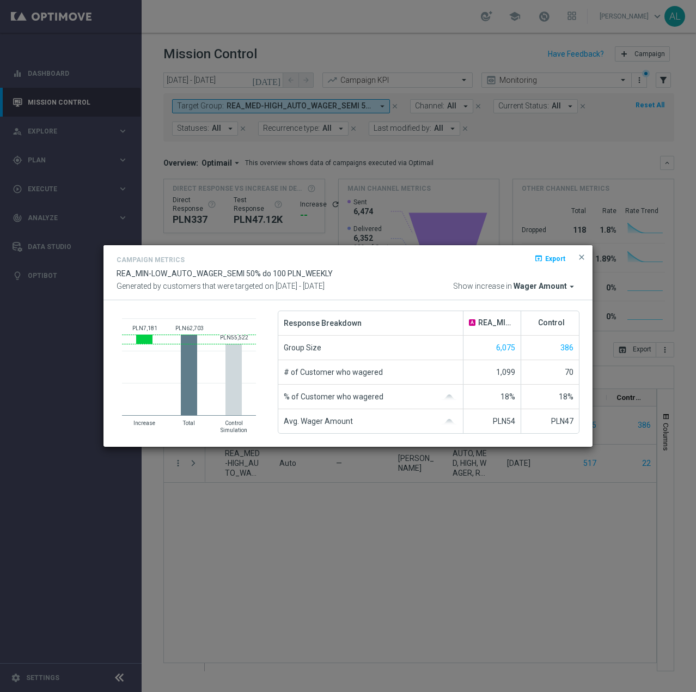
drag, startPoint x: 578, startPoint y: 256, endPoint x: 557, endPoint y: 263, distance: 22.4
click at [579, 256] on span "close" at bounding box center [581, 257] width 9 height 9
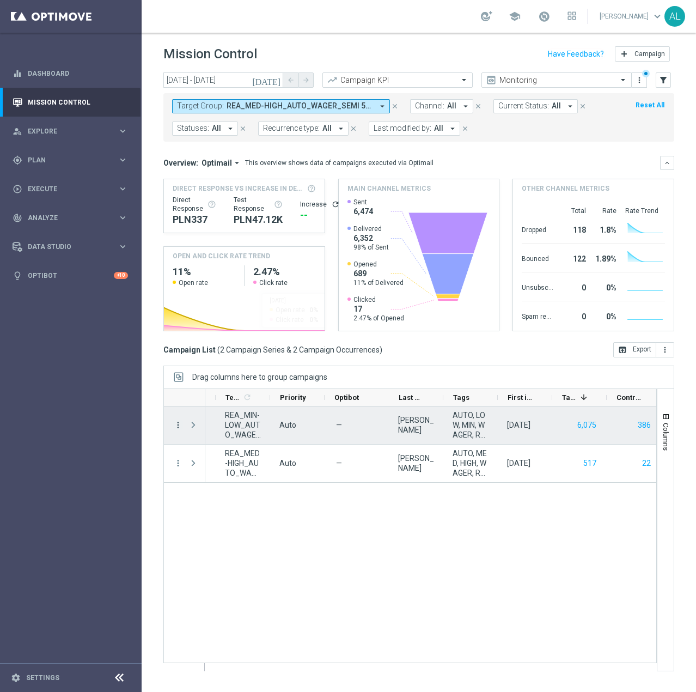
click at [182, 426] on icon "more_vert" at bounding box center [178, 425] width 10 height 10
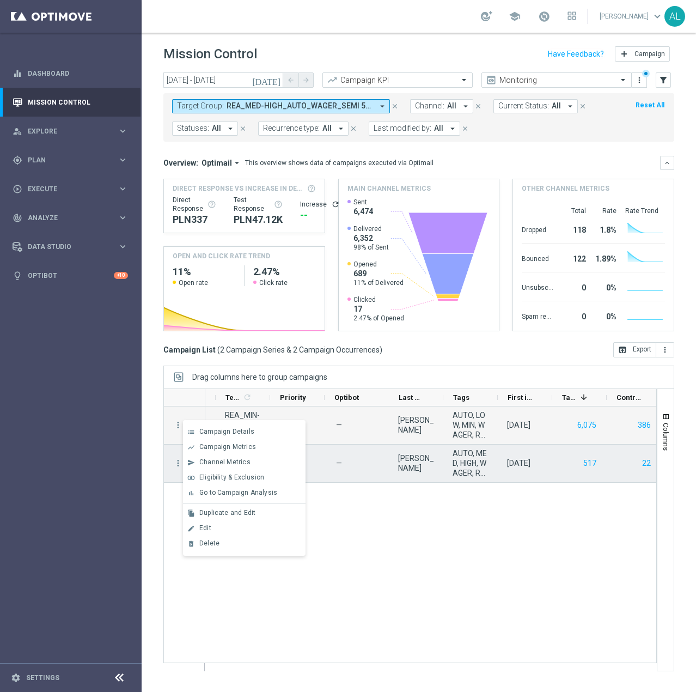
click at [369, 494] on div "A REA_MIN-LOW_AUTO_WAGER_SEMI 50% do 100 PLN_WEEKLY unfold_more REA_MIN-LOW_AUT…" at bounding box center [430, 538] width 451 height 264
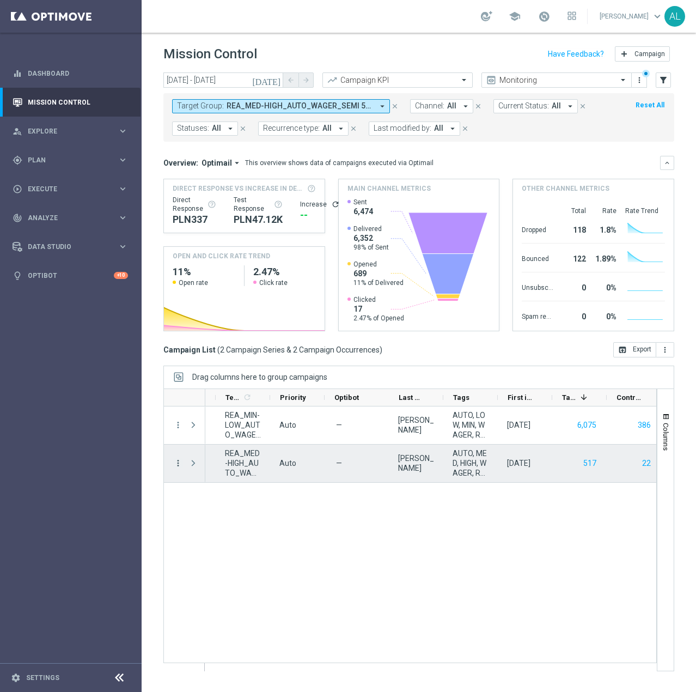
click at [173, 462] on icon "more_vert" at bounding box center [178, 463] width 10 height 10
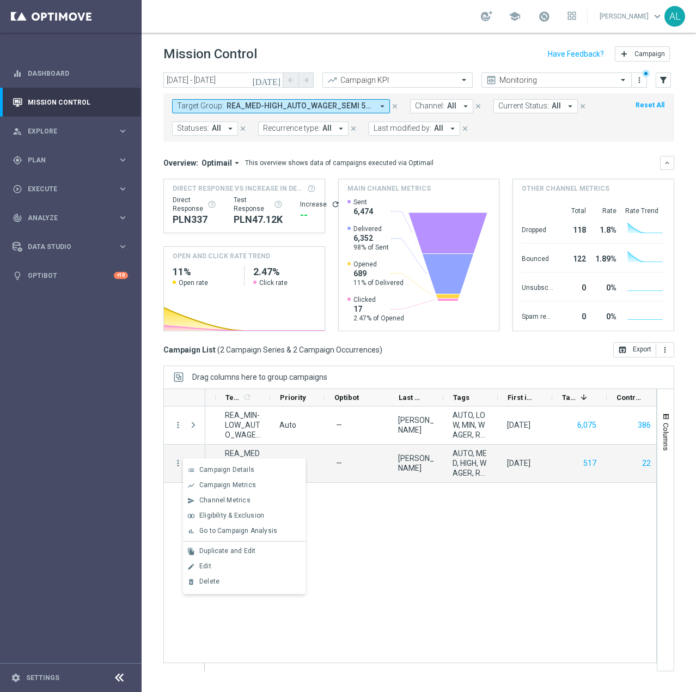
click at [229, 528] on span "Go to Campaign Analysis" at bounding box center [238, 531] width 78 height 8
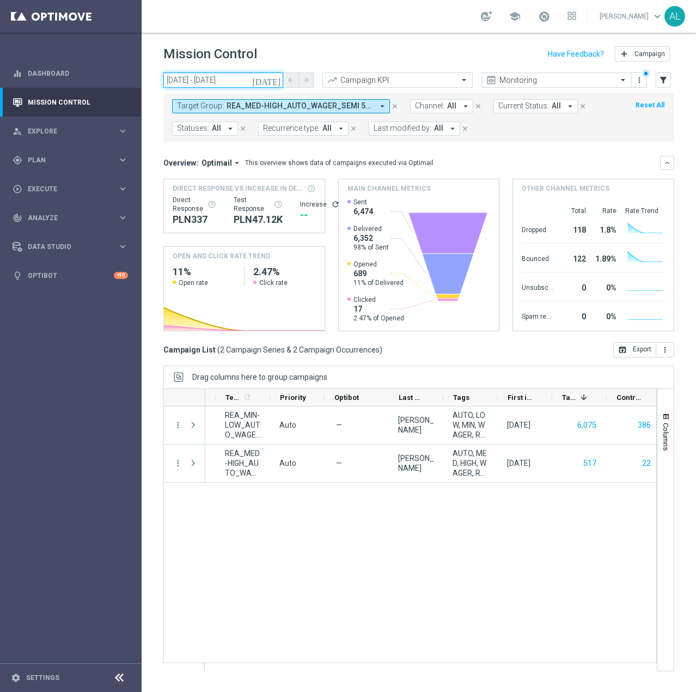
click at [216, 79] on input "26 Sep 2025 - 28 Sep 2025" at bounding box center [223, 79] width 120 height 15
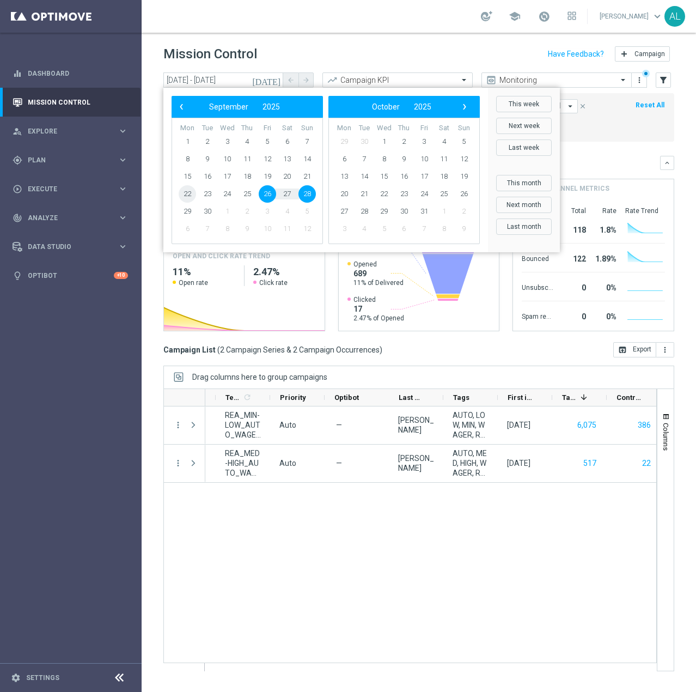
click at [187, 192] on span "22" at bounding box center [187, 193] width 17 height 17
type input "22 Sep 2025 - 22 Sep 2025"
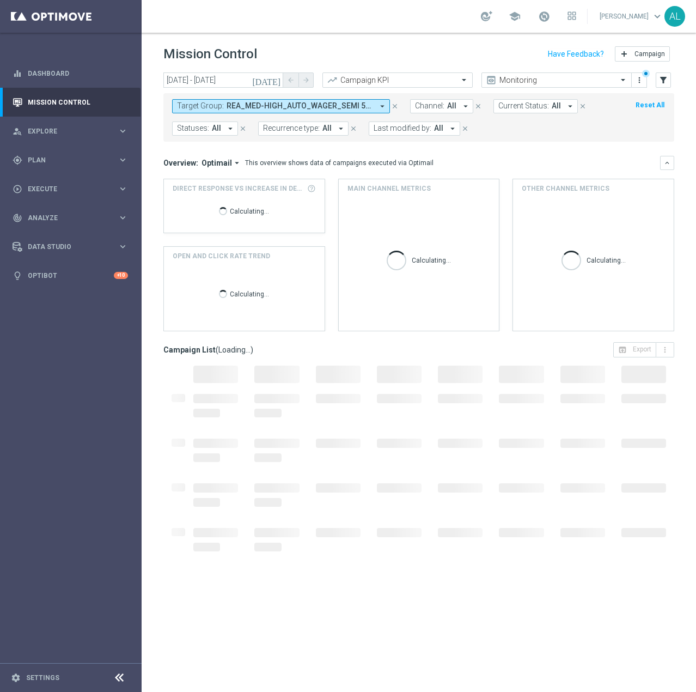
click at [372, 105] on span "REA_MED-HIGH_AUTO_WAGER_SEMI 50% do 300 PLN_WEEKLY, REA_MIN-LOW_AUTO_WAGER_SEMI…" at bounding box center [300, 105] width 146 height 9
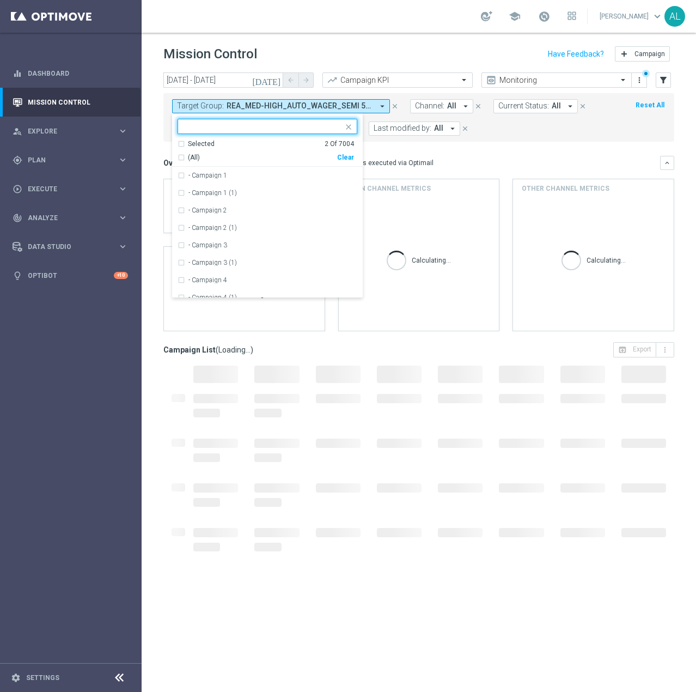
click at [0, 0] on div "Clear" at bounding box center [0, 0] width 0 height 0
click at [434, 149] on mini-dashboard "Overview: Optimail arrow_drop_down This overview shows data of campaigns execut…" at bounding box center [418, 242] width 511 height 200
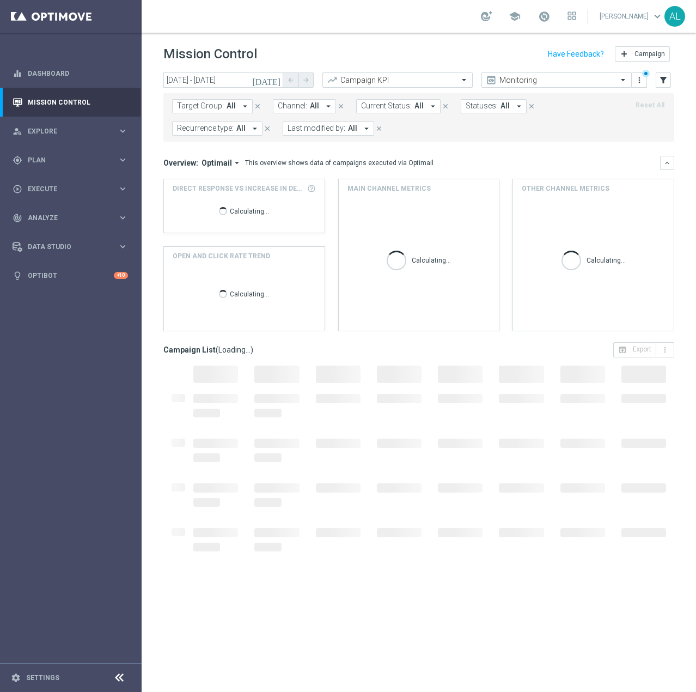
click at [407, 105] on span "Current Status:" at bounding box center [386, 105] width 51 height 9
click at [547, 143] on mini-dashboard "Overview: Optimail arrow_drop_down This overview shows data of campaigns execut…" at bounding box center [418, 242] width 511 height 200
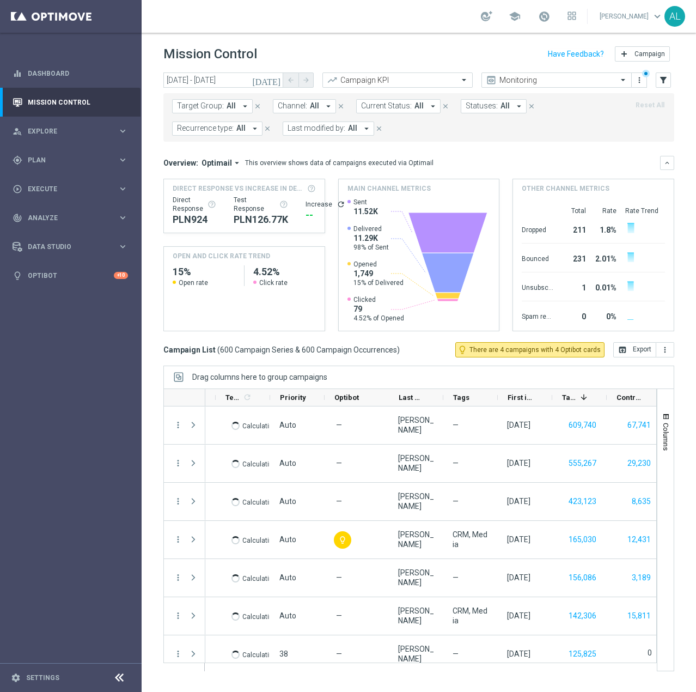
click at [198, 109] on span "Target Group:" at bounding box center [200, 105] width 47 height 9
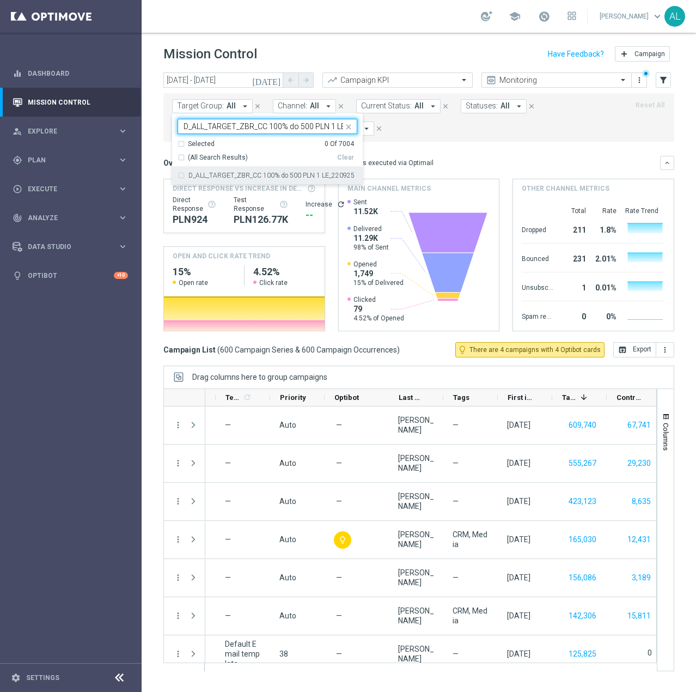
scroll to position [0, 29]
click at [261, 167] on div "D_ALL_TARGET_ZBR_CC 100% do 500 PLN 1 LE_220925" at bounding box center [268, 175] width 180 height 17
type input "D_ALL_TARGET_ZBR_CC 100% do 500 PLN 1 LE_220925"
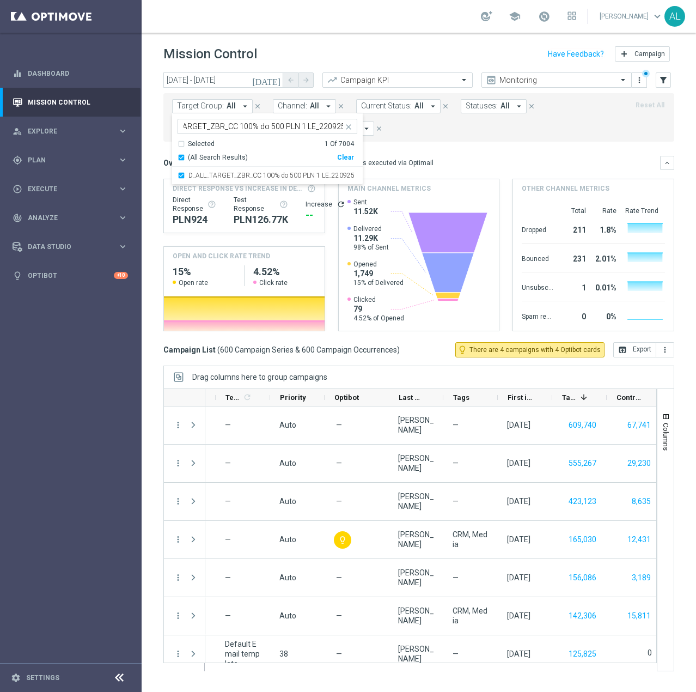
scroll to position [0, 0]
click at [492, 144] on mini-dashboard "Overview: Optimail arrow_drop_down This overview shows data of campaigns execut…" at bounding box center [418, 242] width 511 height 200
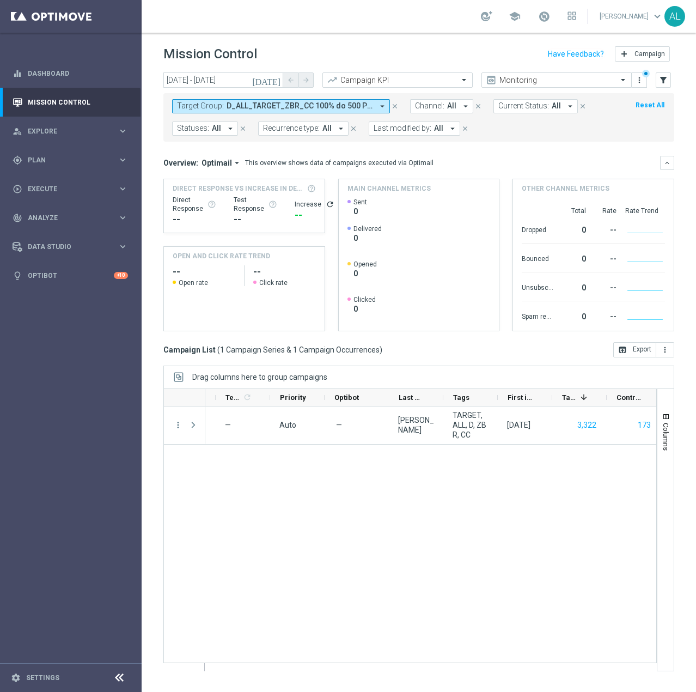
click at [216, 108] on span "Target Group:" at bounding box center [200, 105] width 47 height 9
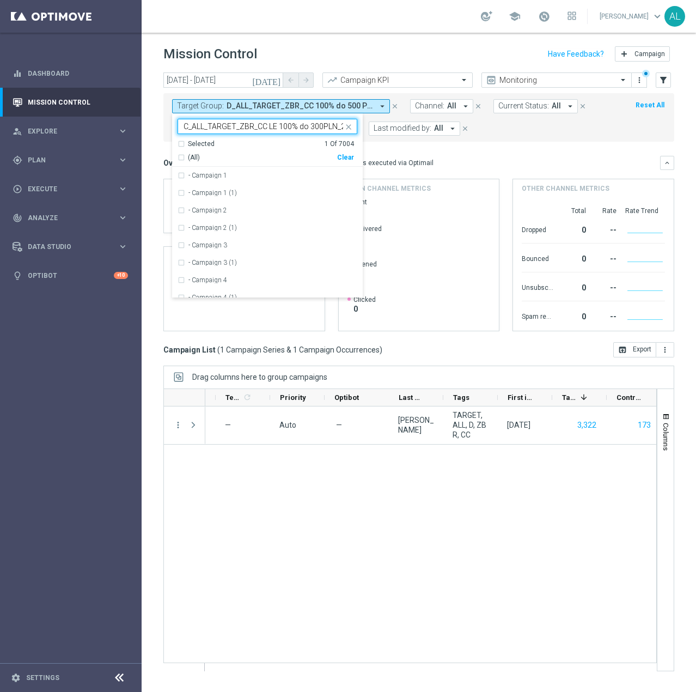
scroll to position [0, 21]
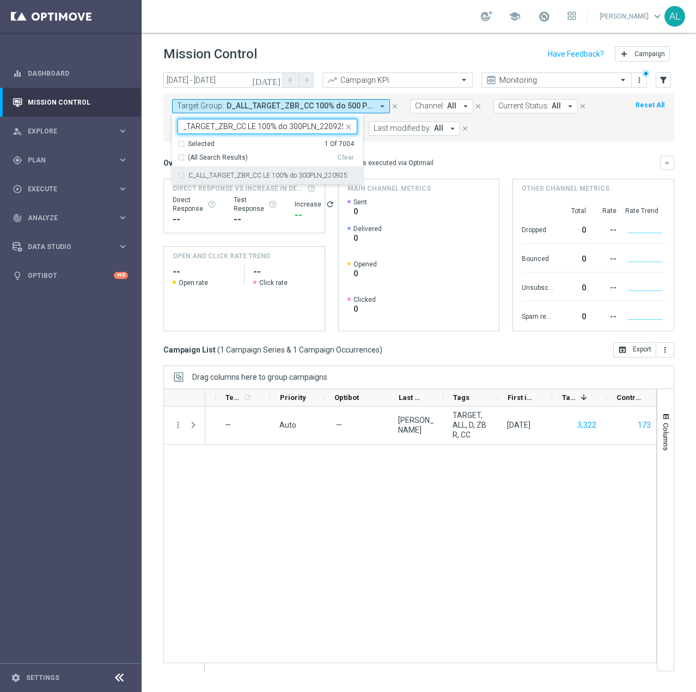
click at [260, 174] on label "C_ALL_TARGET_ZBR_CC LE 100% do 300PLN_220925" at bounding box center [267, 175] width 159 height 7
type input "C_ALL_TARGET_ZBR_CC LE 100% do 300PLN_220925"
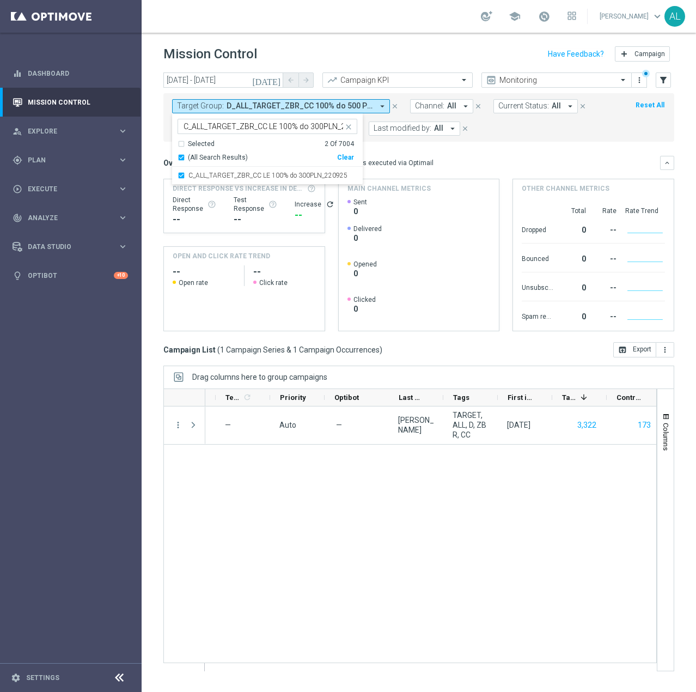
click at [474, 147] on mini-dashboard "Overview: Optimail arrow_drop_down This overview shows data of campaigns execut…" at bounding box center [418, 242] width 511 height 200
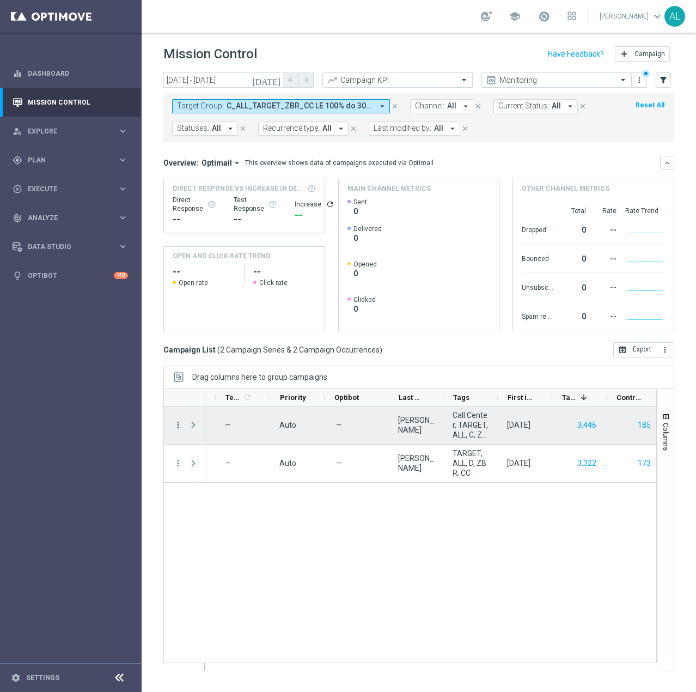
click at [179, 424] on icon "more_vert" at bounding box center [178, 425] width 10 height 10
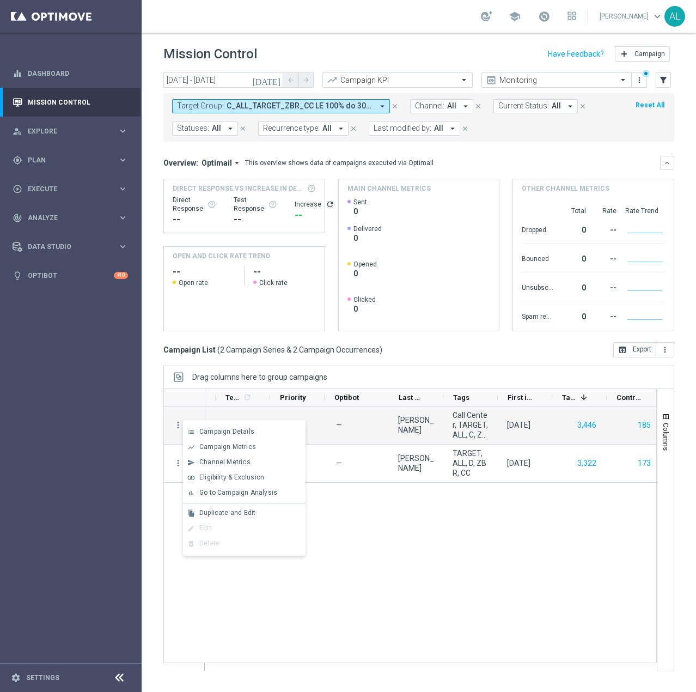
click at [554, 607] on div "A D_ALL_TARGET_ZBR_CC 100% do 500 PLN 1 LE_220925 unfold_more — Auto — Antoni L…" at bounding box center [430, 538] width 451 height 264
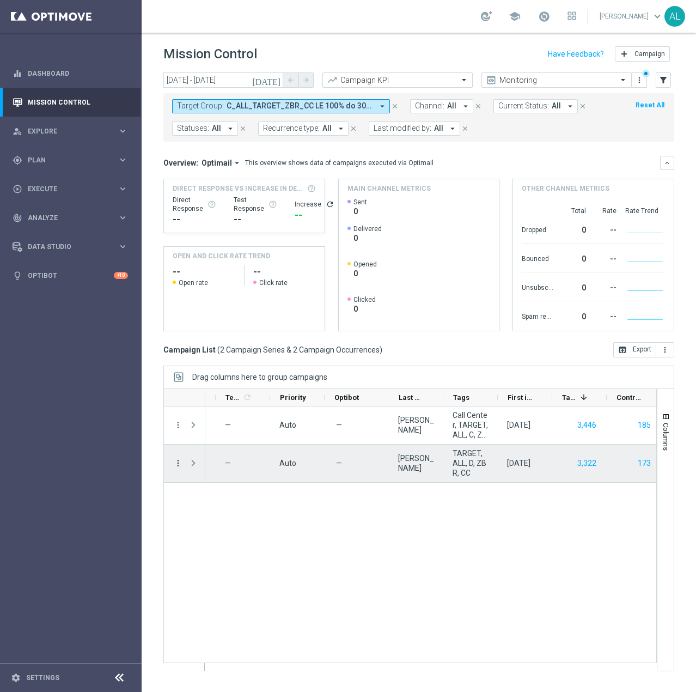
click at [179, 465] on icon "more_vert" at bounding box center [178, 463] width 10 height 10
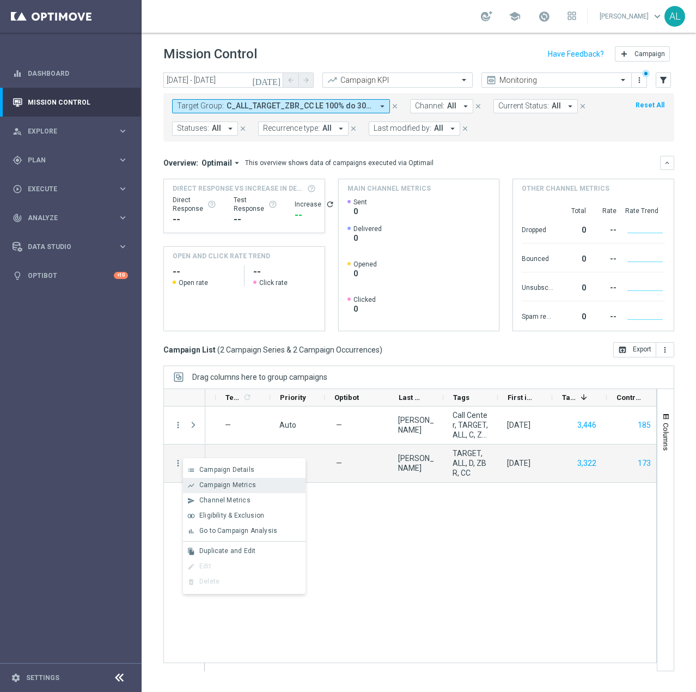
click at [251, 487] on span "Campaign Metrics" at bounding box center [227, 485] width 57 height 8
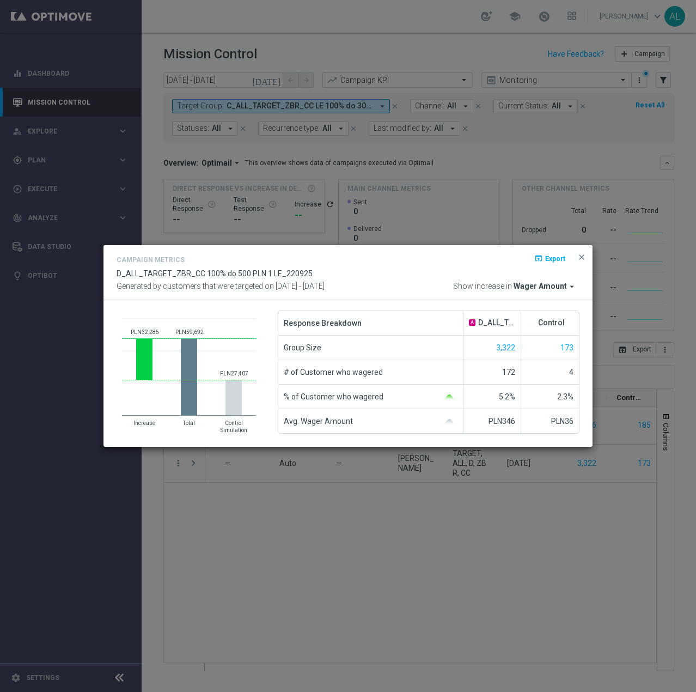
click at [547, 288] on span "Wager Amount" at bounding box center [540, 287] width 53 height 10
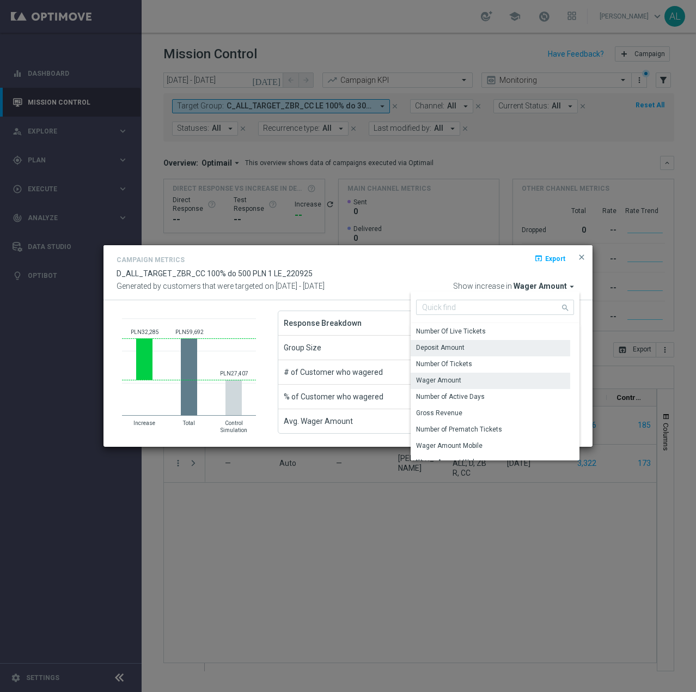
click at [484, 342] on div "Deposit Amount" at bounding box center [491, 347] width 160 height 15
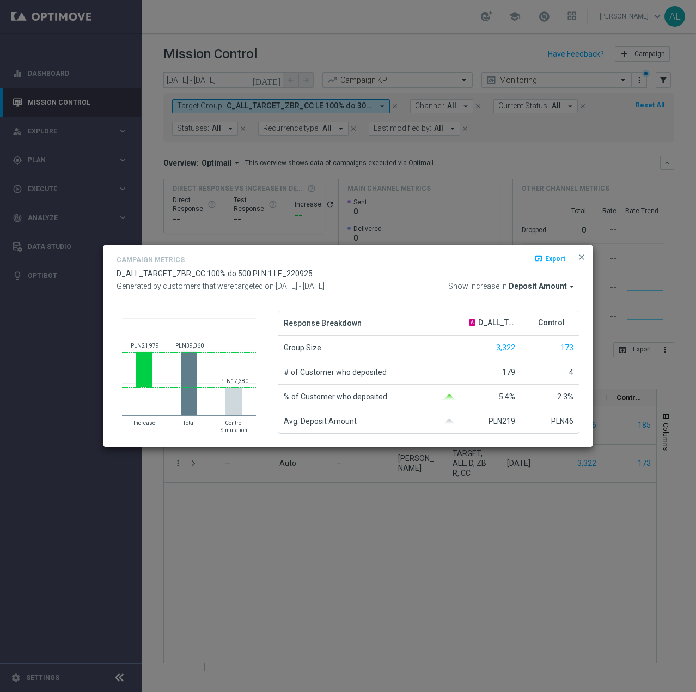
click at [535, 284] on span "Deposit Amount" at bounding box center [538, 287] width 58 height 10
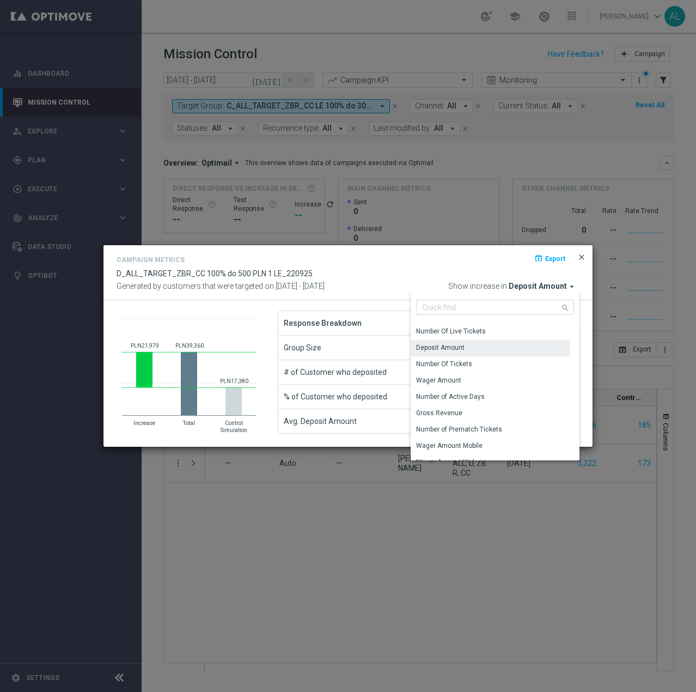
click at [582, 253] on span "close" at bounding box center [581, 257] width 9 height 9
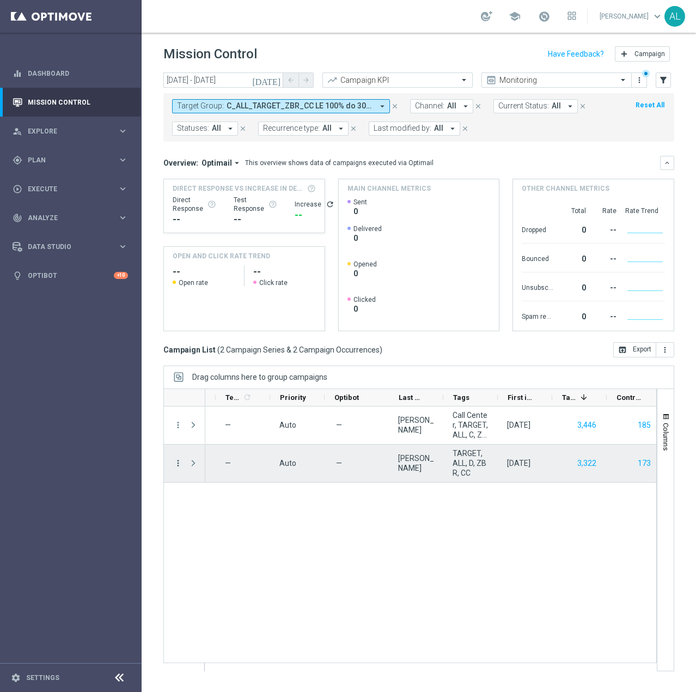
click at [181, 465] on icon "more_vert" at bounding box center [178, 463] width 10 height 10
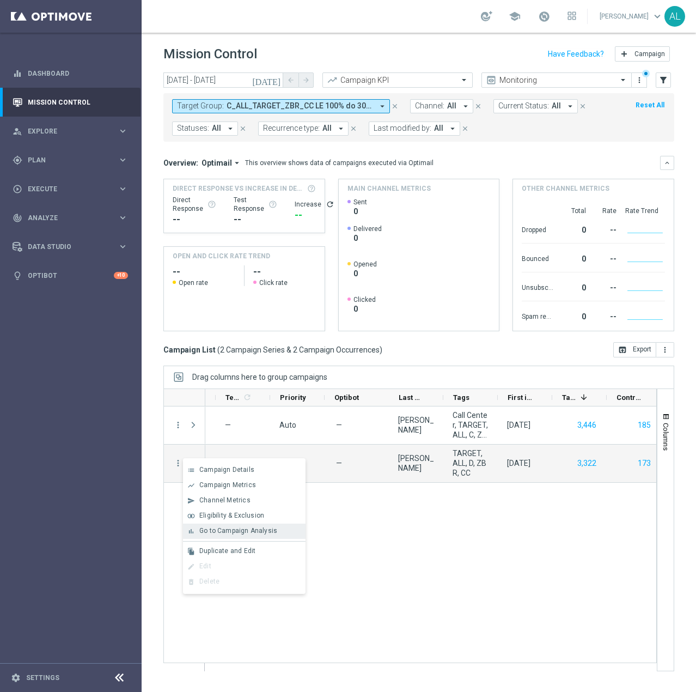
click at [255, 529] on span "Go to Campaign Analysis" at bounding box center [238, 531] width 78 height 8
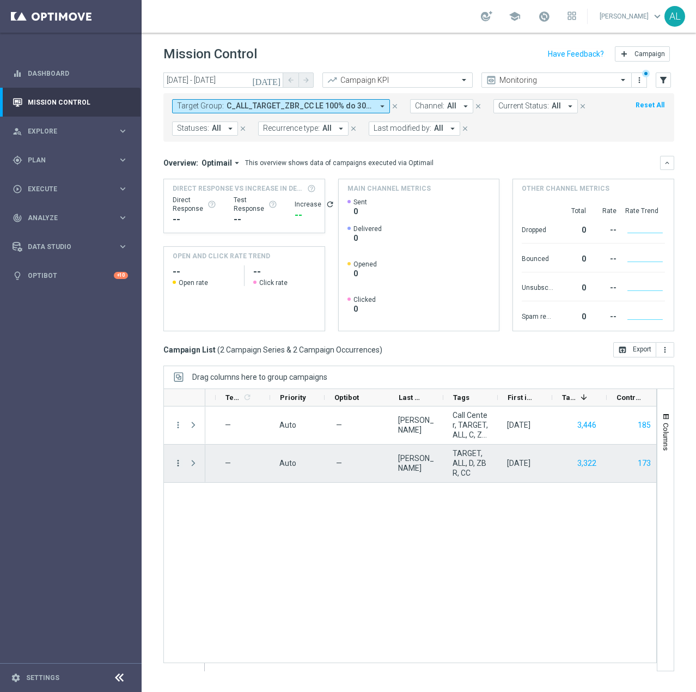
click at [175, 460] on icon "more_vert" at bounding box center [178, 463] width 10 height 10
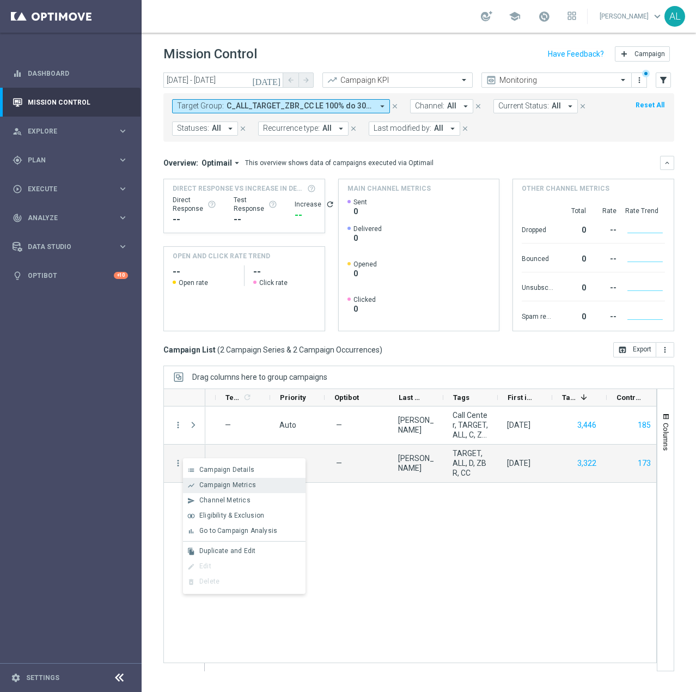
click at [221, 480] on div "show_chart Campaign Metrics" at bounding box center [244, 485] width 123 height 15
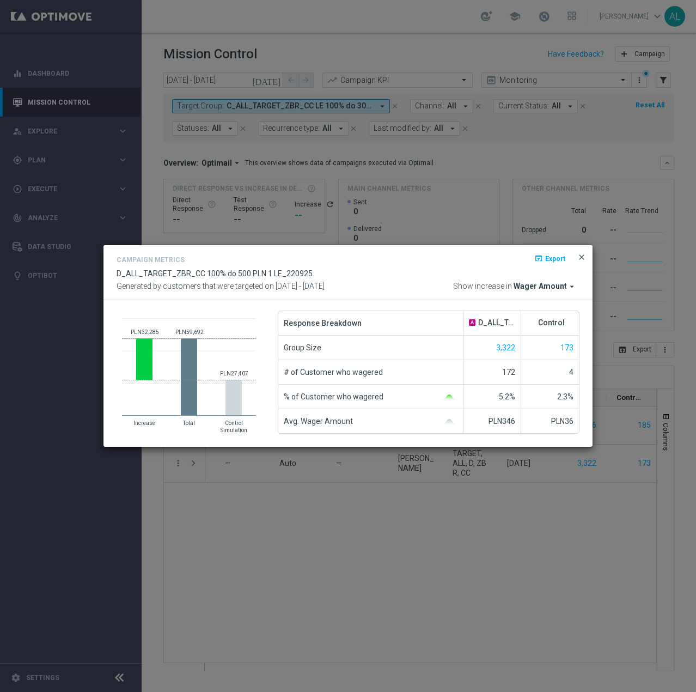
click at [581, 259] on span "close" at bounding box center [581, 257] width 9 height 9
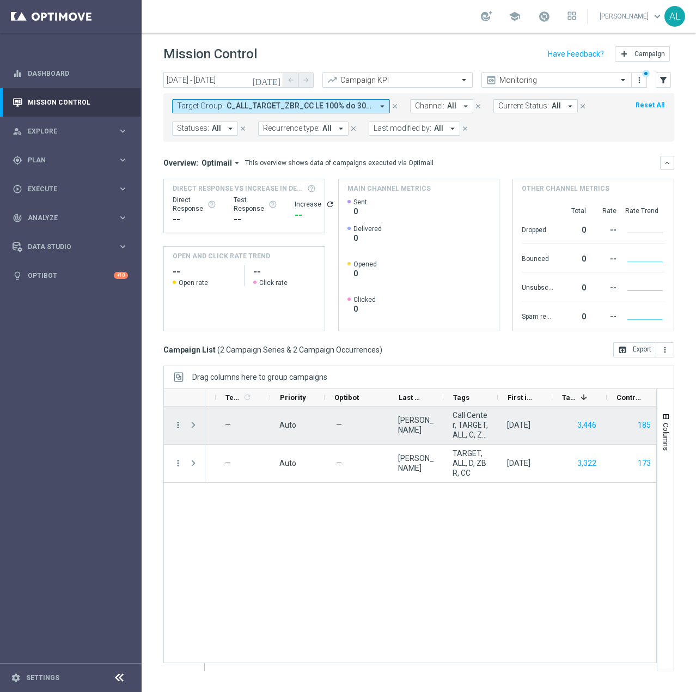
click at [175, 426] on icon "more_vert" at bounding box center [178, 425] width 10 height 10
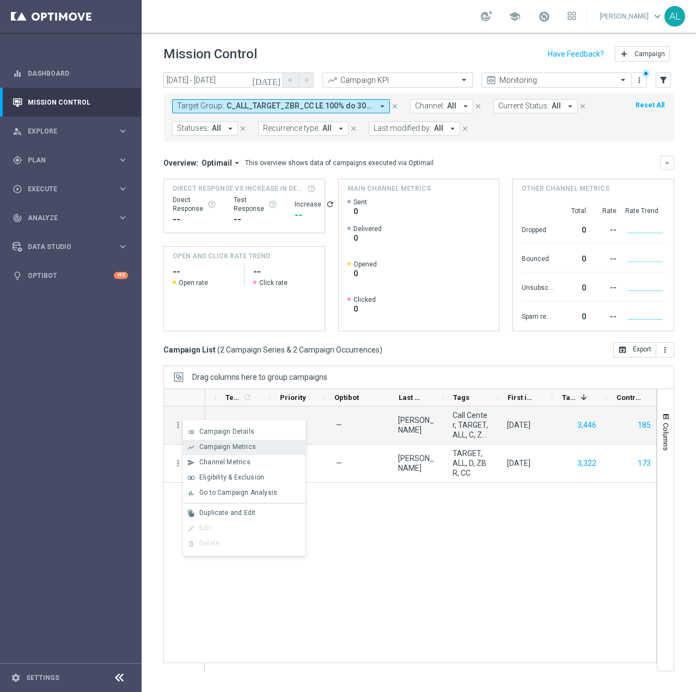
click at [223, 449] on span "Campaign Metrics" at bounding box center [227, 447] width 57 height 8
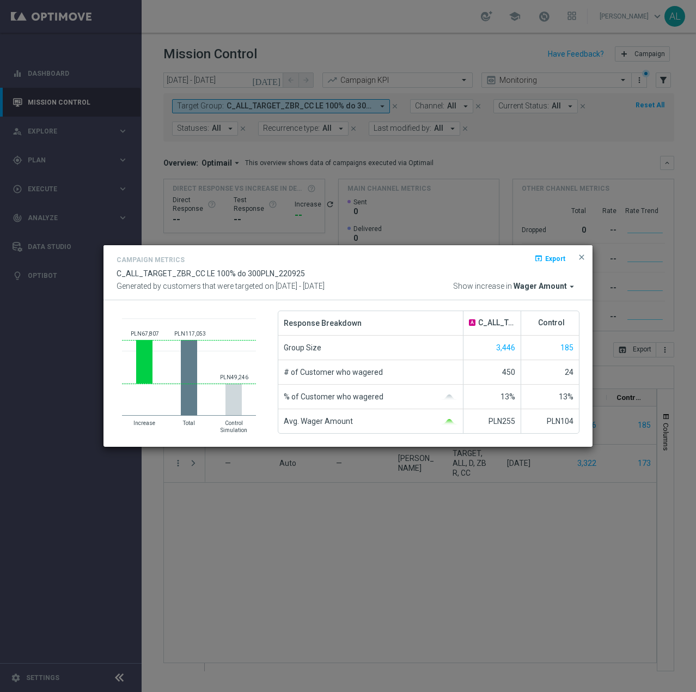
click at [542, 289] on span "Wager Amount" at bounding box center [540, 287] width 53 height 10
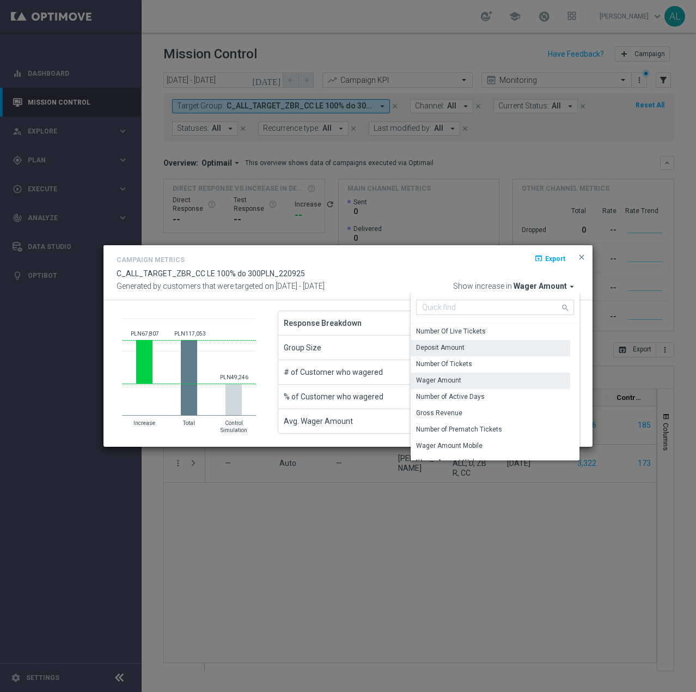
click at [467, 347] on div "Deposit Amount" at bounding box center [491, 347] width 160 height 15
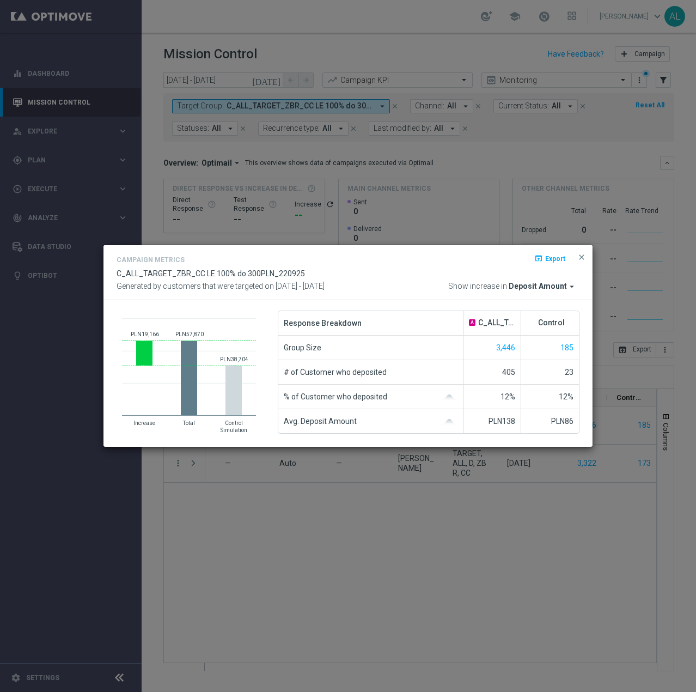
click at [537, 285] on span "Deposit Amount" at bounding box center [538, 287] width 58 height 10
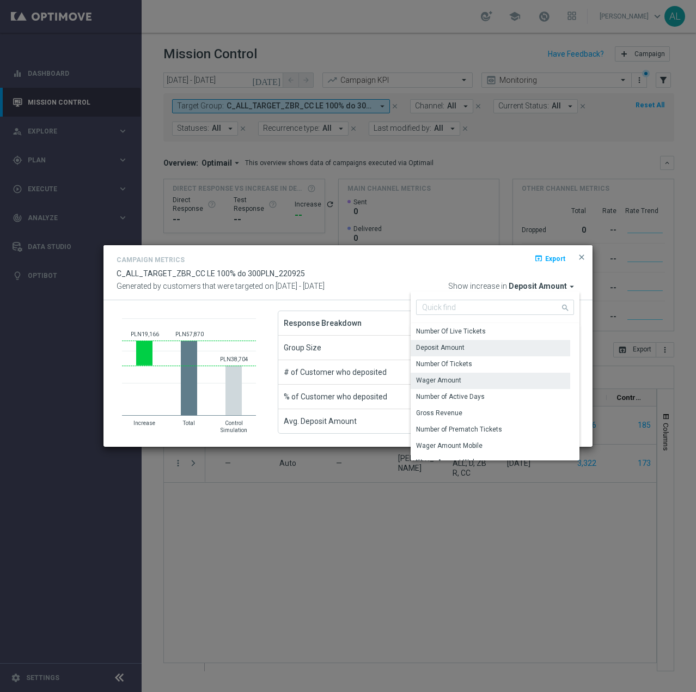
click at [455, 378] on div "Wager Amount" at bounding box center [438, 380] width 45 height 10
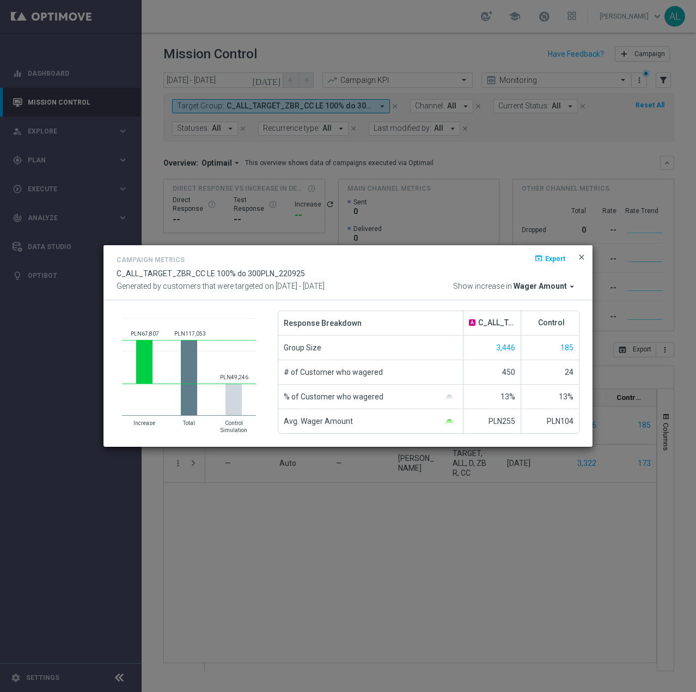
click at [579, 257] on span "close" at bounding box center [581, 257] width 9 height 9
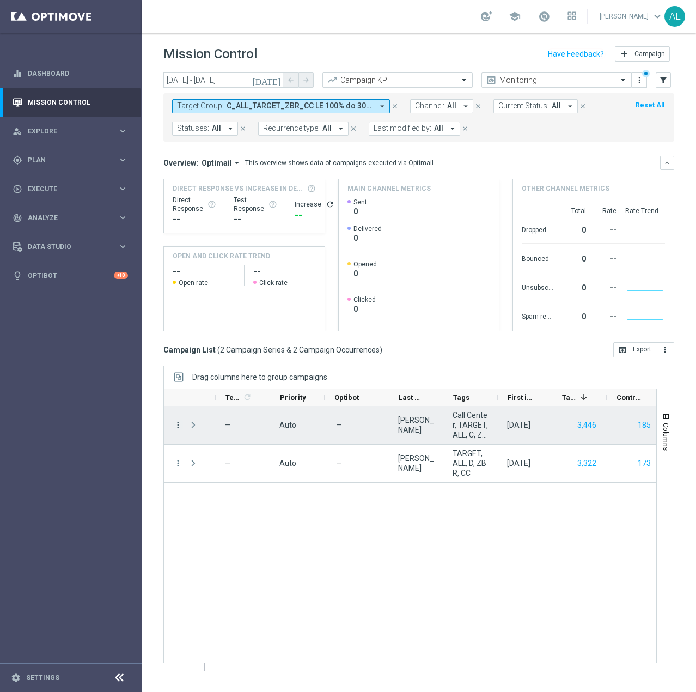
click at [175, 424] on icon "more_vert" at bounding box center [178, 425] width 10 height 10
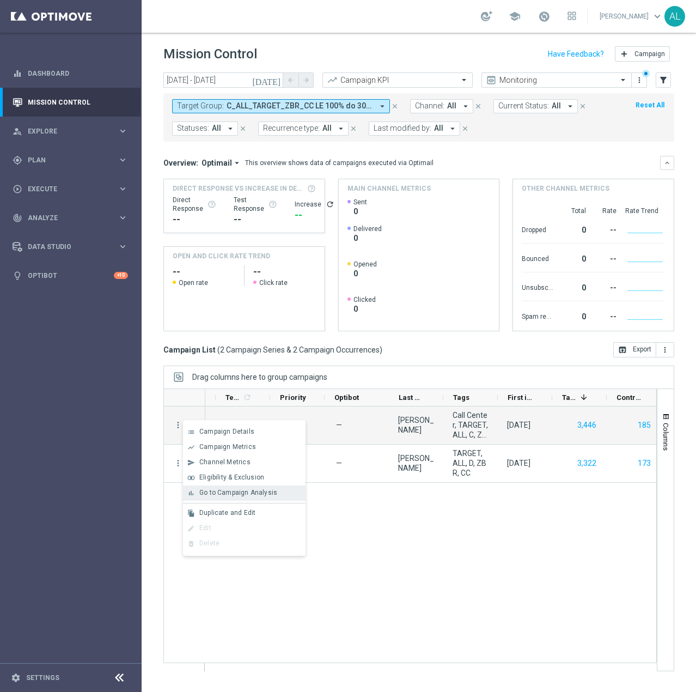
click at [243, 493] on span "Go to Campaign Analysis" at bounding box center [238, 493] width 78 height 8
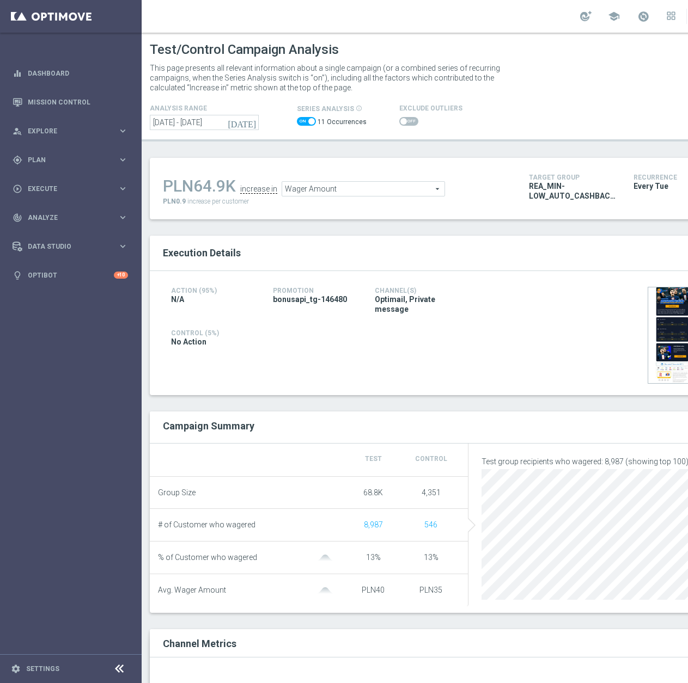
click at [309, 121] on span at bounding box center [311, 121] width 7 height 7
click at [309, 121] on input "checkbox" at bounding box center [306, 121] width 19 height 9
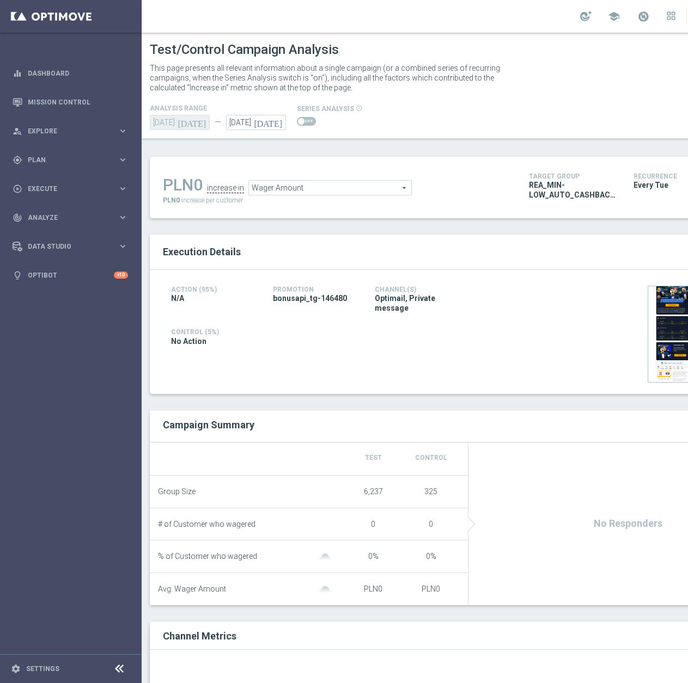
click at [298, 121] on span at bounding box center [301, 121] width 7 height 7
click at [298, 121] on input "checkbox" at bounding box center [306, 121] width 19 height 9
checkbox input "true"
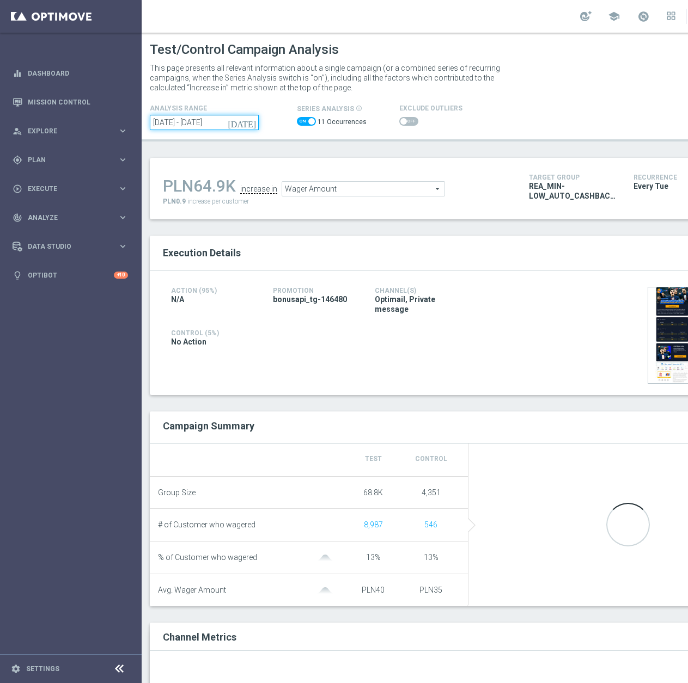
click at [165, 125] on input "01 Jul 2025 - 30 Sep 2025" at bounding box center [204, 122] width 109 height 15
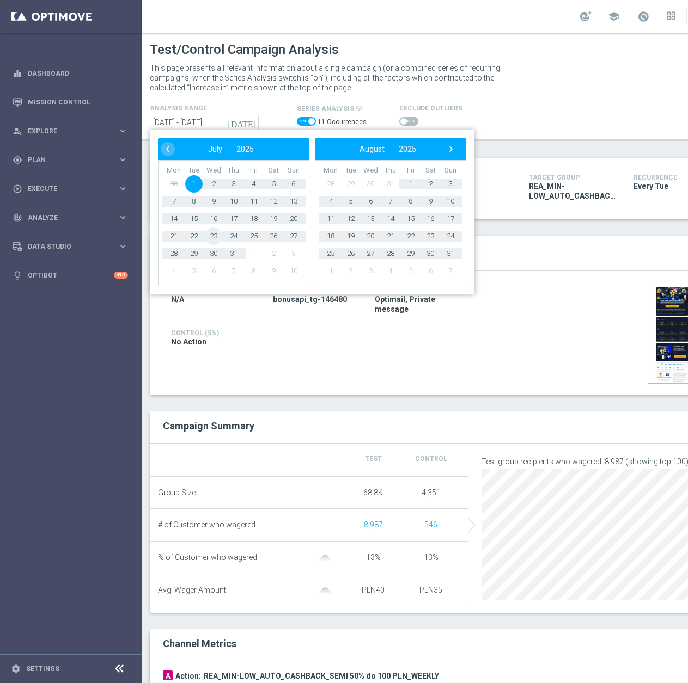
click at [215, 237] on span "23" at bounding box center [213, 236] width 17 height 17
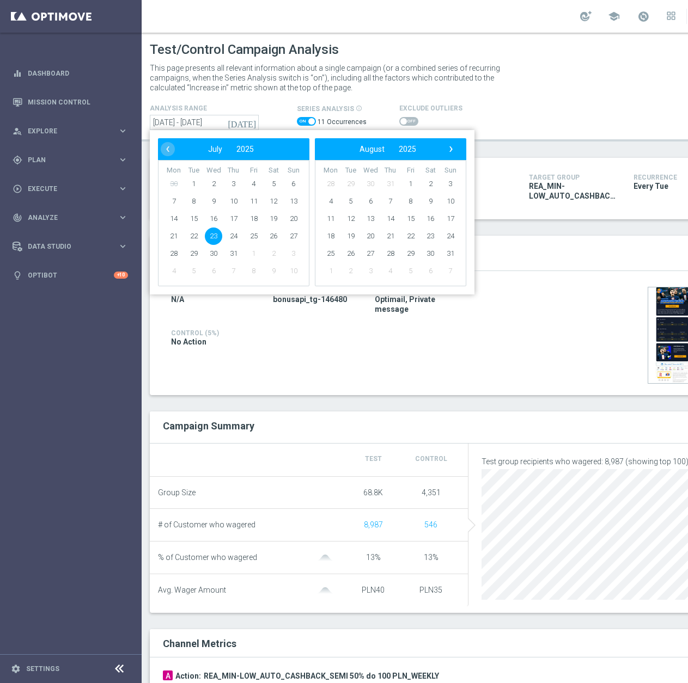
click at [217, 230] on span "23" at bounding box center [213, 236] width 17 height 17
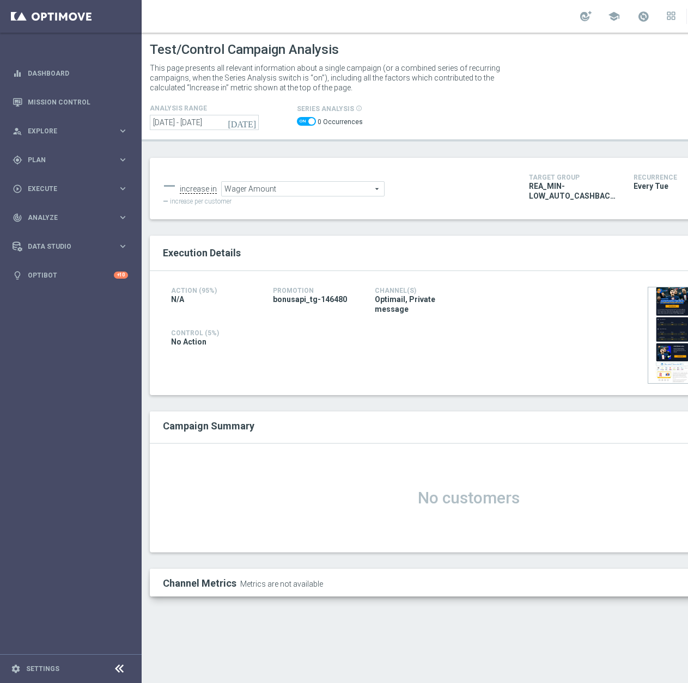
drag, startPoint x: 206, startPoint y: 109, endPoint x: 206, endPoint y: 119, distance: 9.3
click at [206, 110] on h4 "analysis range" at bounding box center [223, 109] width 147 height 8
click at [206, 120] on input "23 Jul 2025 - 23 Jul 2025" at bounding box center [204, 122] width 109 height 15
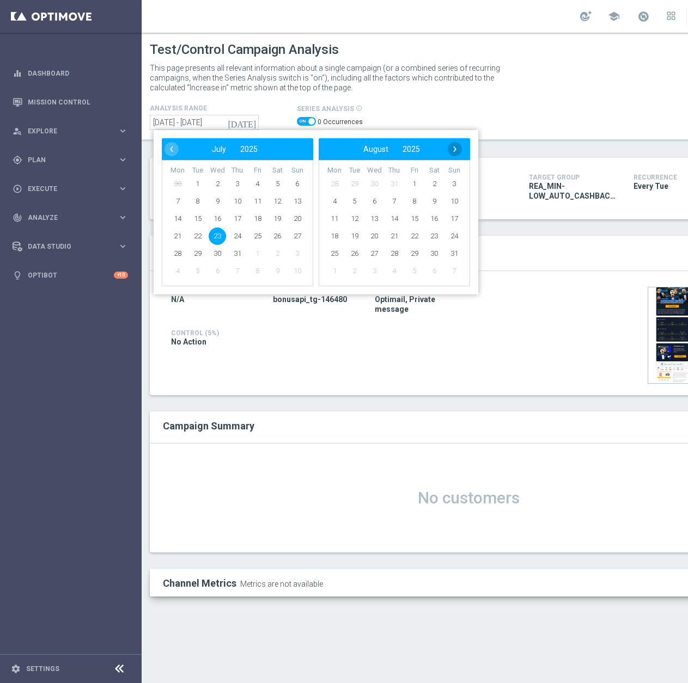
click at [459, 152] on span "›" at bounding box center [455, 149] width 14 height 14
click at [352, 237] on span "23" at bounding box center [354, 236] width 17 height 17
click at [242, 236] on span "25" at bounding box center [237, 236] width 17 height 17
type input "[DATE] - [DATE]"
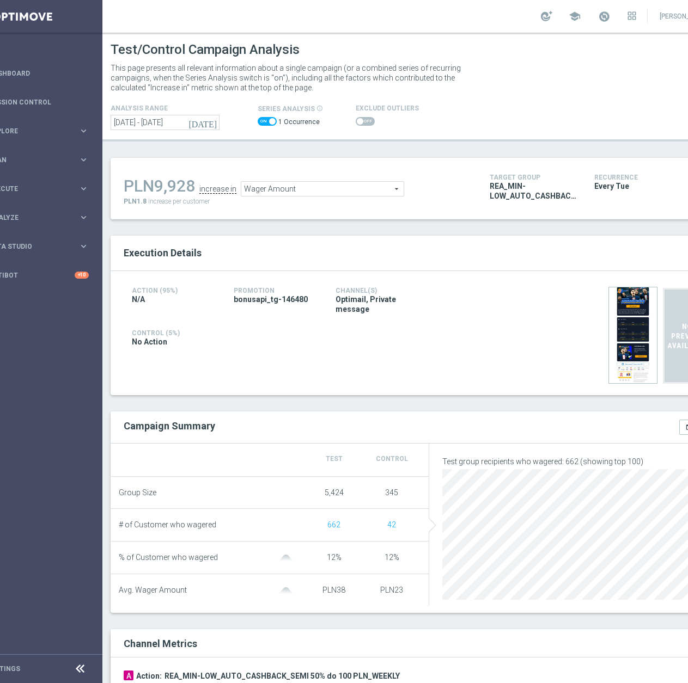
scroll to position [0, 56]
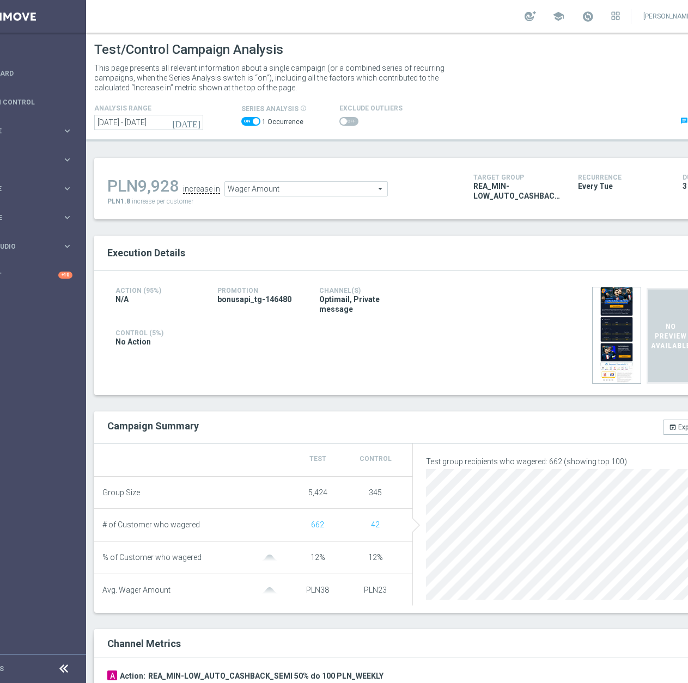
click at [340, 121] on span at bounding box center [343, 121] width 7 height 7
click at [339, 121] on input "checkbox" at bounding box center [348, 121] width 19 height 9
checkbox input "true"
click at [264, 187] on span "Wager Amount" at bounding box center [306, 189] width 162 height 14
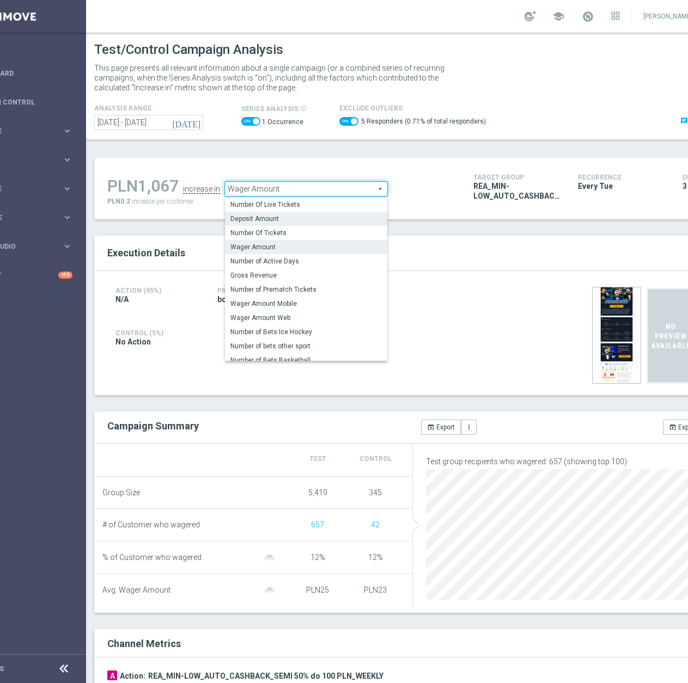
click at [284, 218] on span "Deposit Amount" at bounding box center [305, 219] width 151 height 9
type input "Deposit Amount"
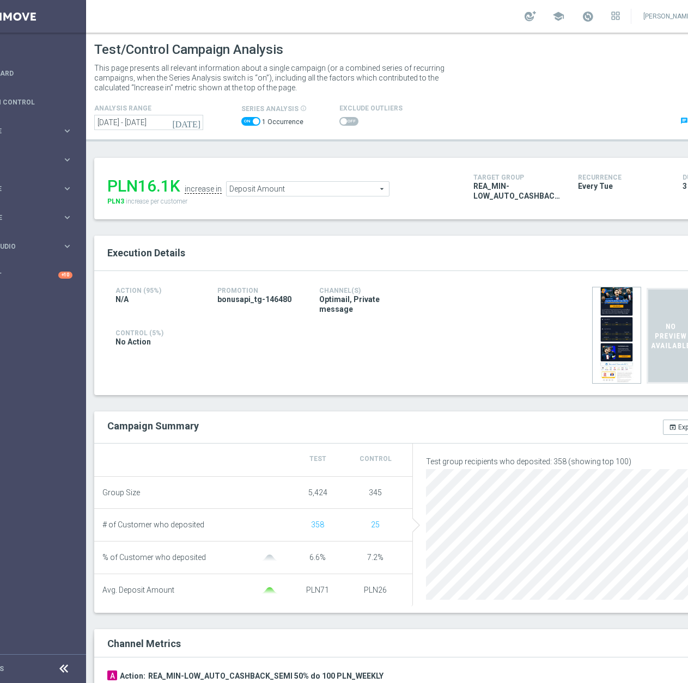
click at [344, 121] on span at bounding box center [348, 121] width 19 height 9
click at [344, 121] on input "checkbox" at bounding box center [348, 121] width 19 height 9
checkbox input "true"
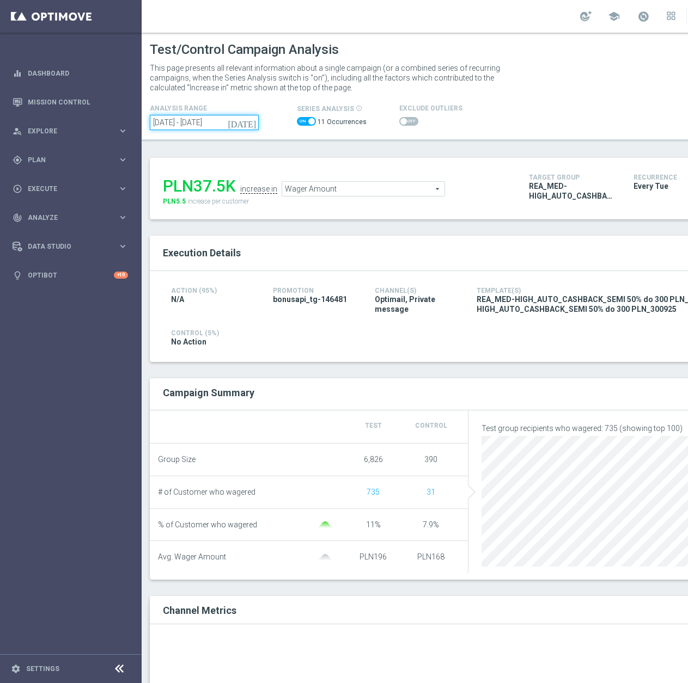
click at [201, 121] on input "01 Jul 2025 - 30 Sep 2025" at bounding box center [204, 122] width 109 height 15
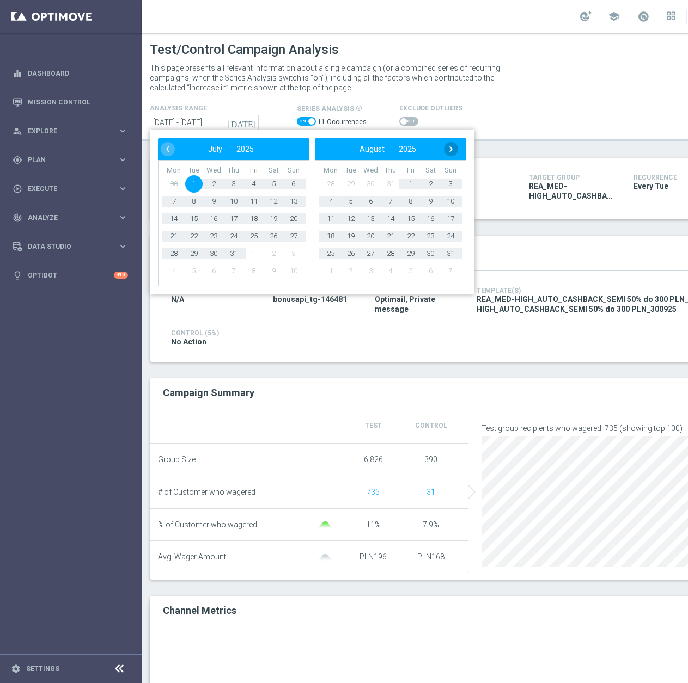
click at [449, 150] on span "›" at bounding box center [451, 149] width 14 height 14
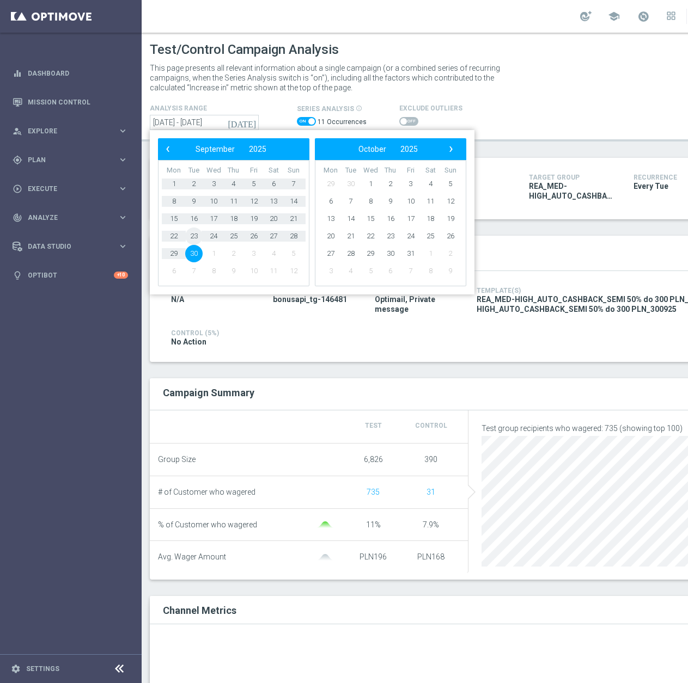
click at [194, 240] on span "23" at bounding box center [193, 236] width 17 height 17
click at [236, 234] on span "25" at bounding box center [233, 236] width 17 height 17
type input "[DATE] - [DATE]"
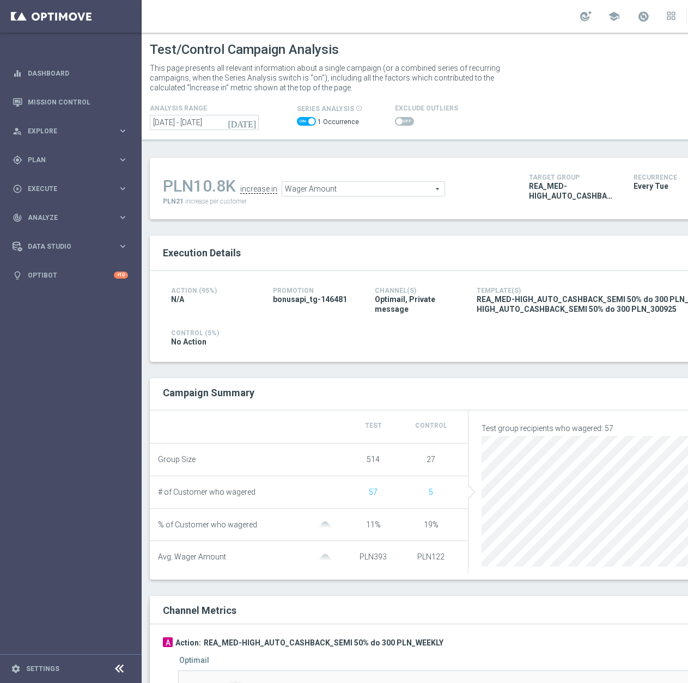
click at [351, 188] on span "Wager Amount" at bounding box center [363, 189] width 162 height 14
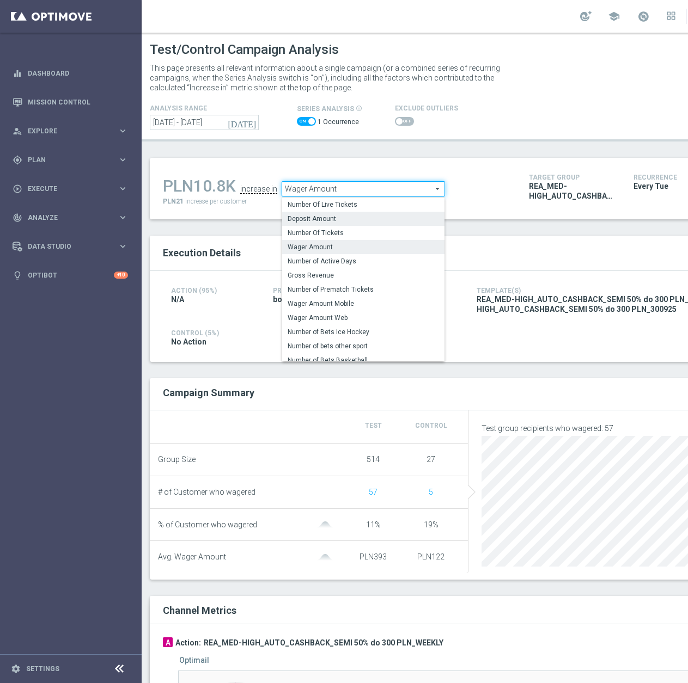
click at [323, 219] on span "Deposit Amount" at bounding box center [363, 219] width 151 height 9
type input "Deposit Amount"
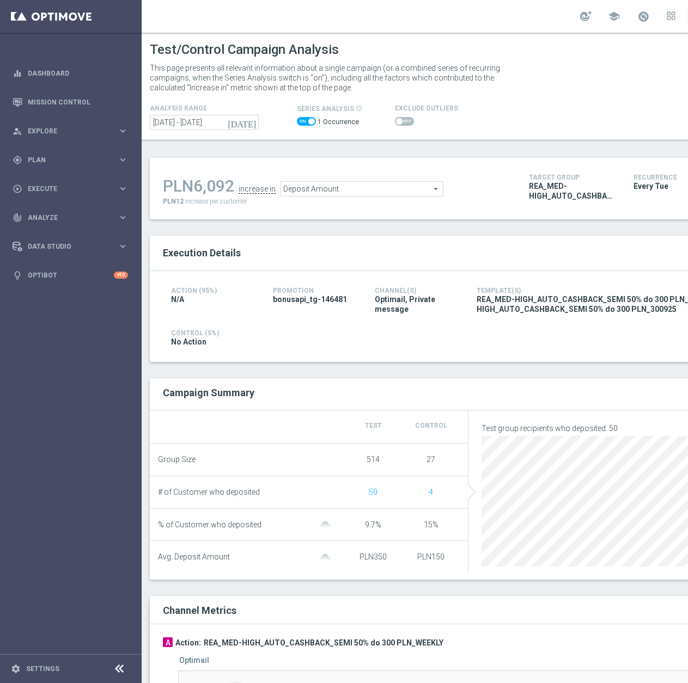
click at [403, 122] on span at bounding box center [404, 121] width 19 height 9
click at [403, 122] on input "checkbox" at bounding box center [404, 121] width 19 height 9
checkbox input "true"
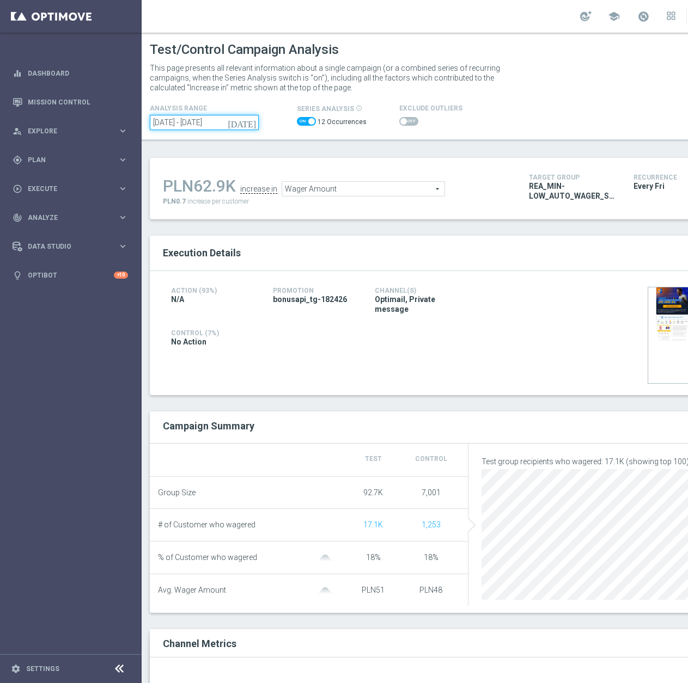
click at [197, 121] on input "[DATE] - [DATE]" at bounding box center [204, 122] width 109 height 15
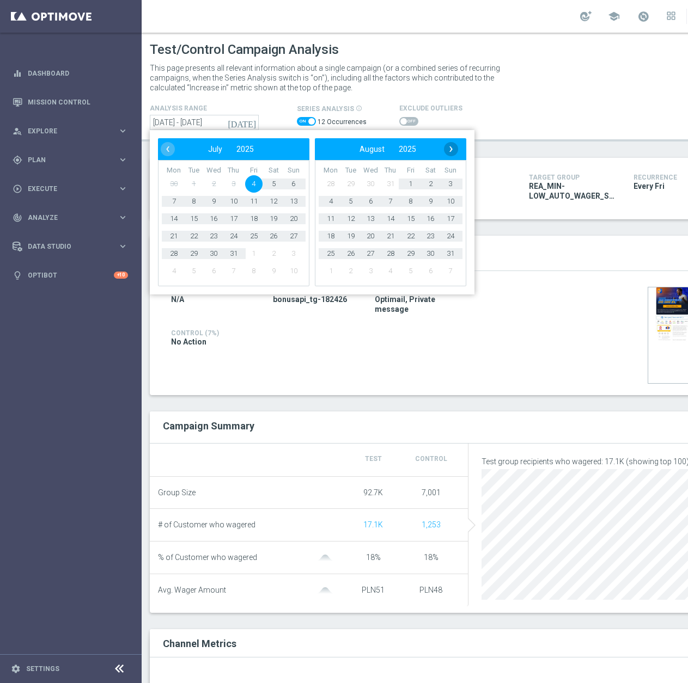
click at [450, 153] on span "›" at bounding box center [451, 149] width 14 height 14
click at [409, 238] on span "26" at bounding box center [410, 236] width 17 height 17
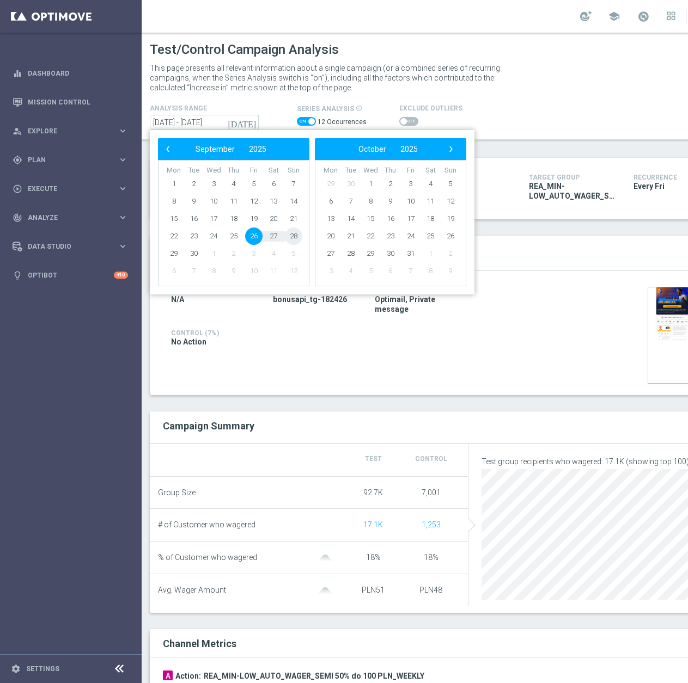
click at [294, 236] on span "28" at bounding box center [293, 236] width 17 height 17
type input "26 Sep 2025 - 28 Sep 2025"
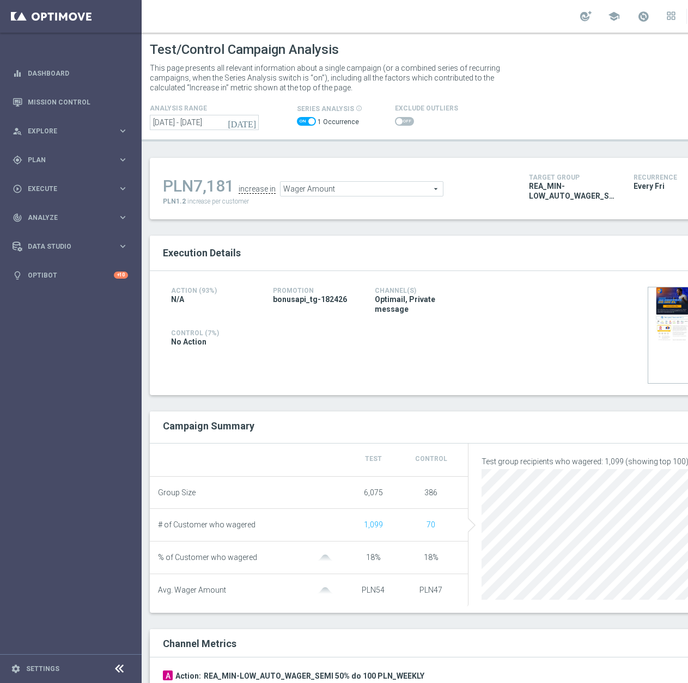
click at [406, 118] on span at bounding box center [404, 121] width 19 height 9
click at [406, 118] on input "checkbox" at bounding box center [404, 121] width 19 height 9
click at [332, 194] on span "Wager Amount" at bounding box center [373, 189] width 162 height 14
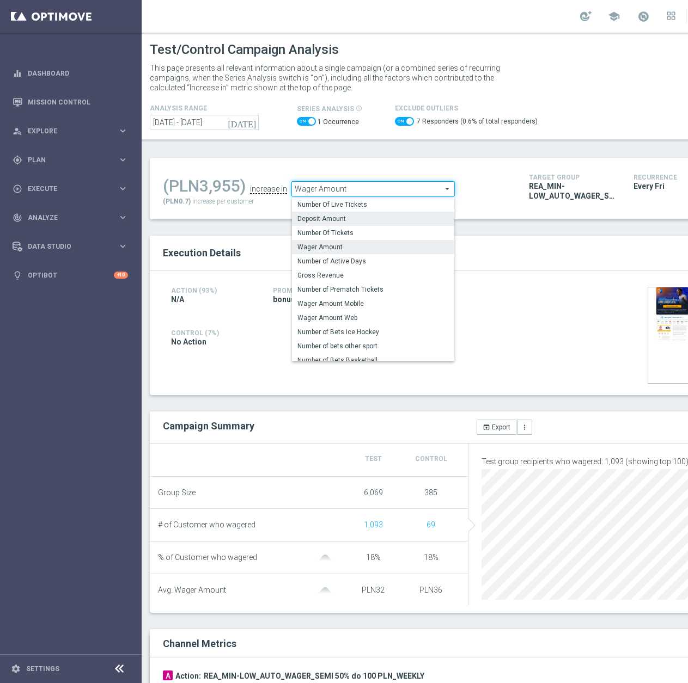
click at [340, 217] on span "Deposit Amount" at bounding box center [372, 219] width 151 height 9
checkbox input "false"
type input "Deposit Amount"
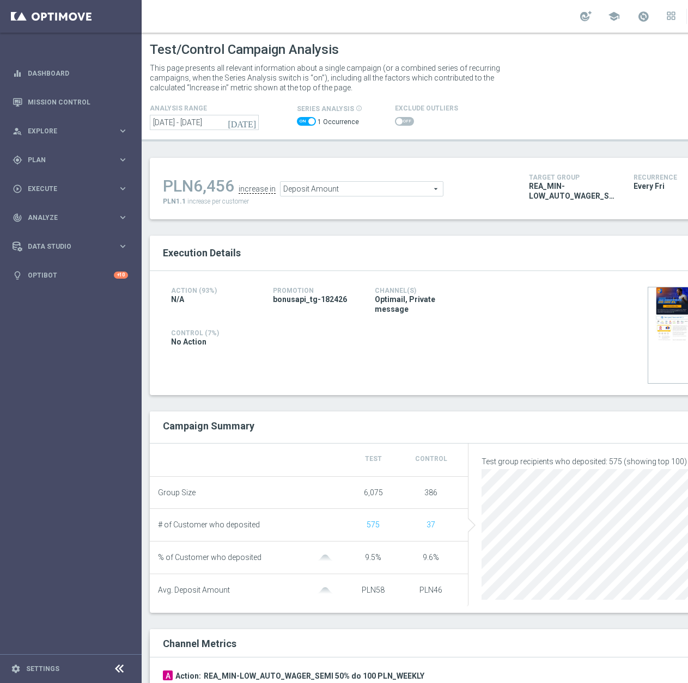
click at [396, 122] on span at bounding box center [399, 121] width 7 height 7
click at [396, 122] on input "checkbox" at bounding box center [404, 121] width 19 height 9
click at [342, 190] on span "Deposit Amount" at bounding box center [373, 189] width 162 height 14
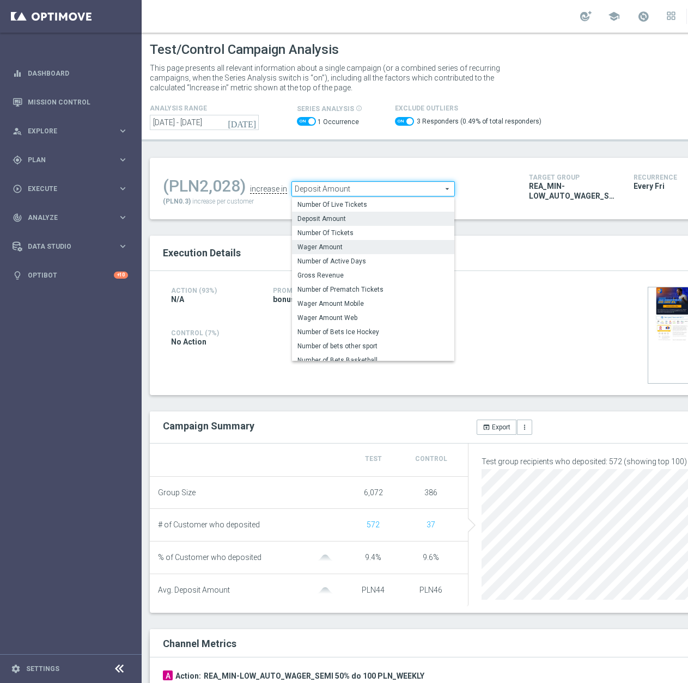
click at [337, 247] on span "Wager Amount" at bounding box center [372, 247] width 151 height 9
checkbox input "false"
type input "Wager Amount"
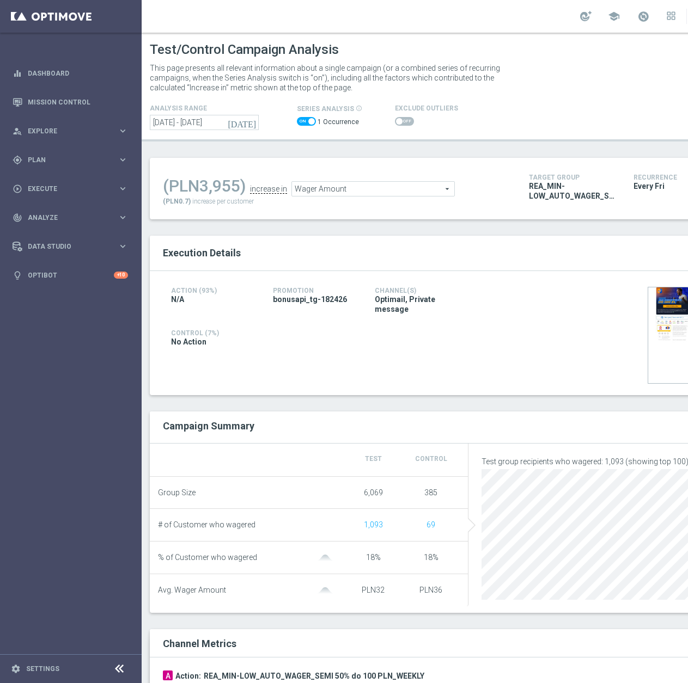
click at [398, 125] on span at bounding box center [404, 121] width 19 height 9
click at [398, 125] on input "checkbox" at bounding box center [404, 121] width 19 height 9
checkbox input "true"
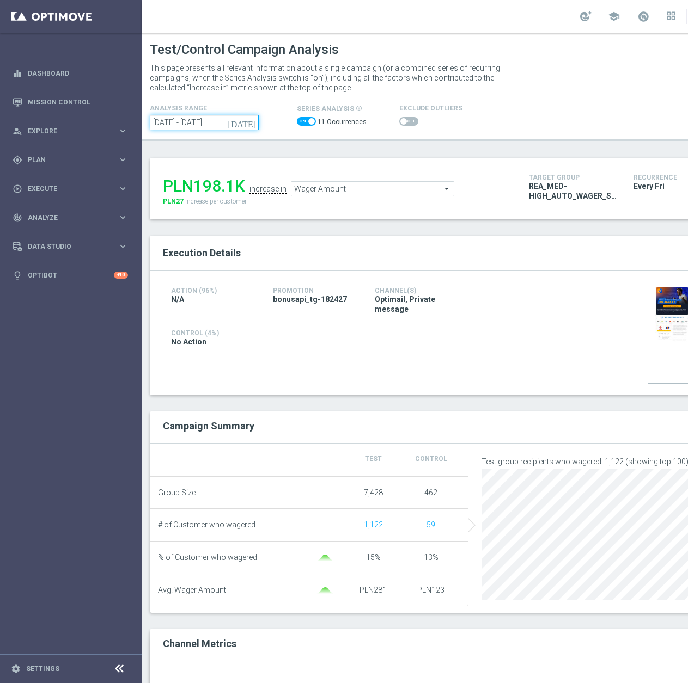
click at [214, 123] on input "[DATE] - [DATE]" at bounding box center [204, 122] width 109 height 15
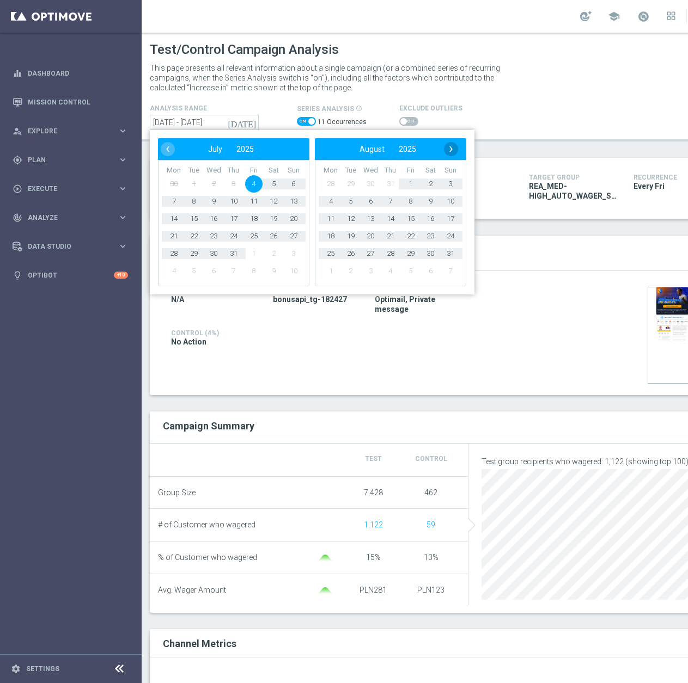
click at [452, 146] on span "›" at bounding box center [451, 149] width 14 height 14
click at [408, 238] on span "26" at bounding box center [410, 236] width 17 height 17
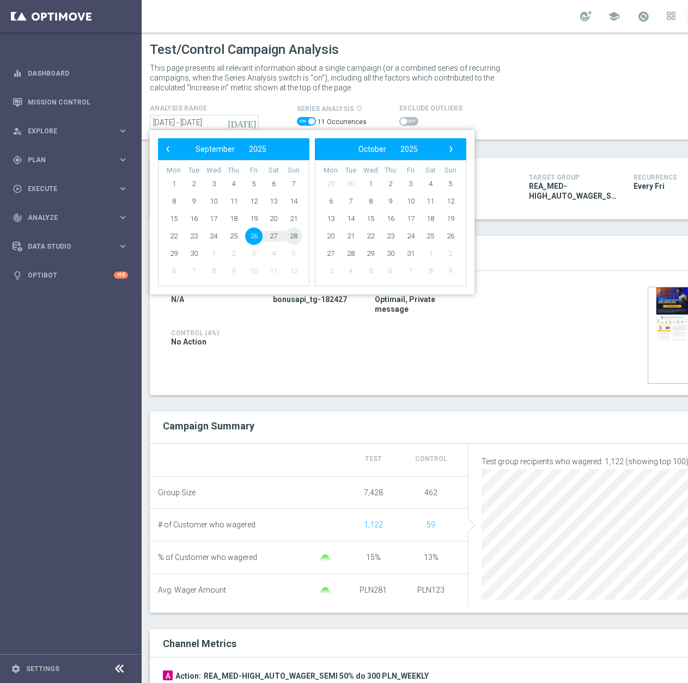
click at [296, 236] on span "28" at bounding box center [293, 236] width 17 height 17
type input "26 Sep 2025 - 28 Sep 2025"
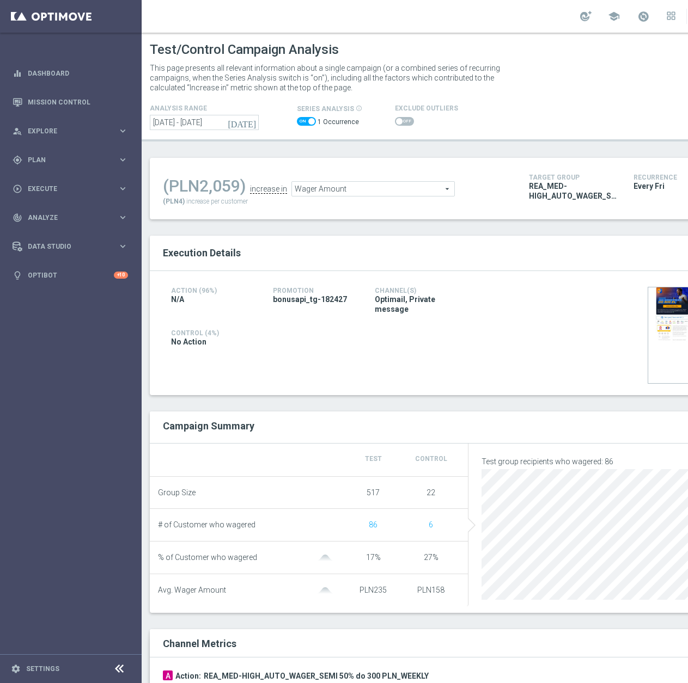
click at [402, 124] on span at bounding box center [404, 121] width 19 height 9
click at [402, 124] on input "checkbox" at bounding box center [404, 121] width 19 height 9
click at [333, 185] on span "Wager Amount" at bounding box center [373, 189] width 162 height 14
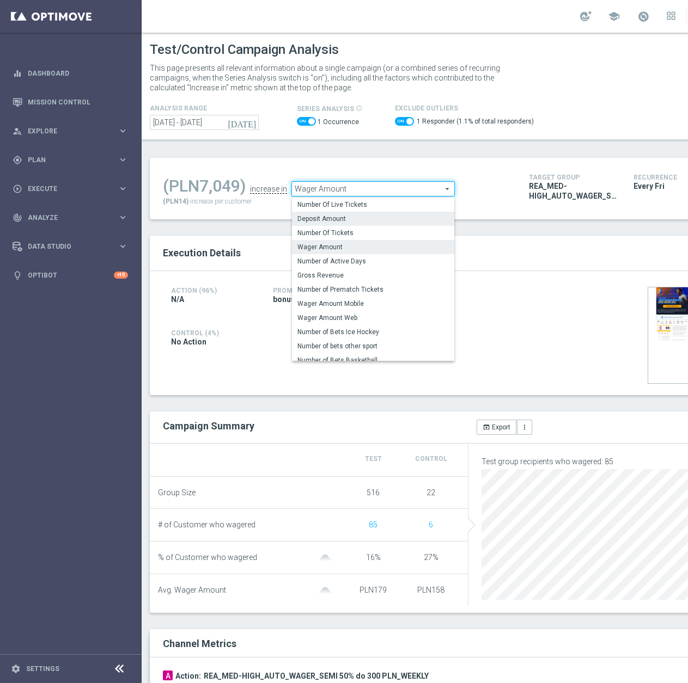
click at [341, 221] on span "Deposit Amount" at bounding box center [372, 219] width 151 height 9
checkbox input "false"
type input "Deposit Amount"
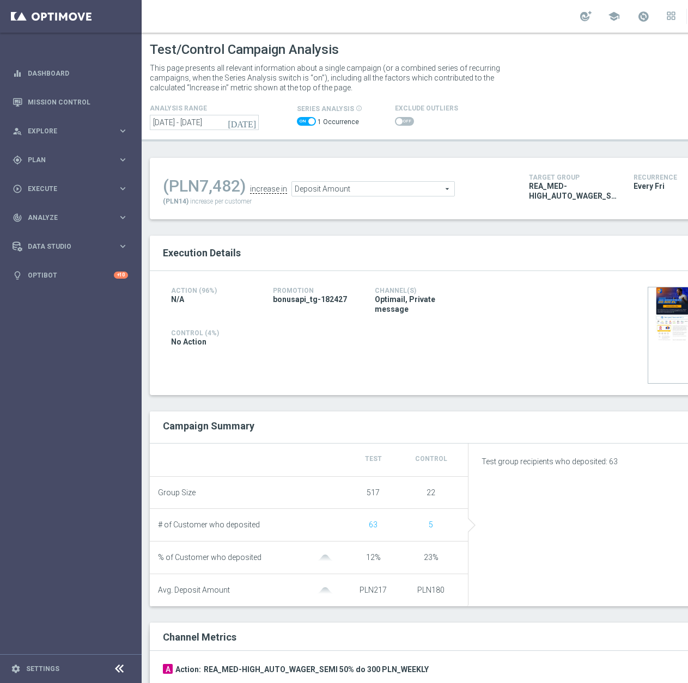
click at [403, 126] on div at bounding box center [426, 121] width 63 height 13
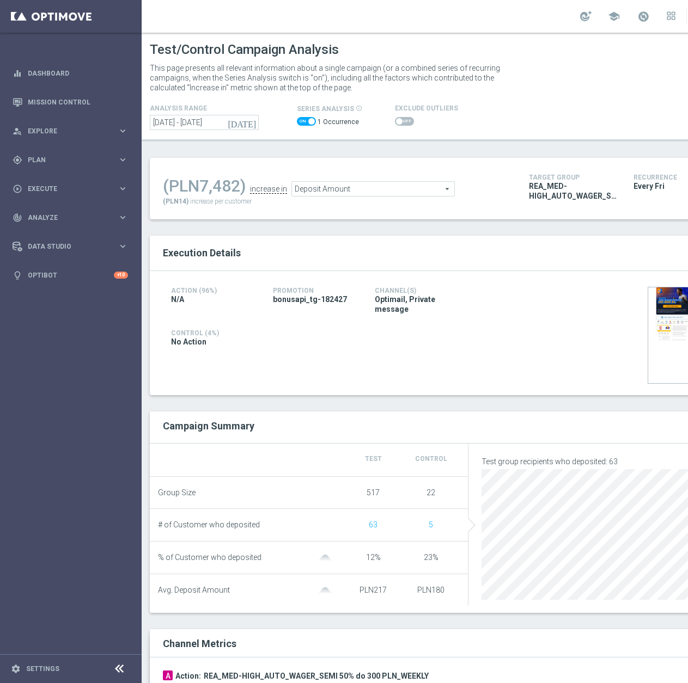
click at [403, 123] on span at bounding box center [404, 121] width 19 height 9
click at [403, 123] on input "checkbox" at bounding box center [404, 121] width 19 height 9
checkbox input "true"
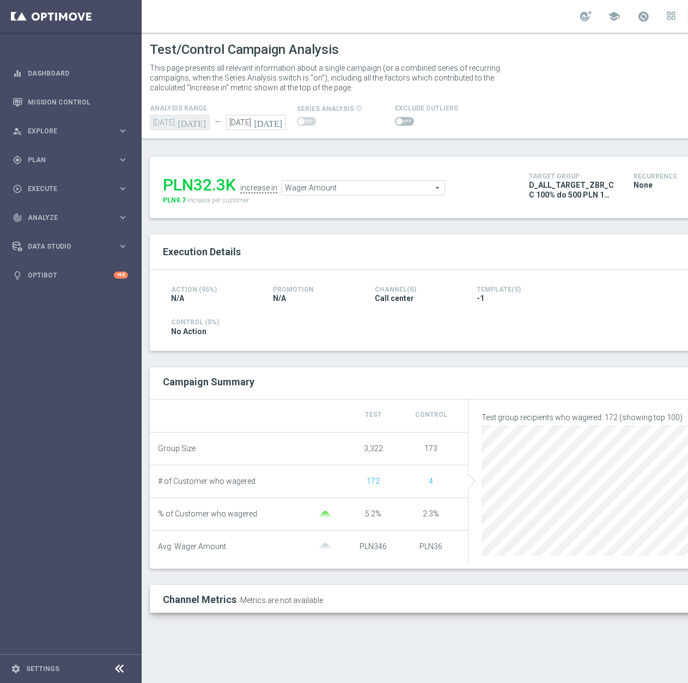
click at [398, 122] on span at bounding box center [399, 121] width 7 height 7
click at [398, 122] on input "checkbox" at bounding box center [404, 121] width 19 height 9
click at [352, 188] on span "Wager Amount" at bounding box center [363, 188] width 162 height 14
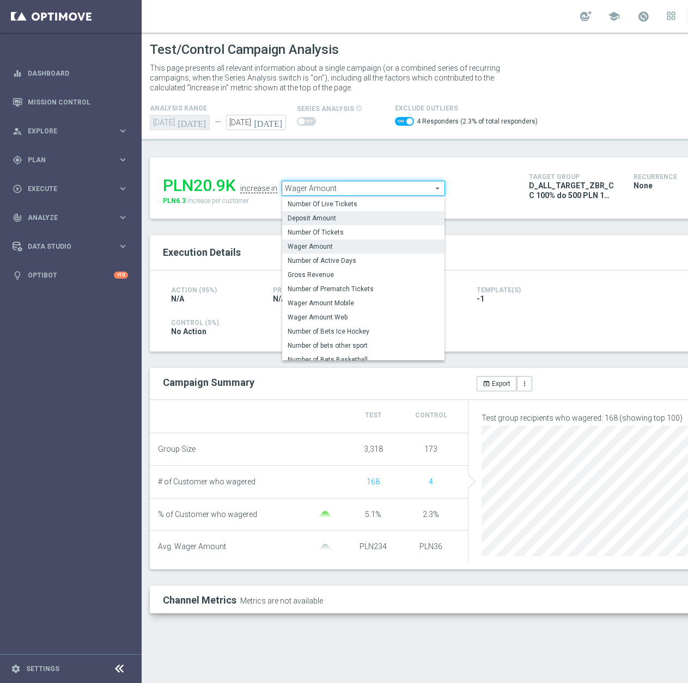
click at [318, 222] on span "Deposit Amount" at bounding box center [363, 218] width 151 height 9
checkbox input "false"
type input "Deposit Amount"
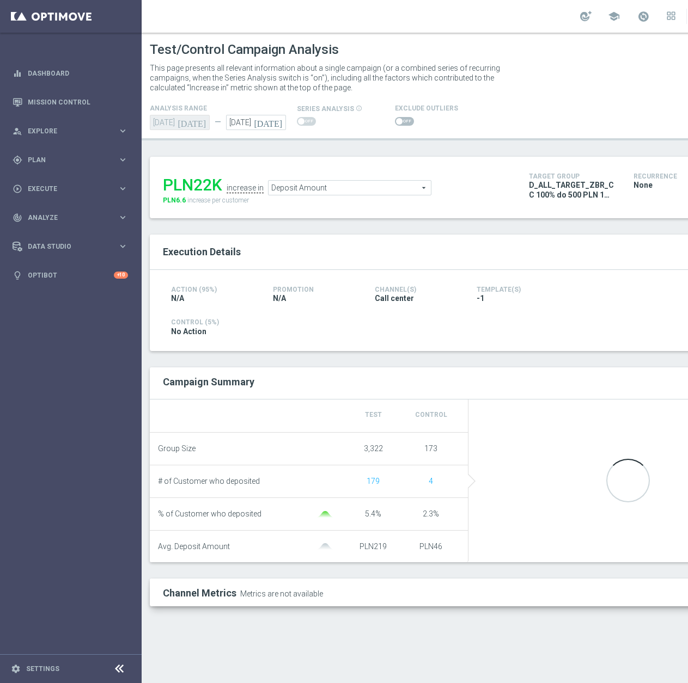
click at [395, 115] on div at bounding box center [426, 121] width 63 height 13
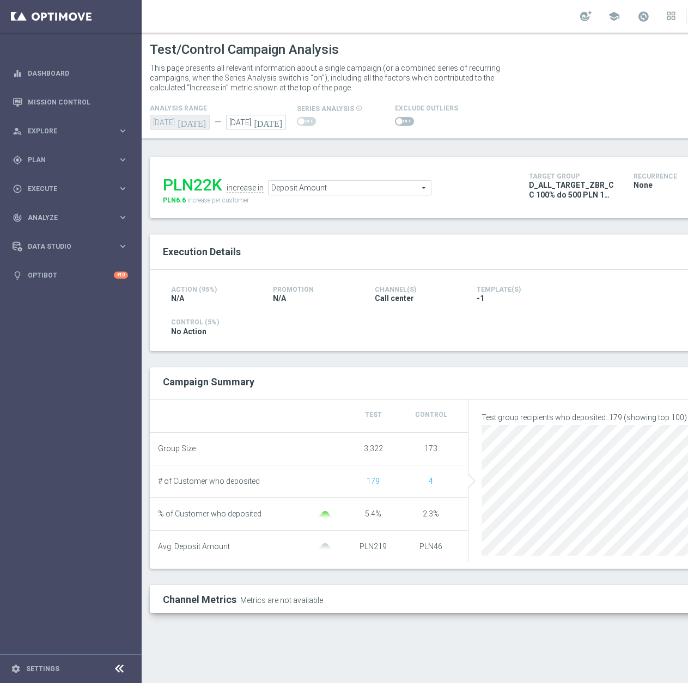
click at [396, 124] on span at bounding box center [399, 121] width 7 height 7
click at [396, 124] on input "checkbox" at bounding box center [404, 121] width 19 height 9
checkbox input "true"
click at [396, 124] on span at bounding box center [399, 121] width 7 height 7
click at [396, 124] on input "checkbox" at bounding box center [404, 121] width 19 height 9
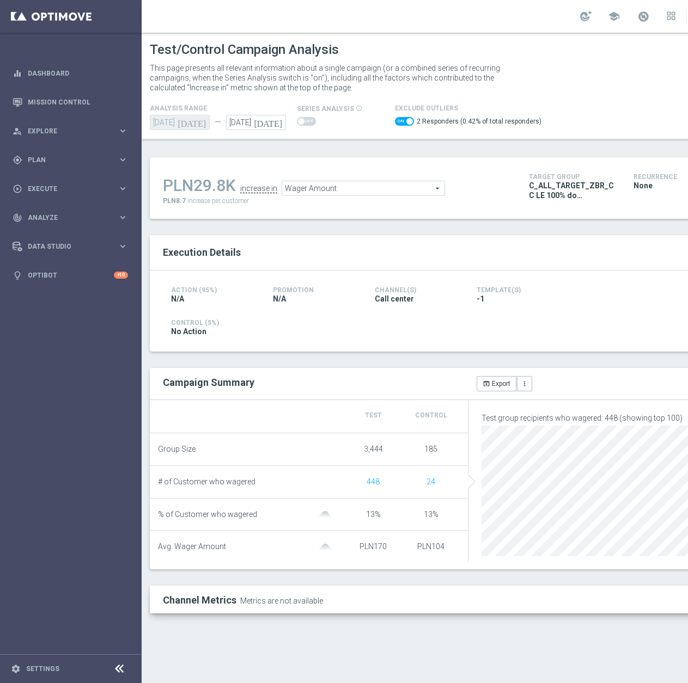
click at [361, 193] on span "Wager Amount" at bounding box center [363, 188] width 162 height 14
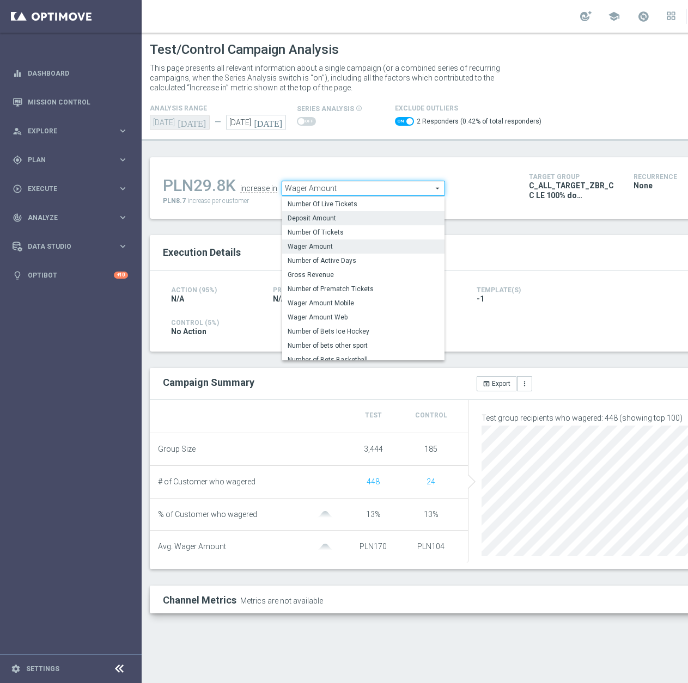
click at [319, 218] on span "Deposit Amount" at bounding box center [363, 218] width 151 height 9
checkbox input "false"
type input "Deposit Amount"
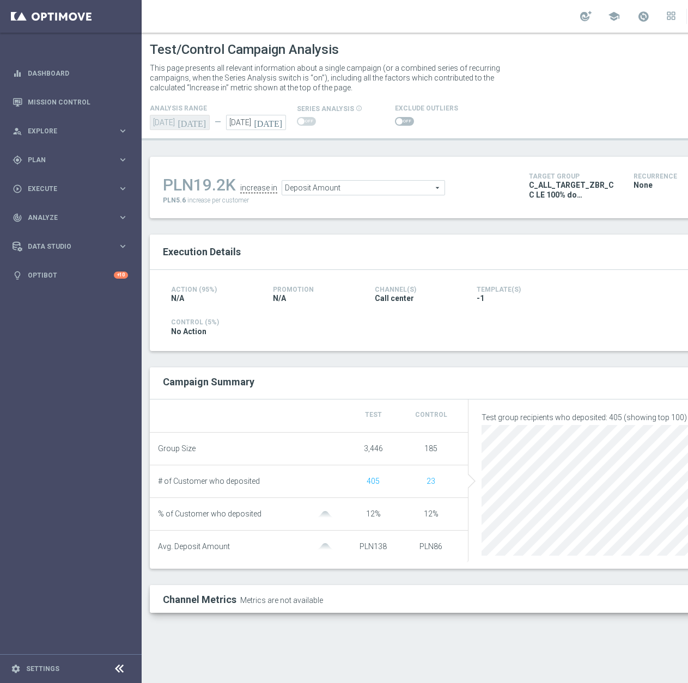
click at [401, 121] on span at bounding box center [404, 121] width 19 height 9
click at [401, 121] on input "checkbox" at bounding box center [404, 121] width 19 height 9
checkbox input "true"
